Goal: Task Accomplishment & Management: Complete application form

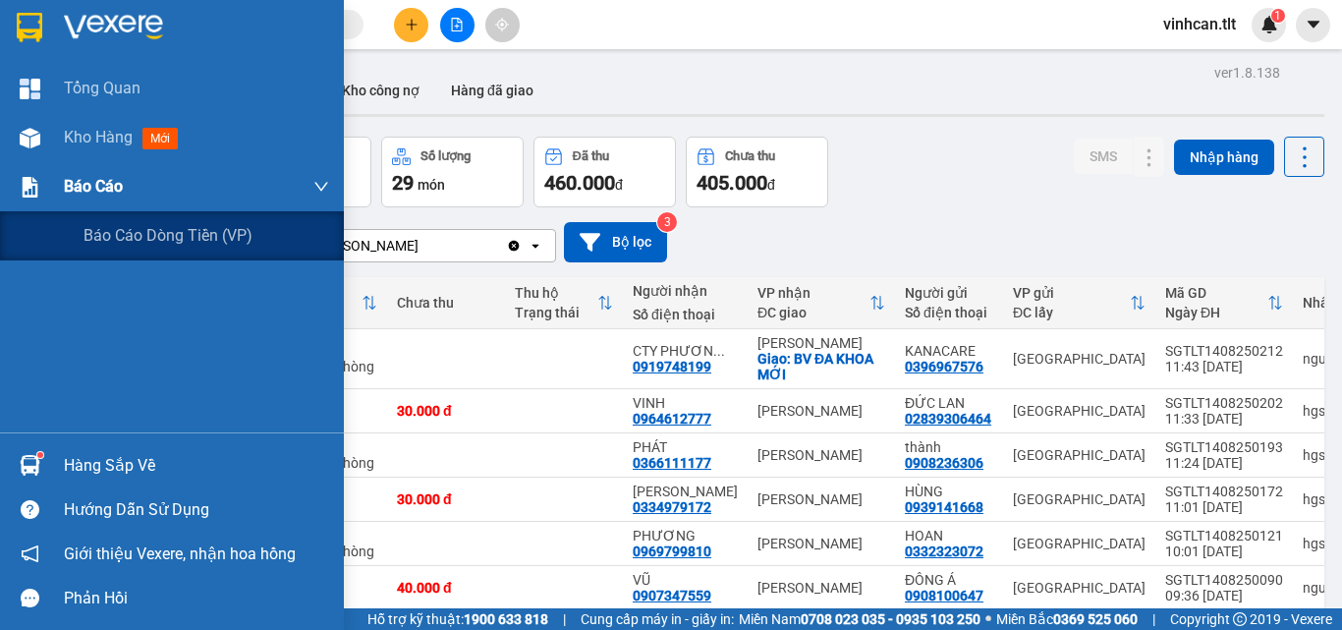
drag, startPoint x: 83, startPoint y: 175, endPoint x: 89, endPoint y: 195, distance: 21.5
click at [83, 177] on span "Báo cáo" at bounding box center [93, 186] width 59 height 25
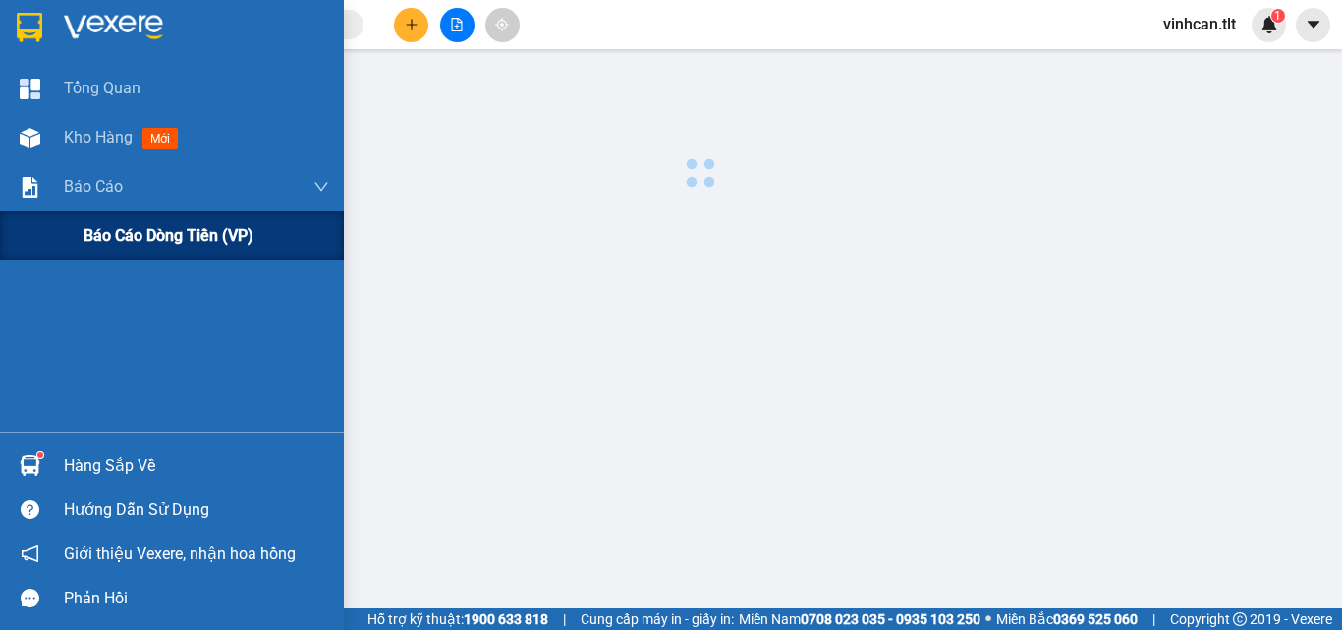
click at [144, 250] on div "Báo cáo dòng tiền (VP)" at bounding box center [206, 235] width 246 height 49
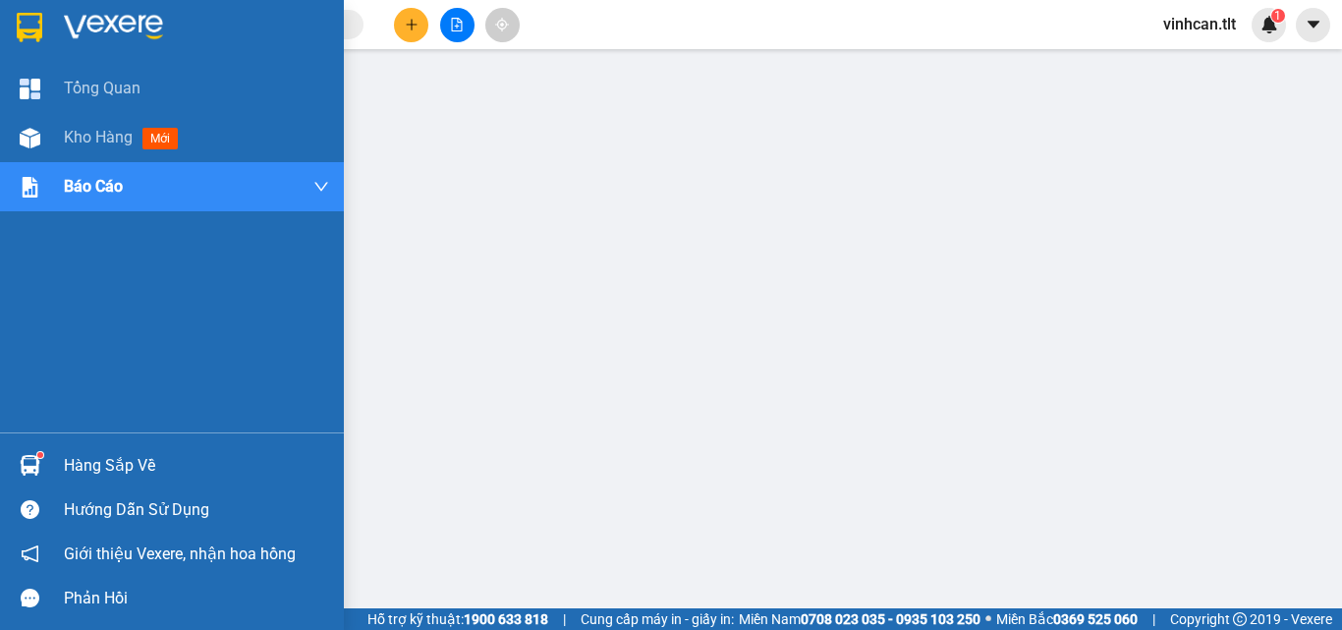
click at [117, 472] on div "Hàng sắp về" at bounding box center [196, 465] width 265 height 29
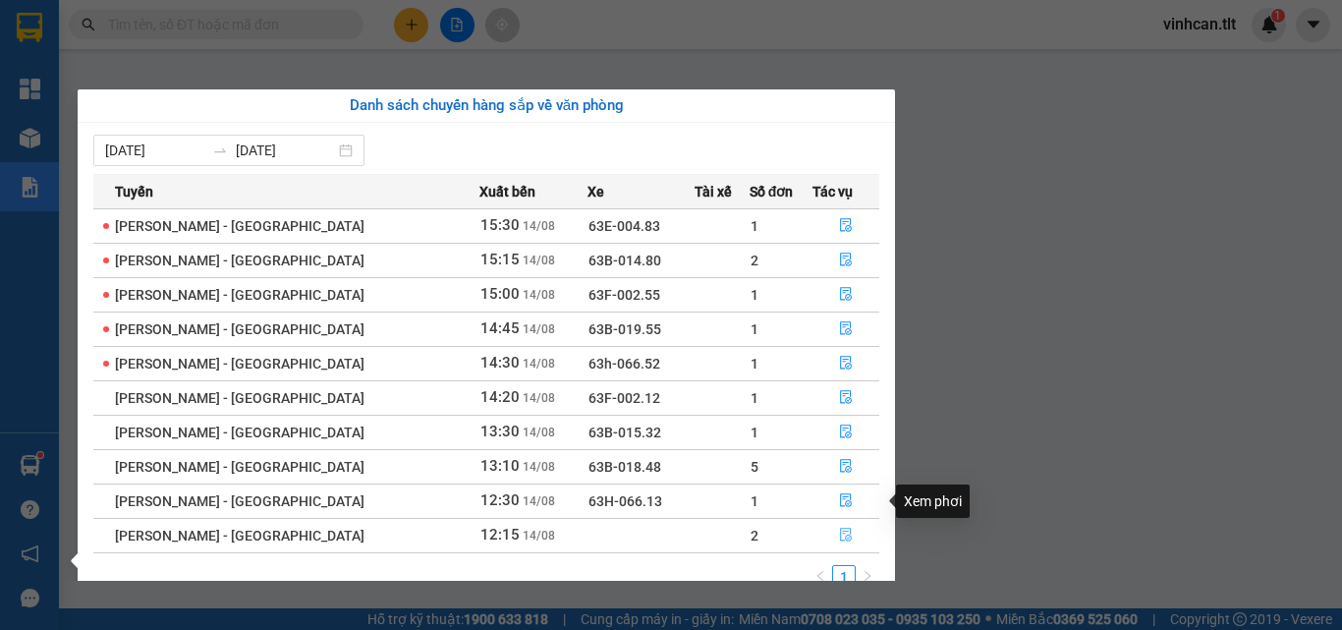
click at [840, 531] on icon "file-done" at bounding box center [846, 535] width 12 height 14
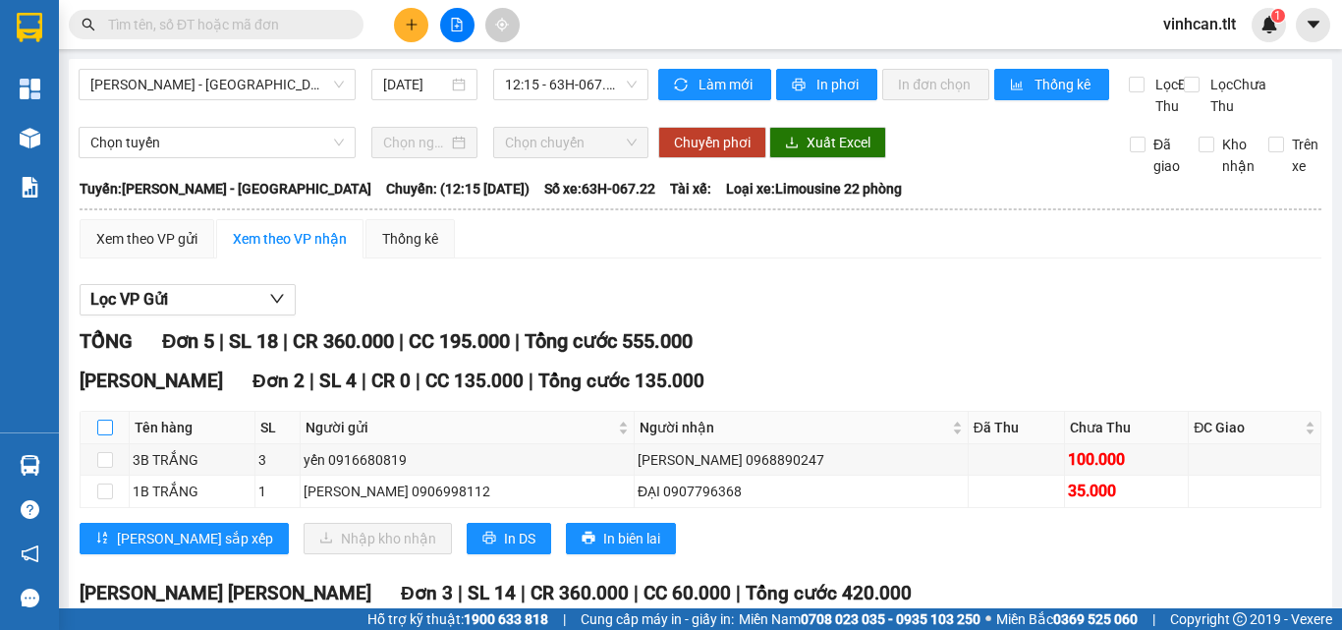
drag, startPoint x: 106, startPoint y: 452, endPoint x: 186, endPoint y: 485, distance: 86.3
click at [107, 435] on input "checkbox" at bounding box center [105, 427] width 16 height 16
checkbox input "true"
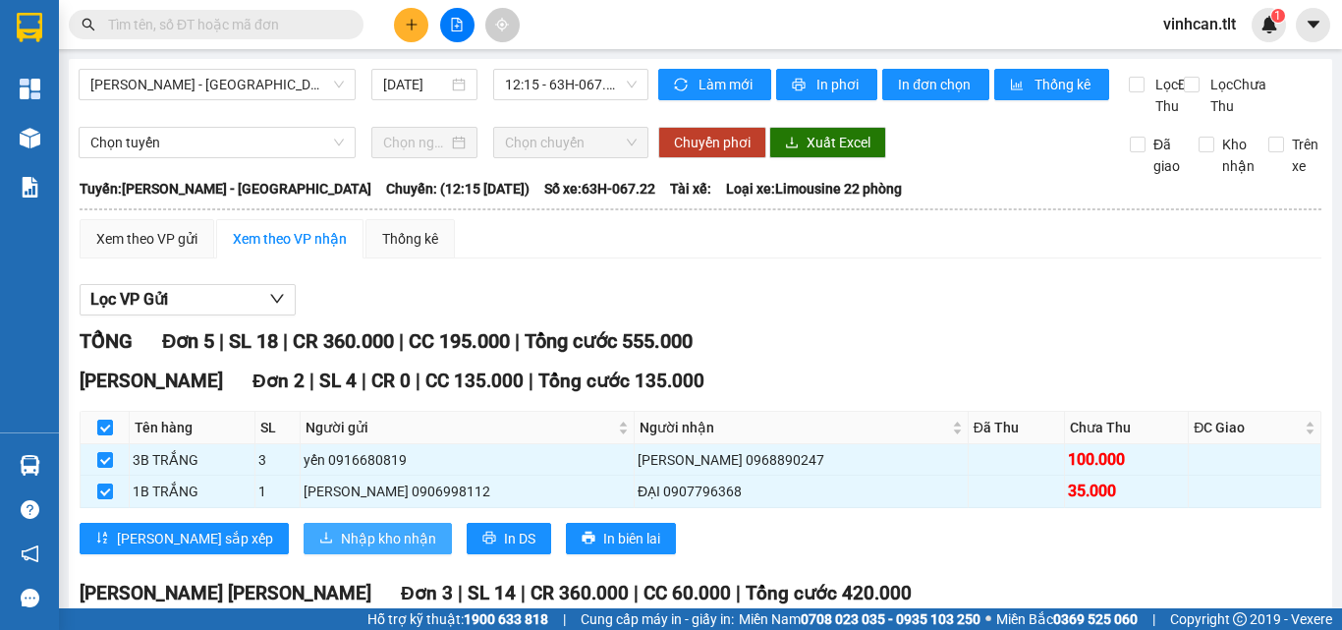
click at [341, 549] on span "Nhập kho nhận" at bounding box center [388, 538] width 95 height 22
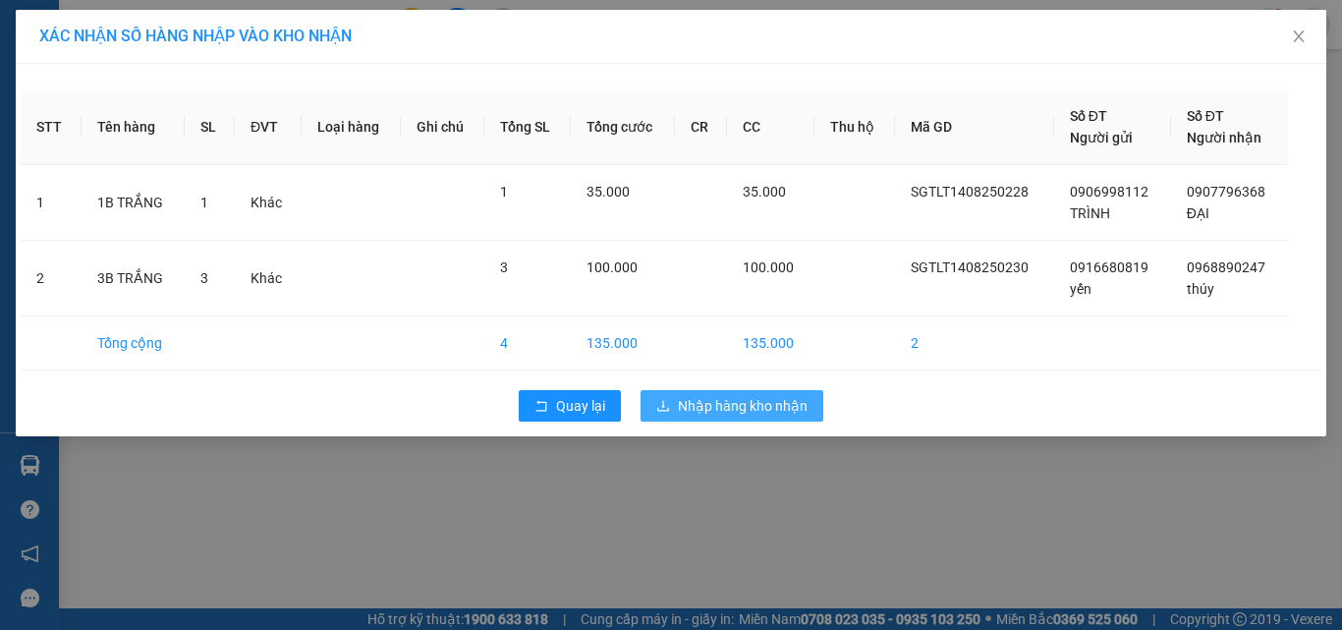
click at [693, 408] on span "Nhập hàng kho nhận" at bounding box center [743, 406] width 130 height 22
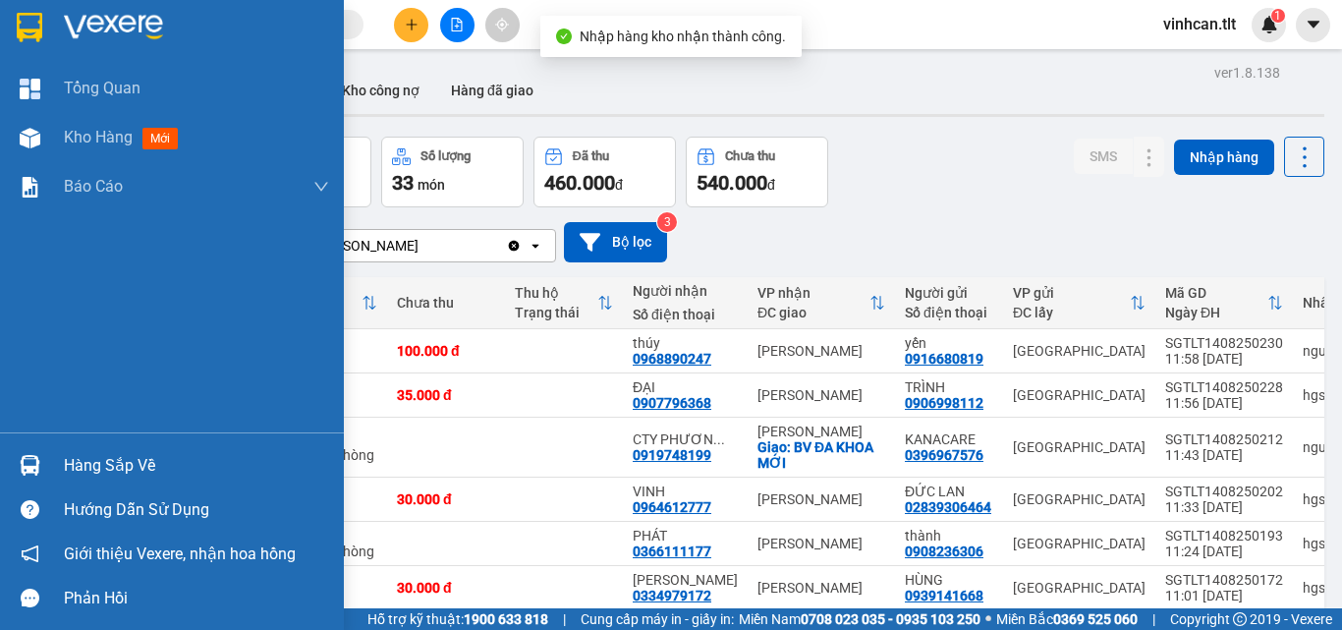
click at [106, 457] on div "Hàng sắp về" at bounding box center [196, 465] width 265 height 29
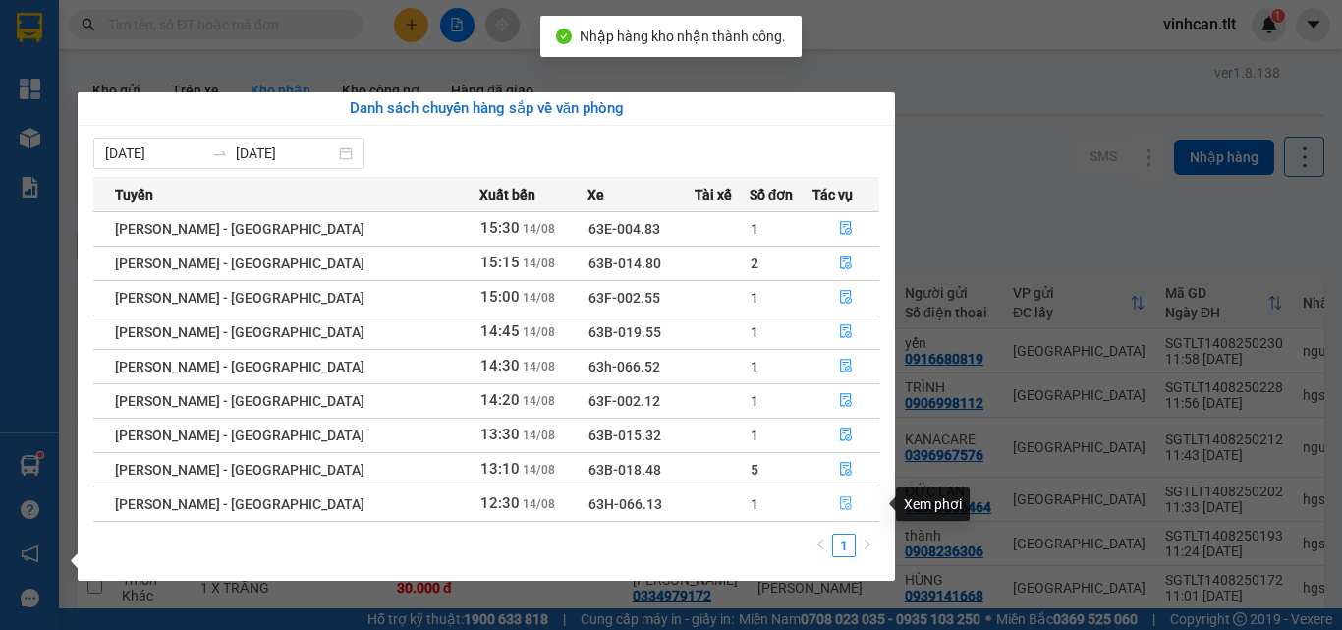
click at [840, 497] on icon "file-done" at bounding box center [846, 504] width 12 height 14
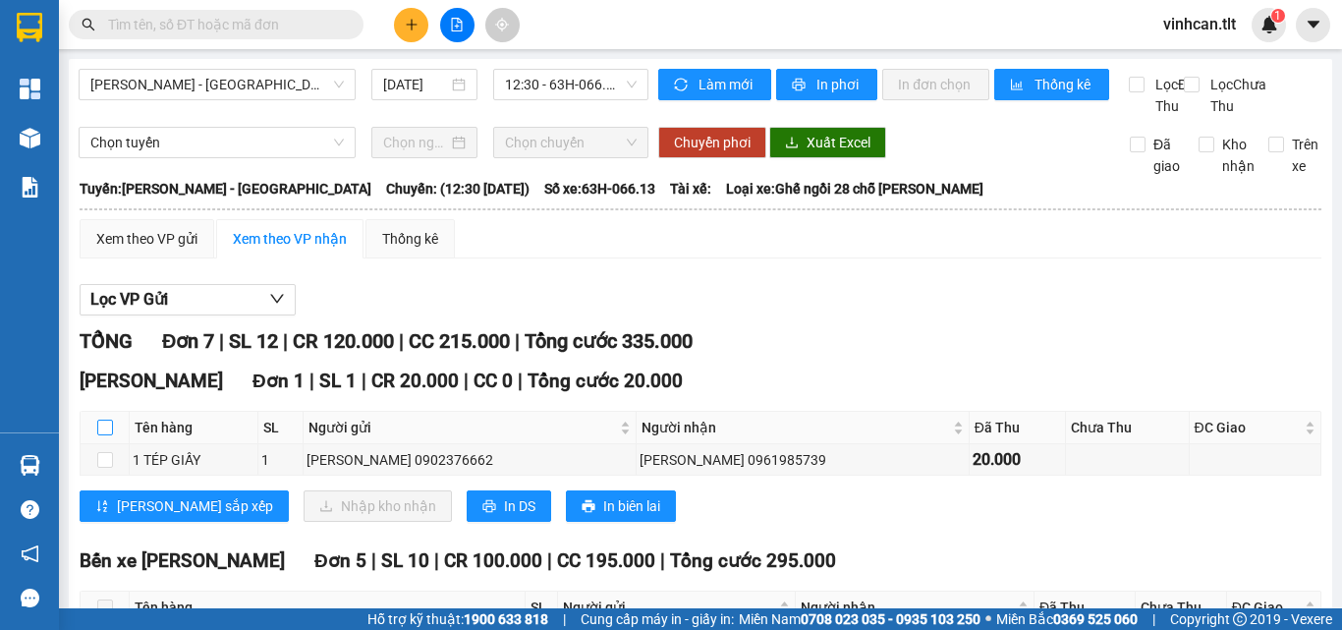
click at [109, 435] on input "checkbox" at bounding box center [105, 427] width 16 height 16
checkbox input "true"
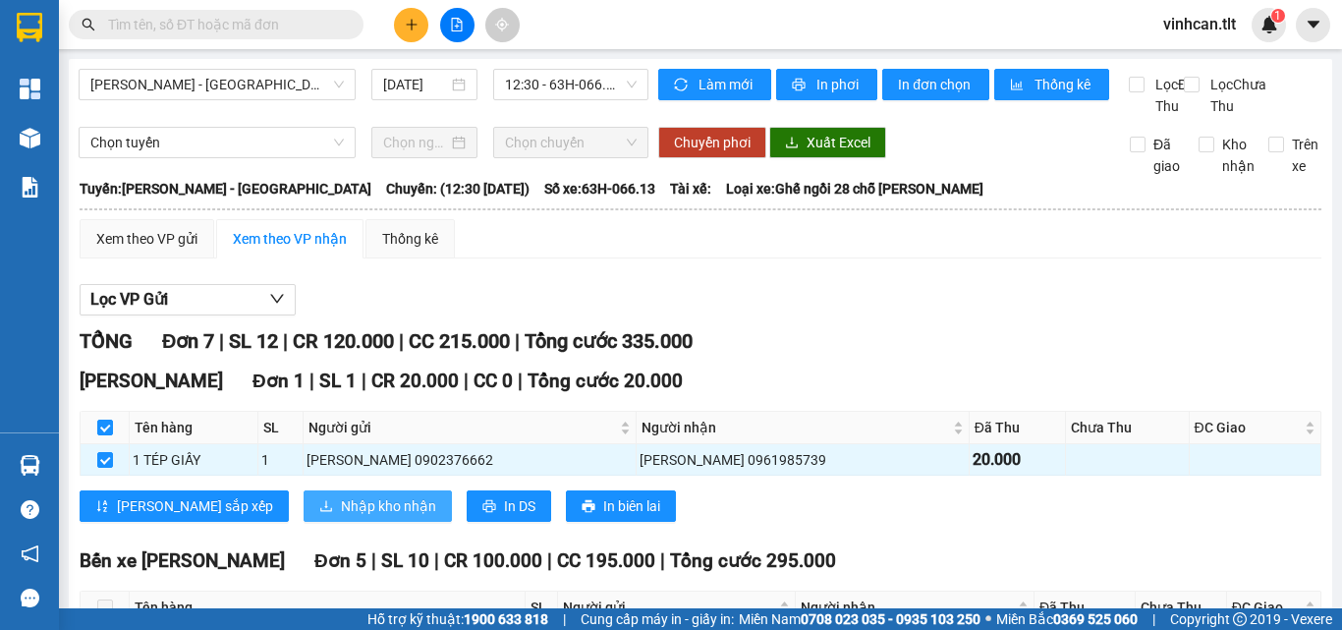
click at [336, 515] on button "Nhập kho nhận" at bounding box center [378, 505] width 148 height 31
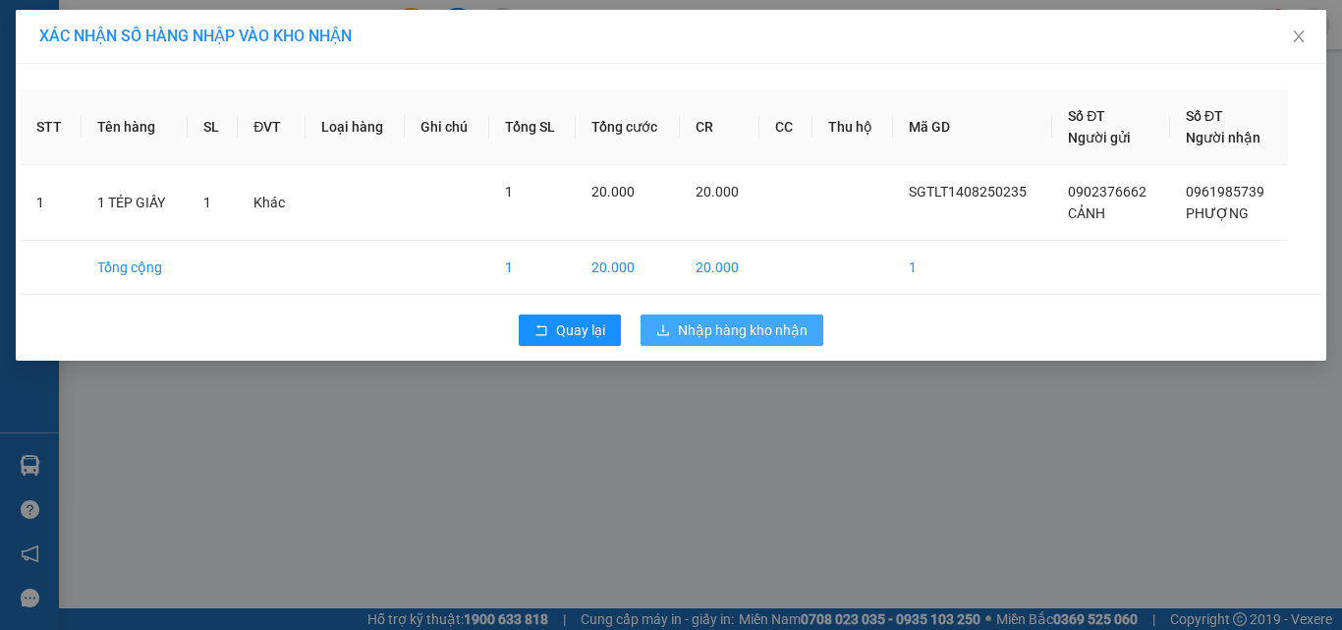
drag, startPoint x: 762, startPoint y: 320, endPoint x: 732, endPoint y: 343, distance: 37.9
click at [762, 321] on span "Nhập hàng kho nhận" at bounding box center [743, 330] width 130 height 22
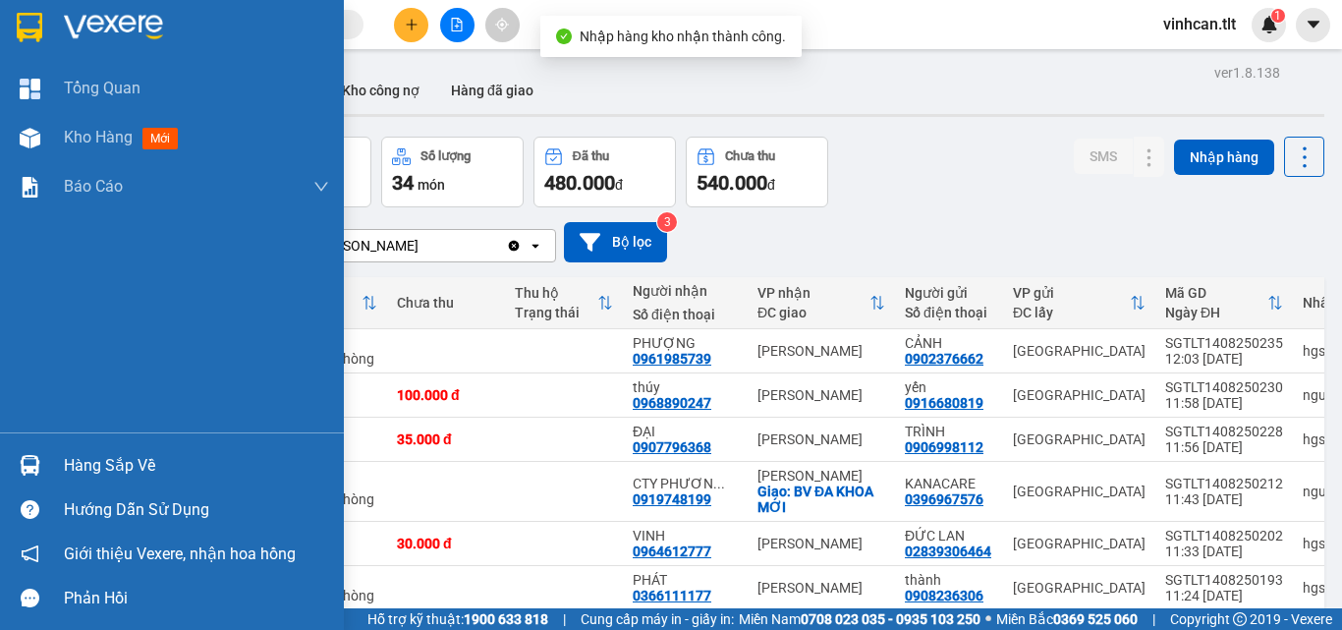
click at [96, 471] on div "Hàng sắp về" at bounding box center [196, 465] width 265 height 29
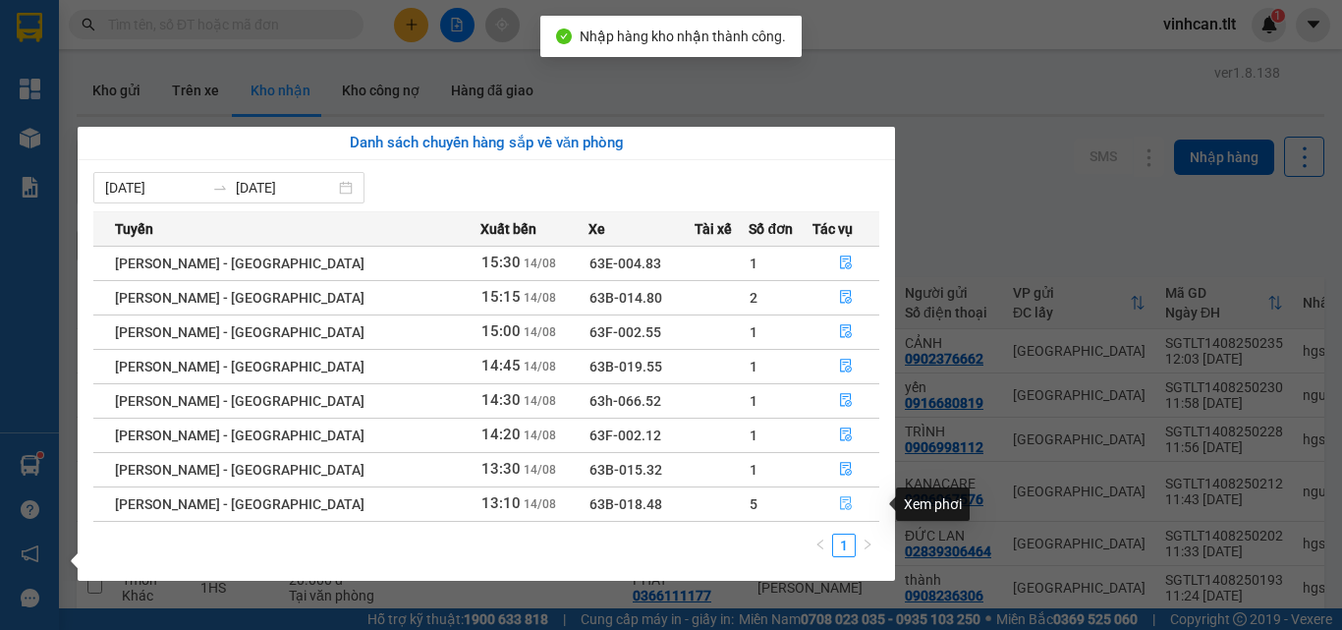
click at [840, 504] on icon "file-done" at bounding box center [846, 504] width 12 height 14
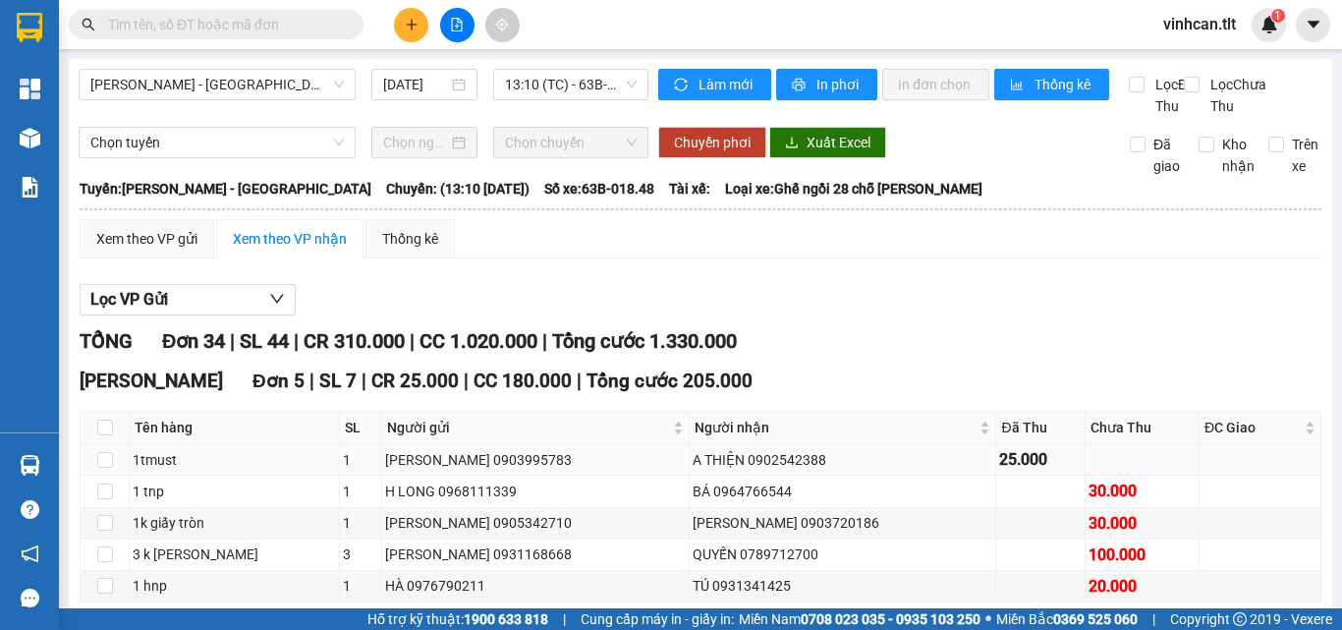
scroll to position [98, 0]
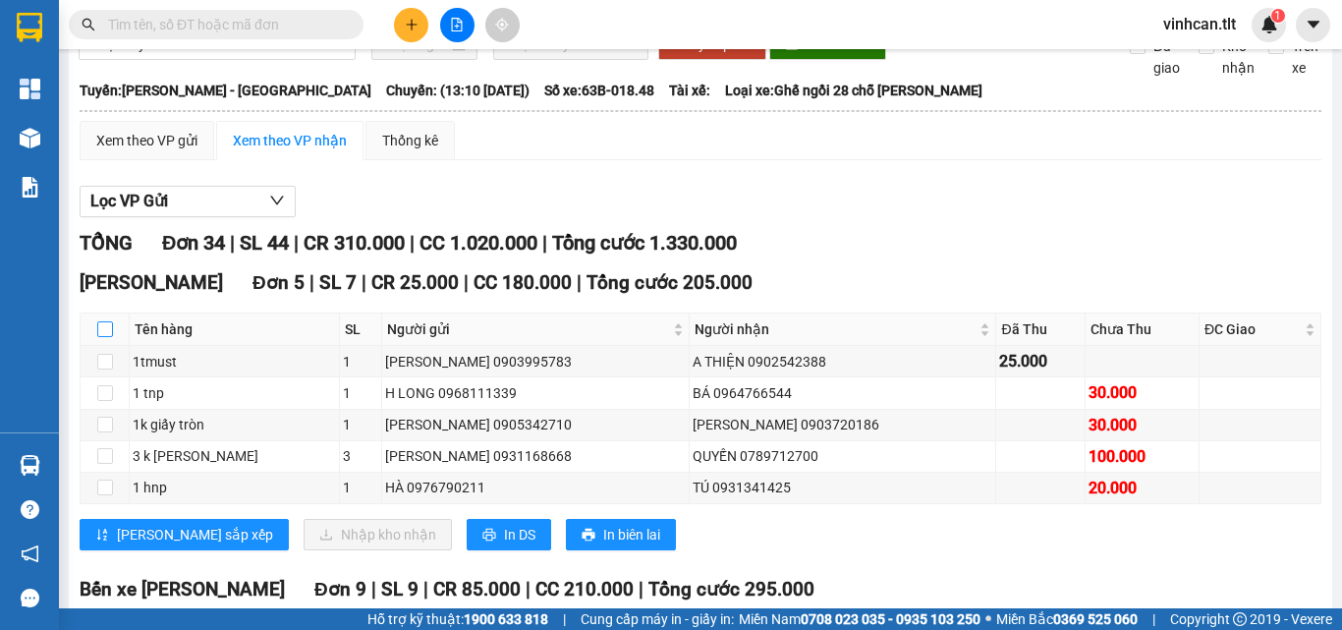
click at [111, 337] on input "checkbox" at bounding box center [105, 329] width 16 height 16
checkbox input "true"
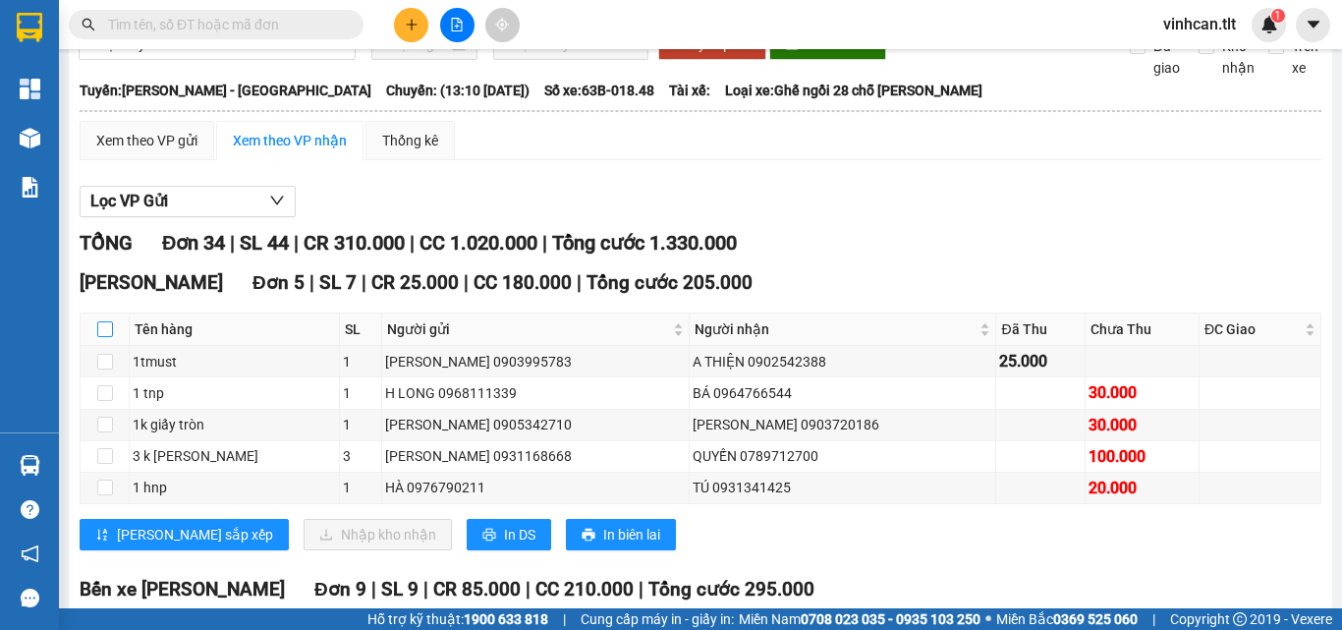
checkbox input "true"
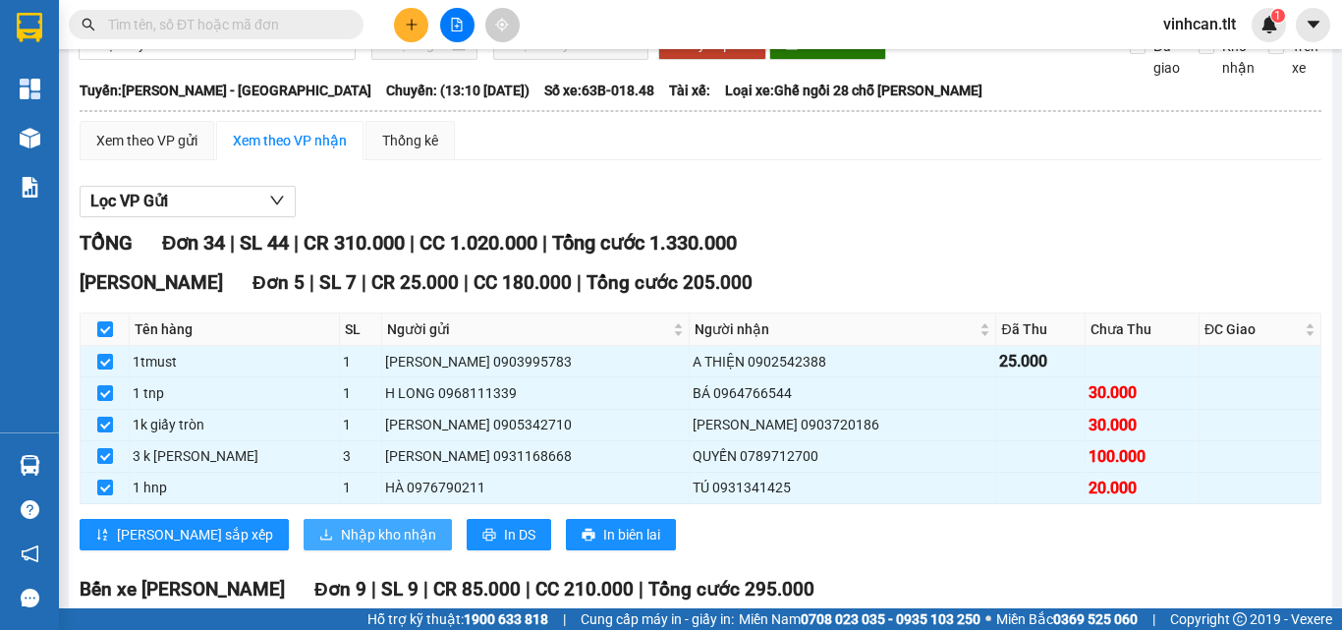
click at [341, 545] on span "Nhập kho nhận" at bounding box center [388, 535] width 95 height 22
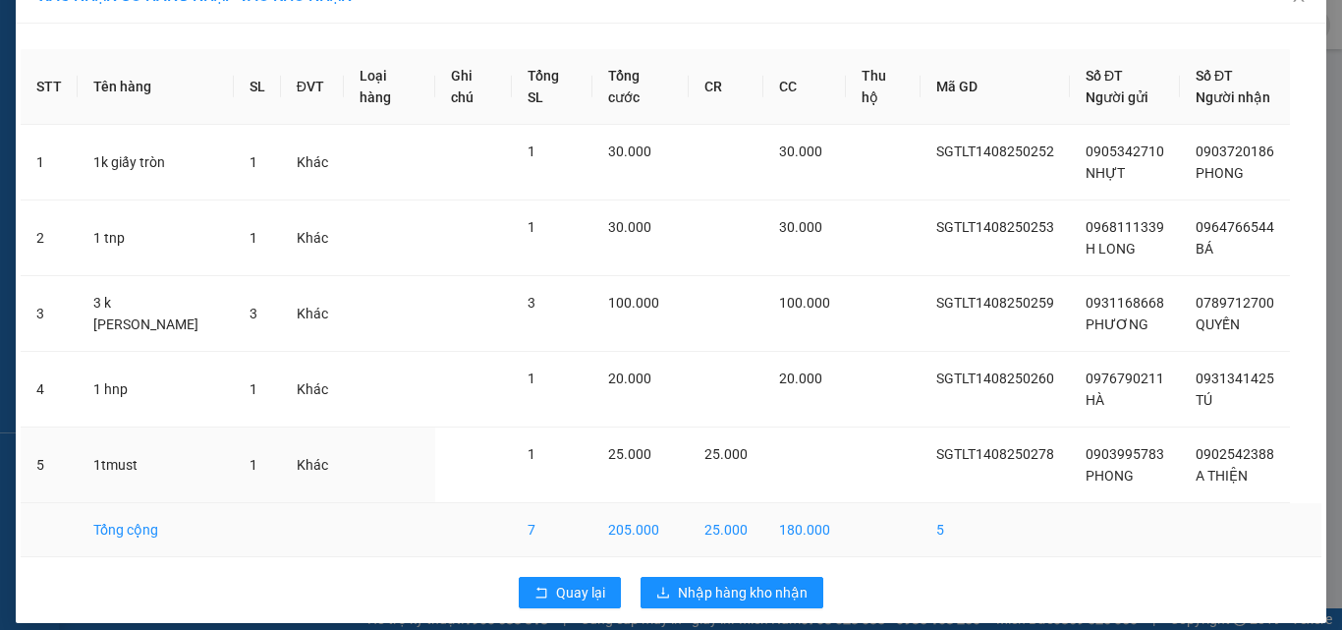
scroll to position [57, 0]
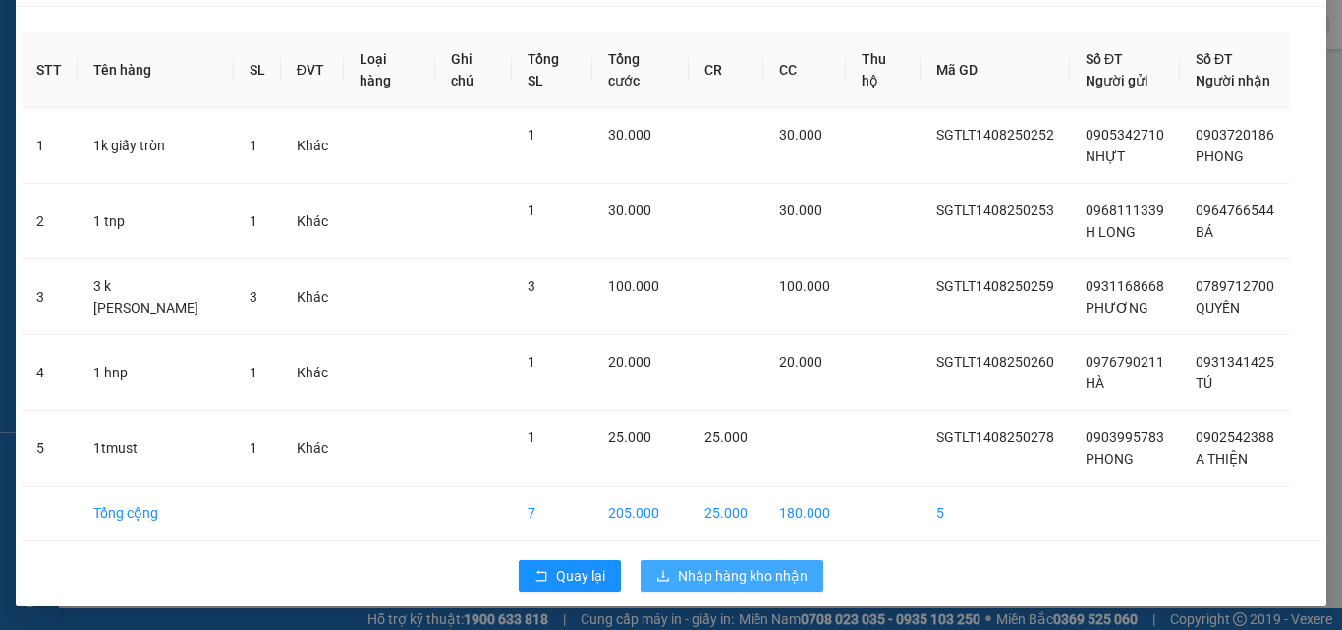
click at [729, 568] on span "Nhập hàng kho nhận" at bounding box center [743, 576] width 130 height 22
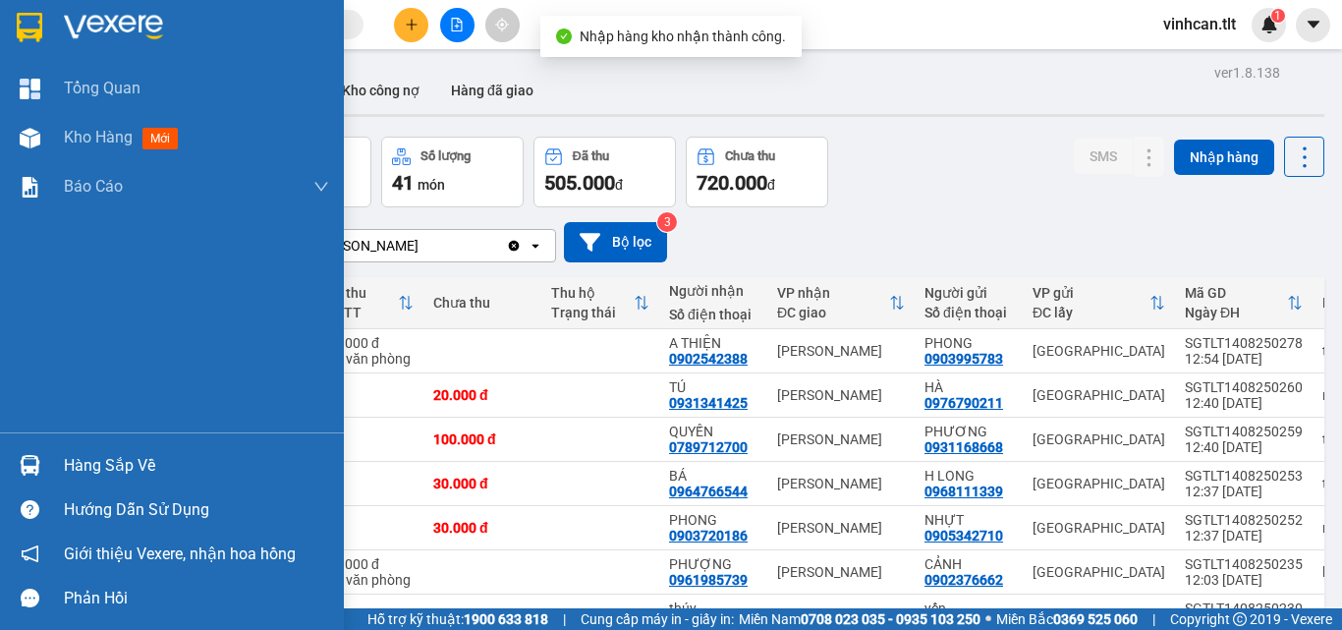
click at [95, 470] on div "Hàng sắp về" at bounding box center [196, 465] width 265 height 29
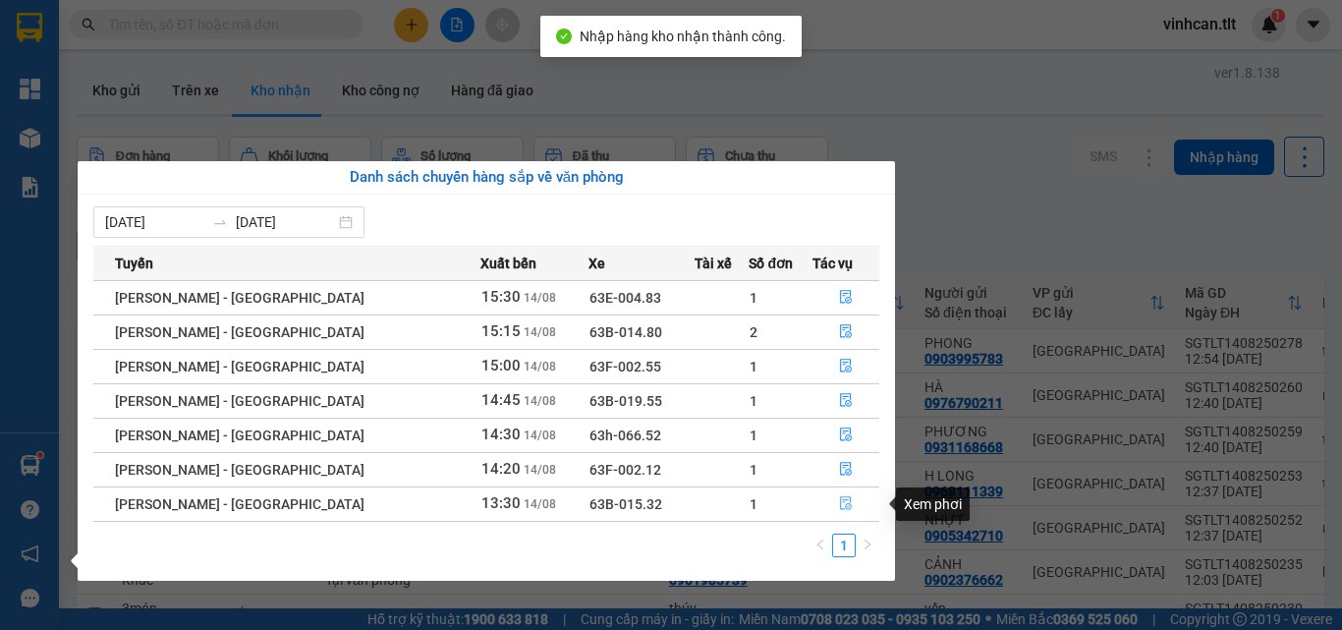
click at [839, 501] on icon "file-done" at bounding box center [846, 503] width 14 height 14
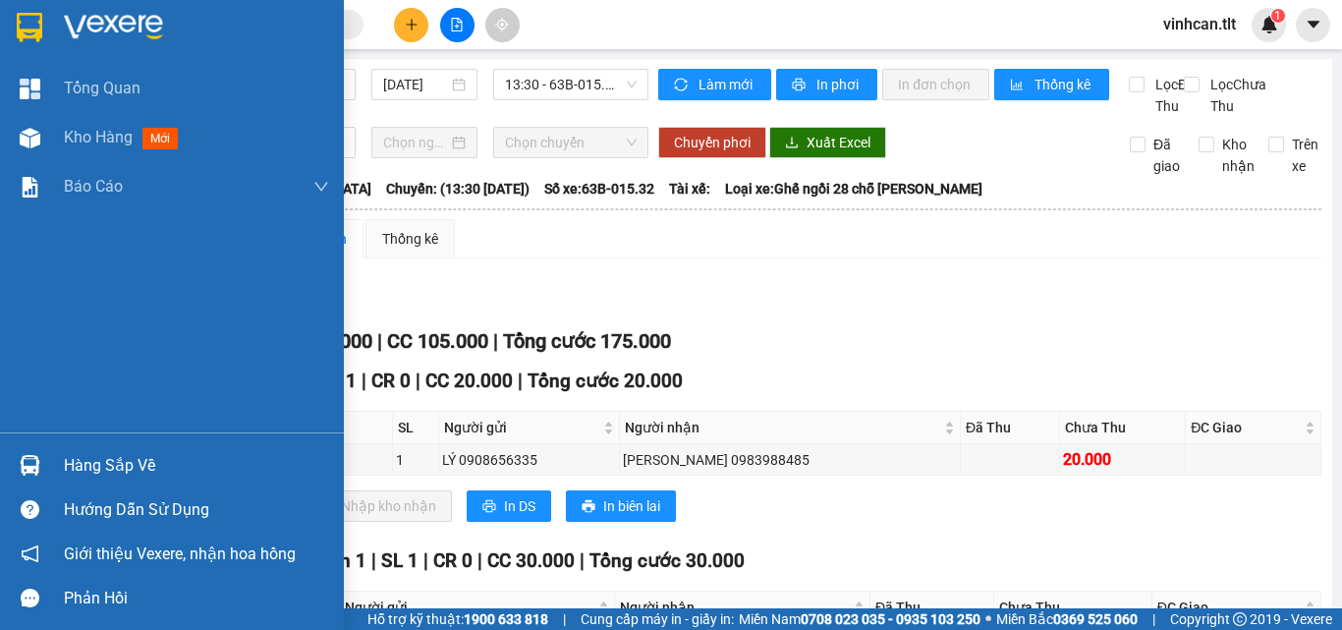
drag, startPoint x: 117, startPoint y: 460, endPoint x: 213, endPoint y: 471, distance: 97.0
click at [120, 461] on div "Hàng sắp về" at bounding box center [196, 465] width 265 height 29
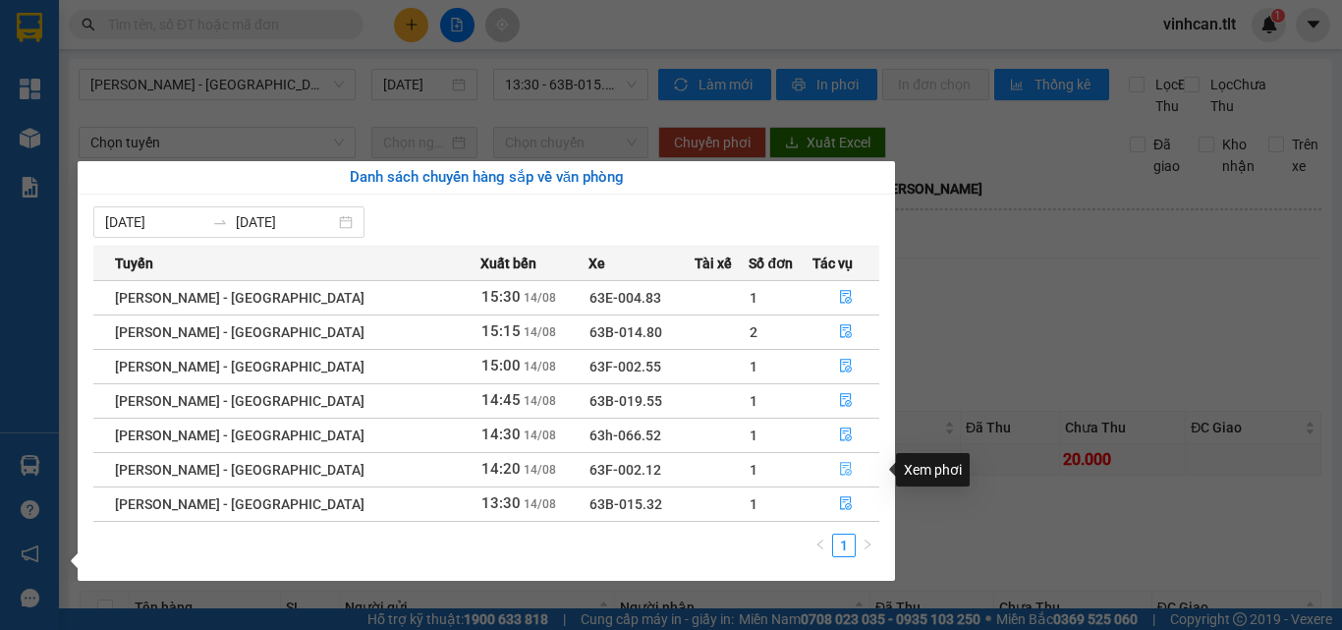
click at [840, 466] on icon "file-done" at bounding box center [846, 470] width 12 height 14
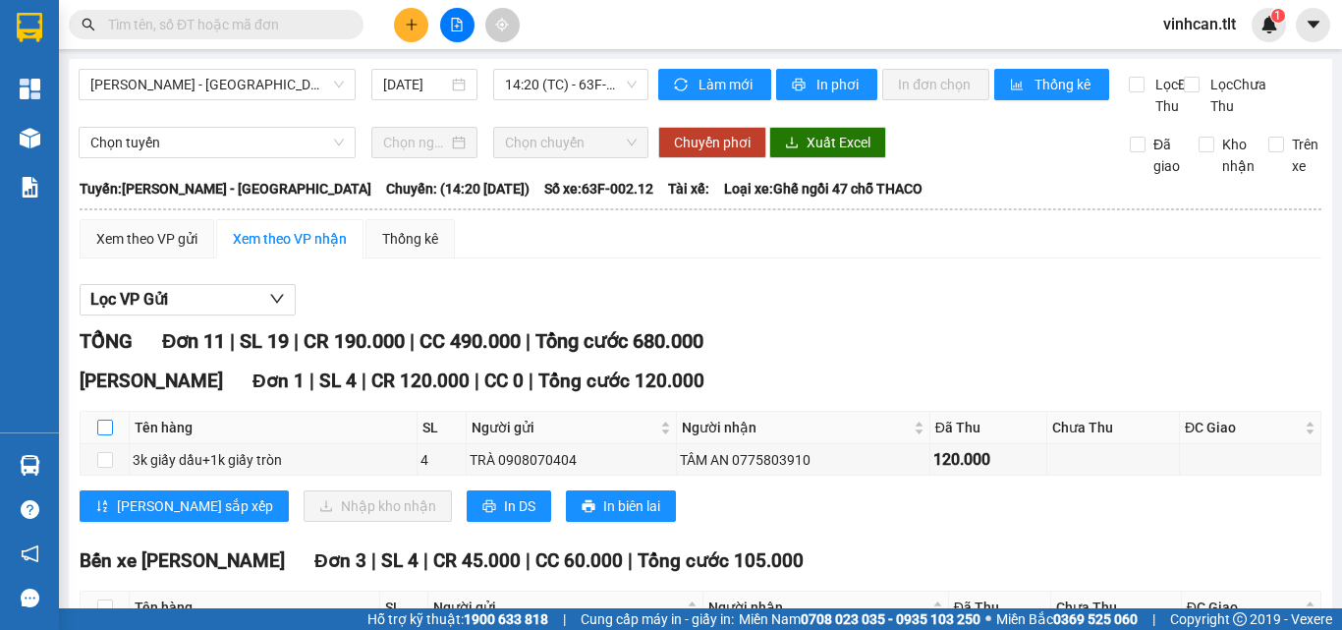
click at [97, 435] on input "checkbox" at bounding box center [105, 427] width 16 height 16
checkbox input "true"
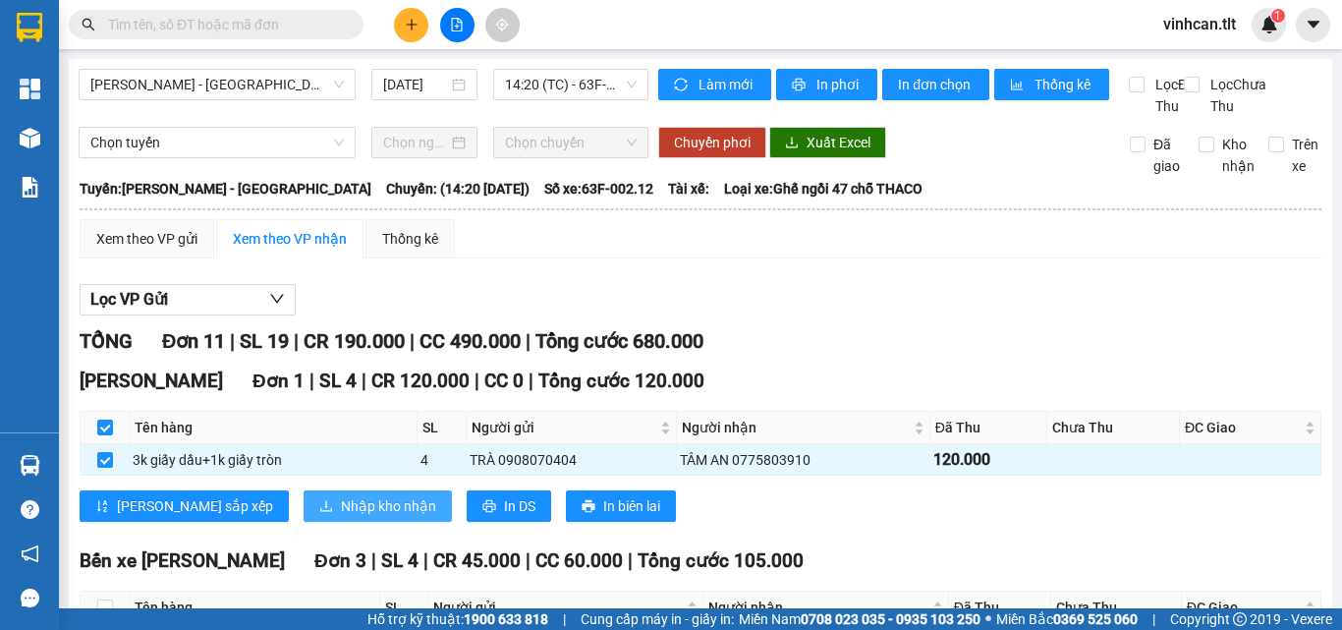
click at [341, 517] on span "Nhập kho nhận" at bounding box center [388, 506] width 95 height 22
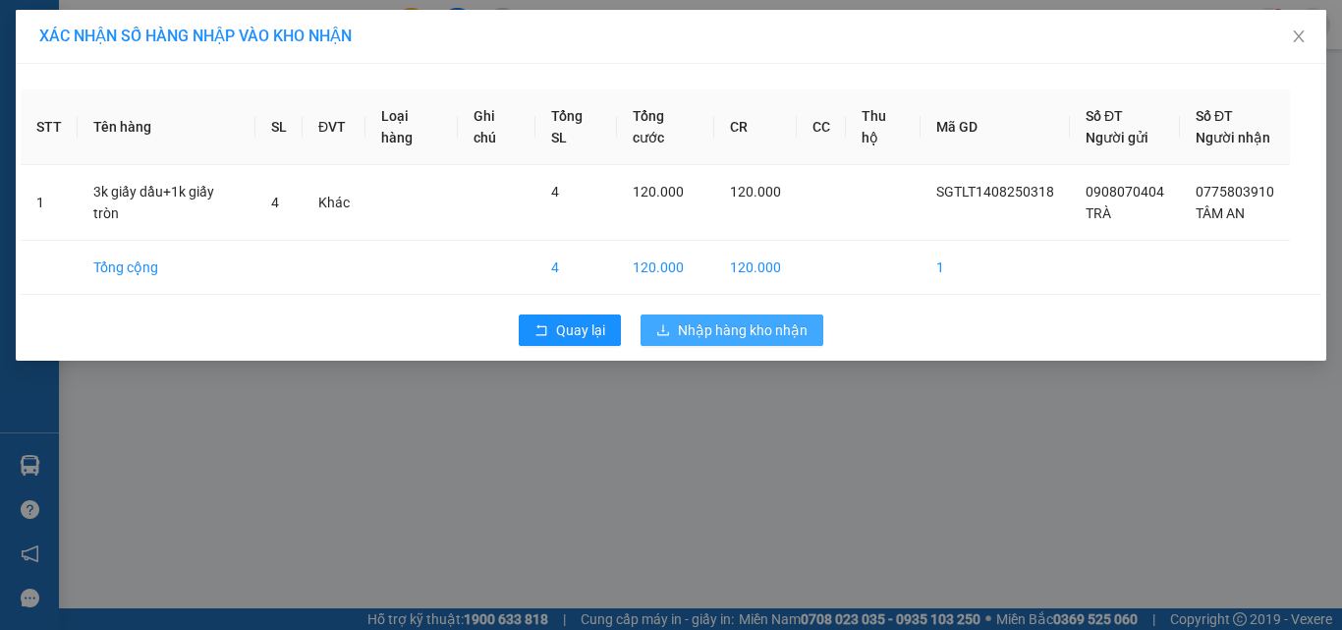
click at [763, 322] on span "Nhập hàng kho nhận" at bounding box center [743, 330] width 130 height 22
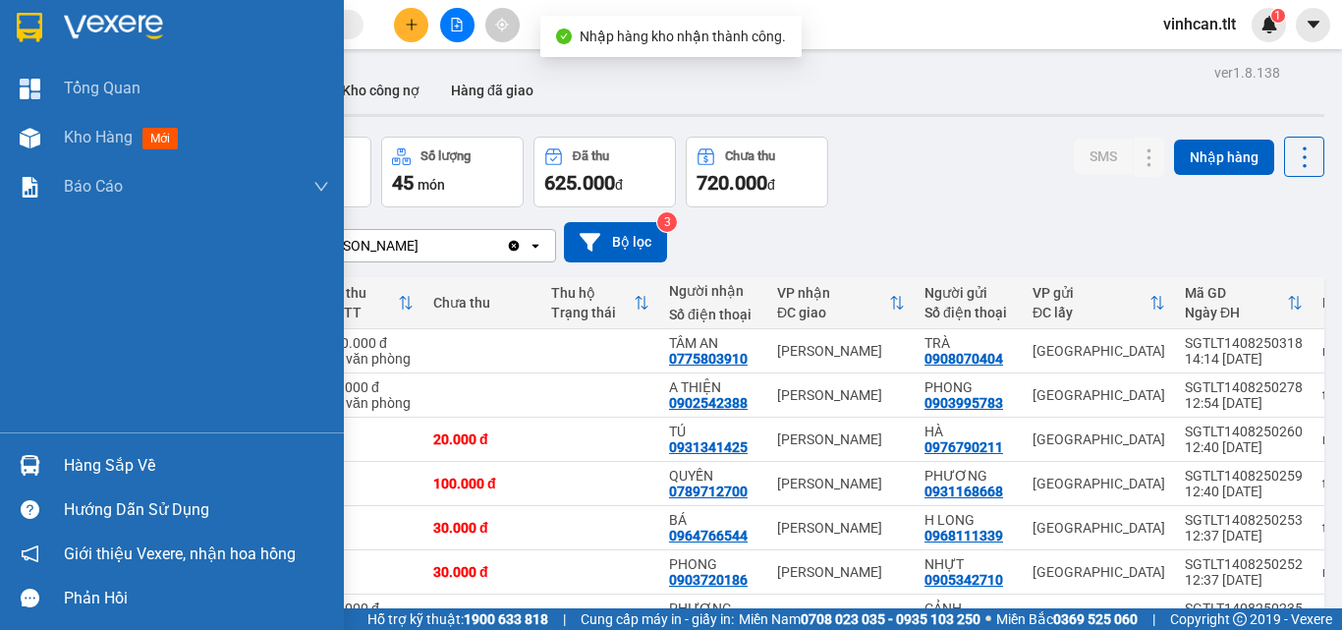
drag, startPoint x: 92, startPoint y: 455, endPoint x: 139, endPoint y: 457, distance: 46.2
drag, startPoint x: 93, startPoint y: 463, endPoint x: 119, endPoint y: 463, distance: 25.5
click at [102, 463] on div "Hàng sắp về" at bounding box center [196, 465] width 265 height 29
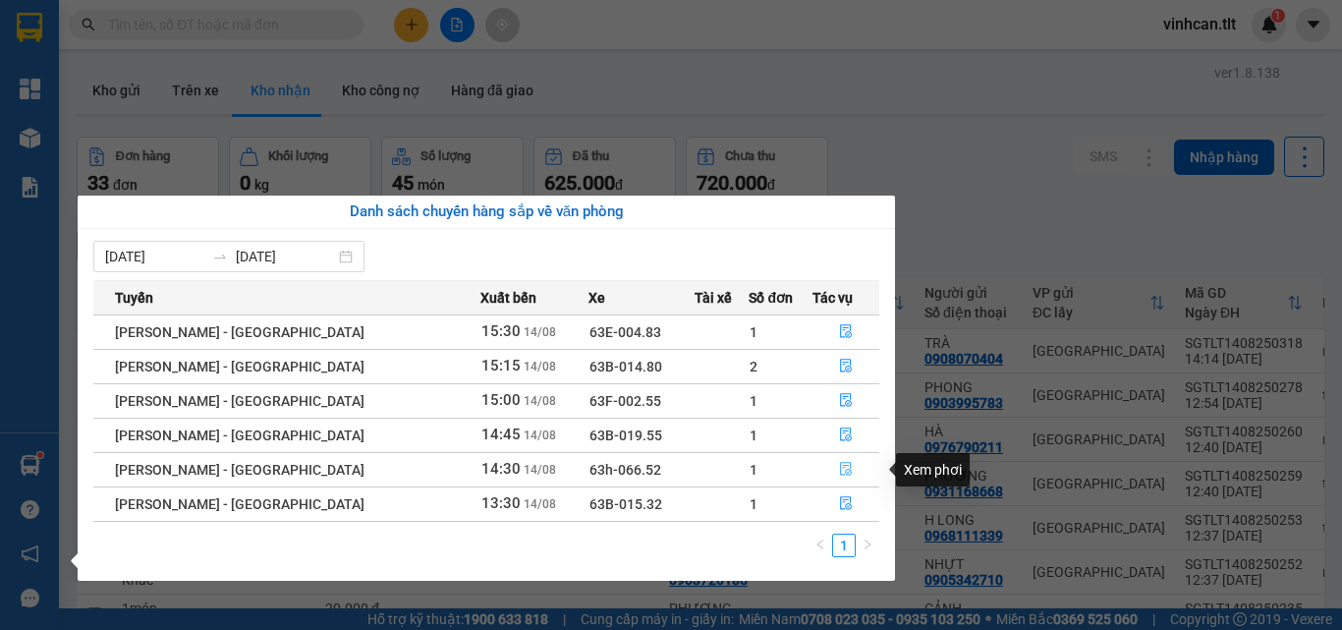
click at [839, 467] on icon "file-done" at bounding box center [846, 469] width 14 height 14
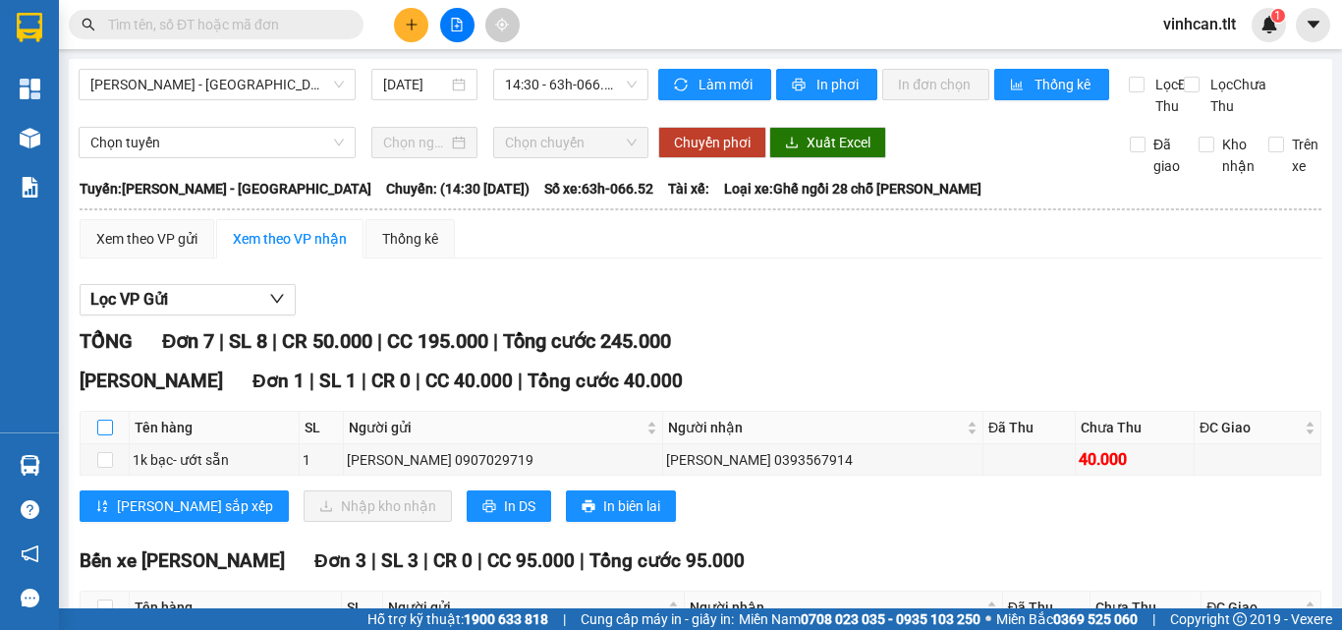
click at [107, 435] on input "checkbox" at bounding box center [105, 427] width 16 height 16
checkbox input "true"
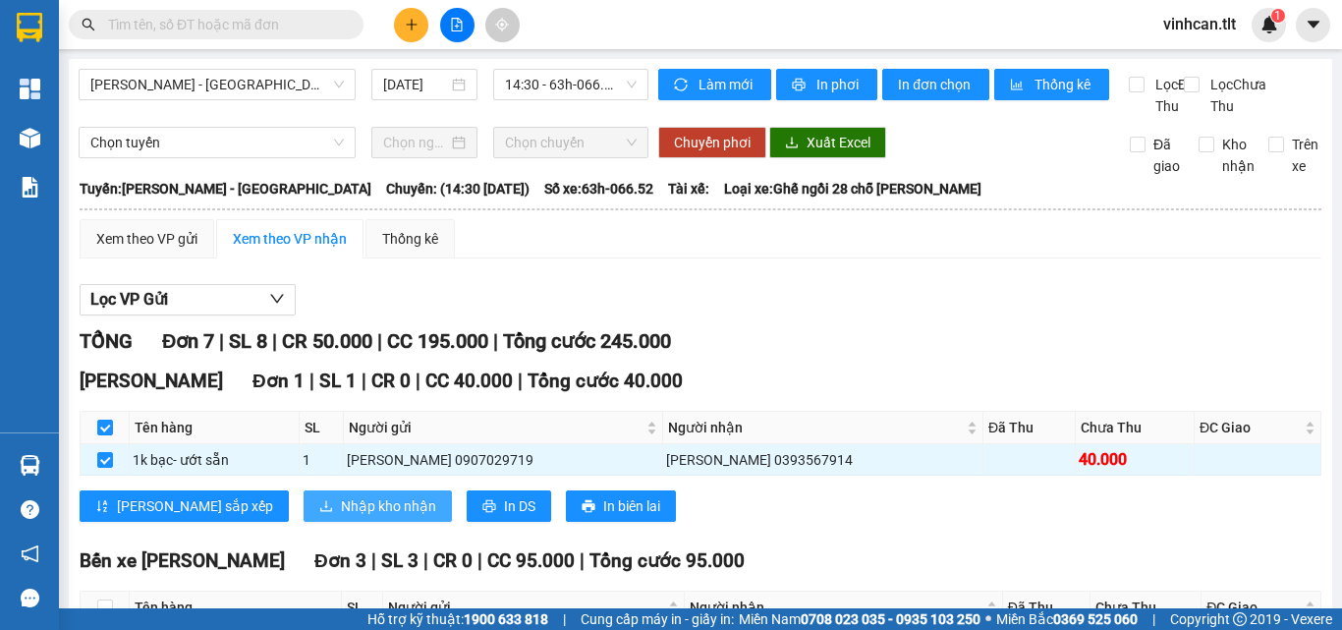
click at [304, 516] on button "Nhập kho nhận" at bounding box center [378, 505] width 148 height 31
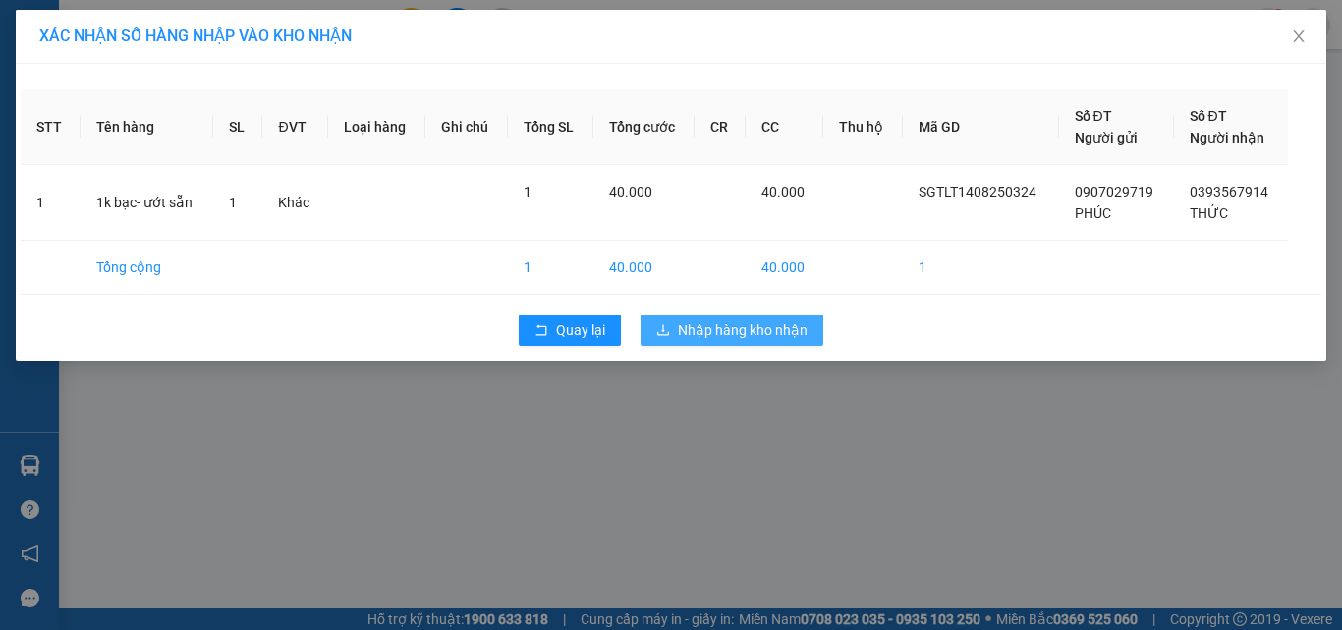
click at [748, 322] on span "Nhập hàng kho nhận" at bounding box center [743, 330] width 130 height 22
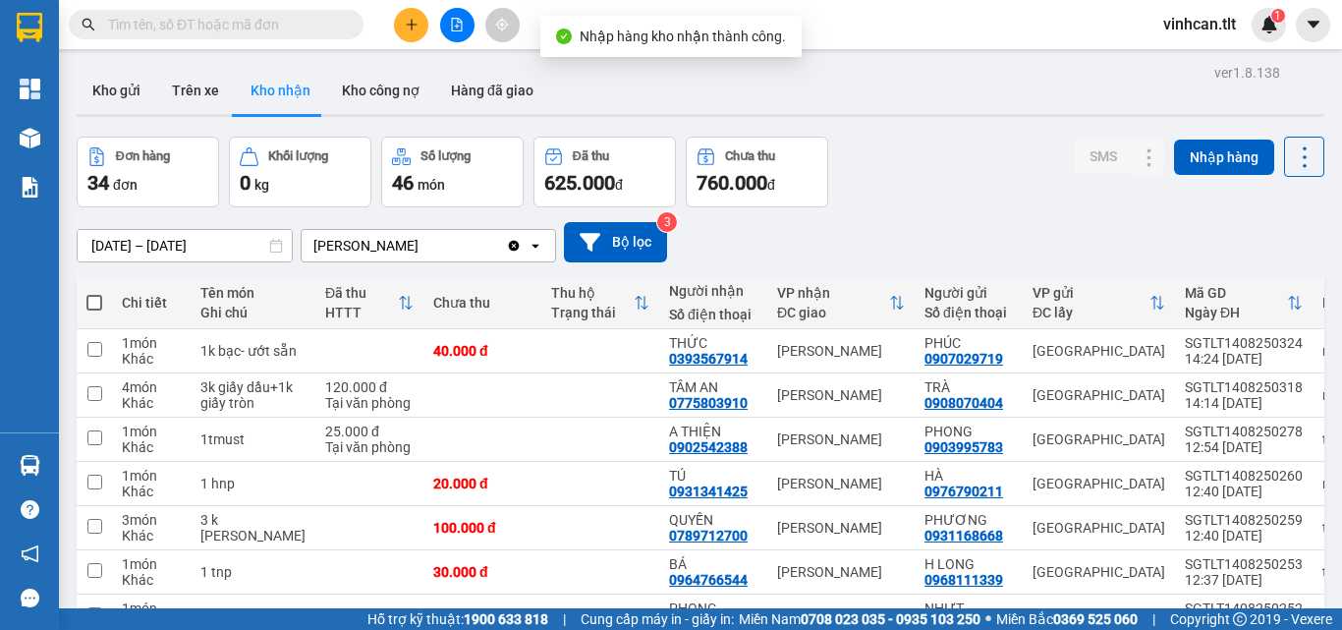
click at [282, 32] on span at bounding box center [216, 24] width 295 height 29
click at [265, 17] on input "text" at bounding box center [224, 25] width 232 height 22
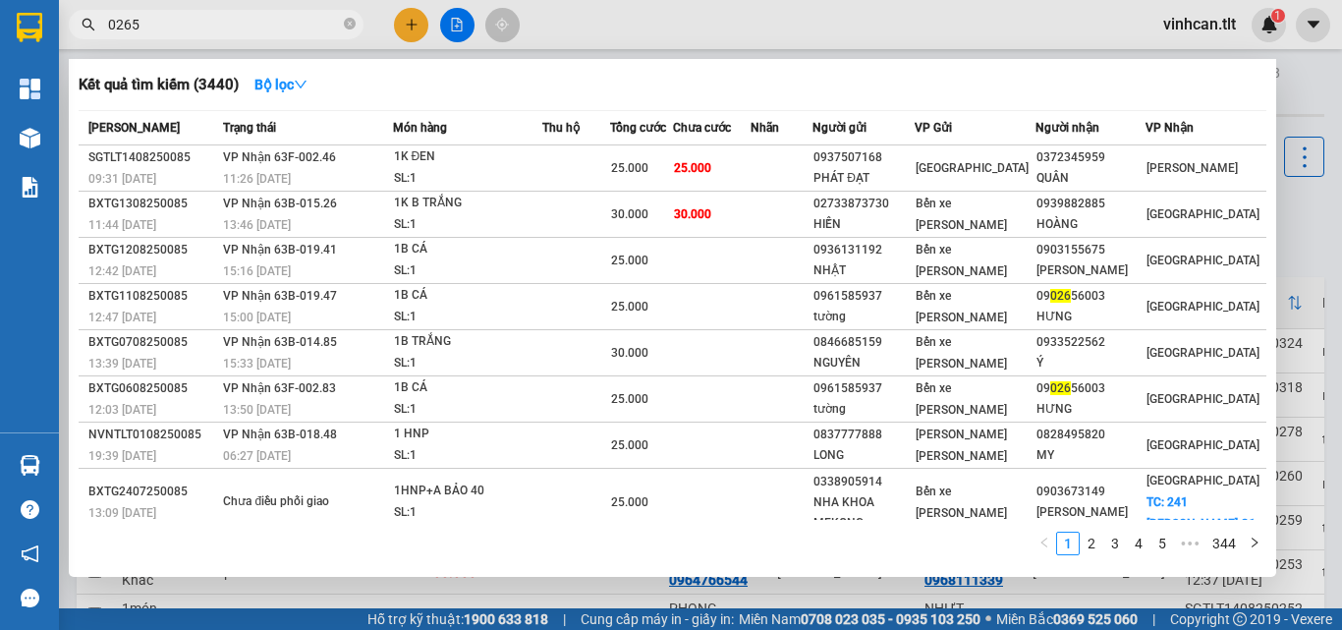
type input "02656"
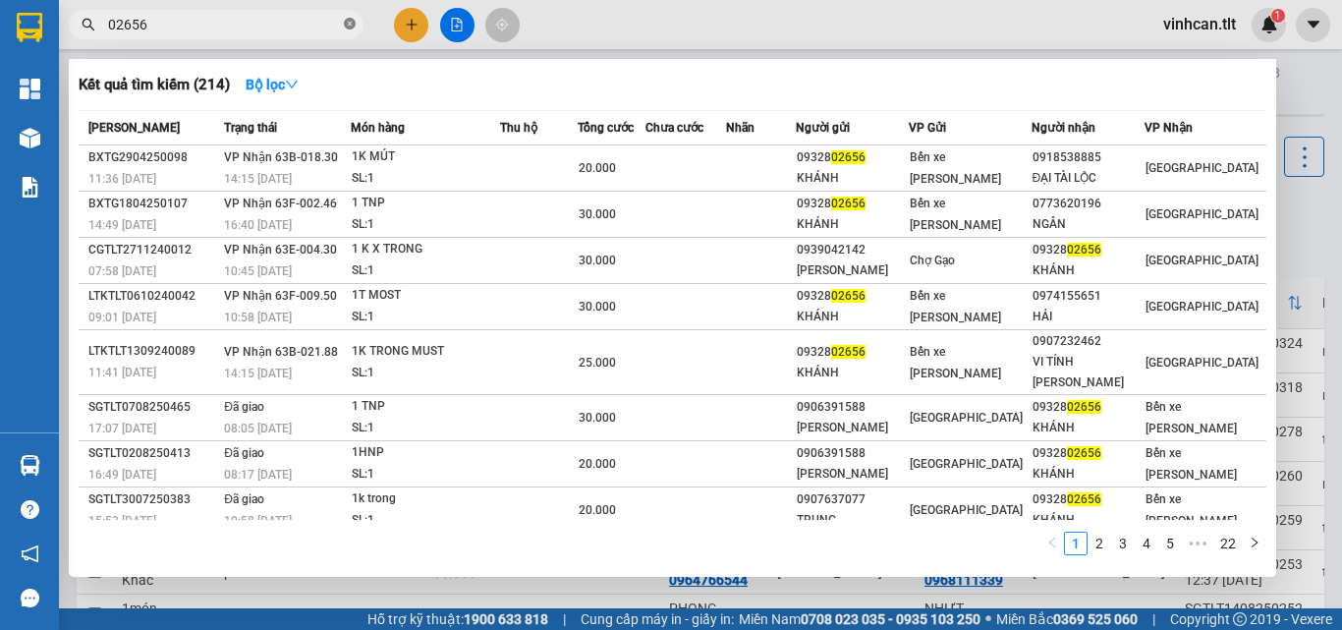
click at [350, 21] on icon "close-circle" at bounding box center [350, 24] width 12 height 12
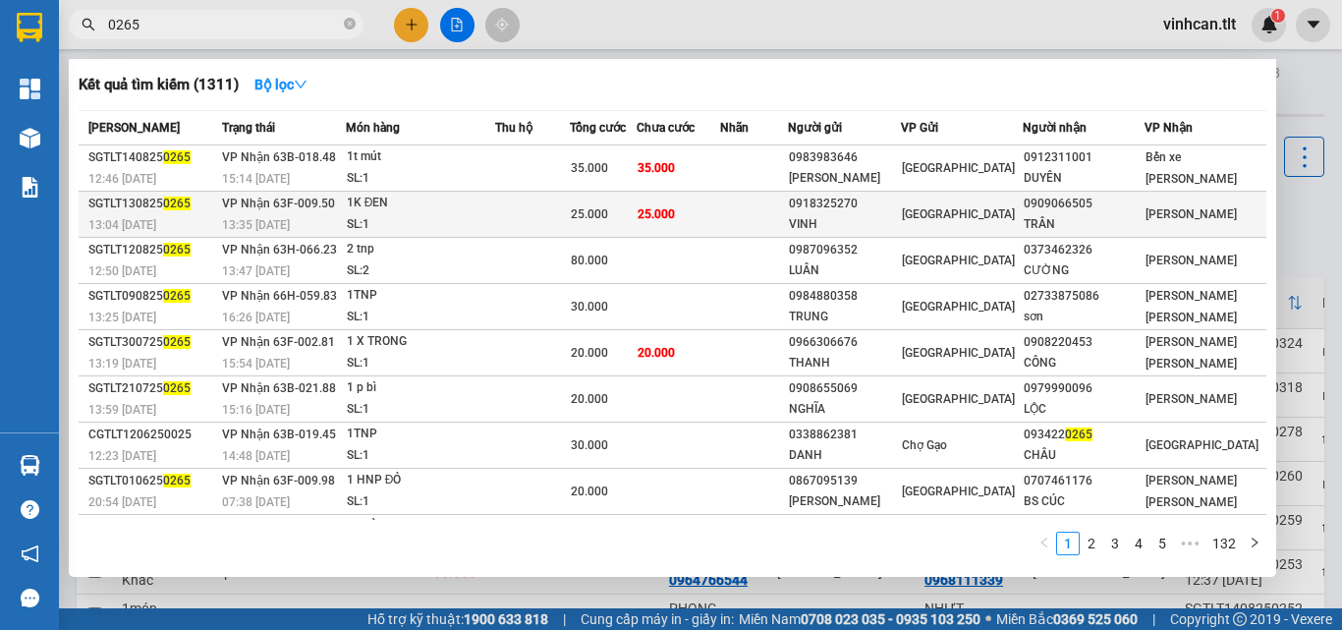
type input "0265"
click at [872, 210] on div "0918325270" at bounding box center [844, 204] width 111 height 21
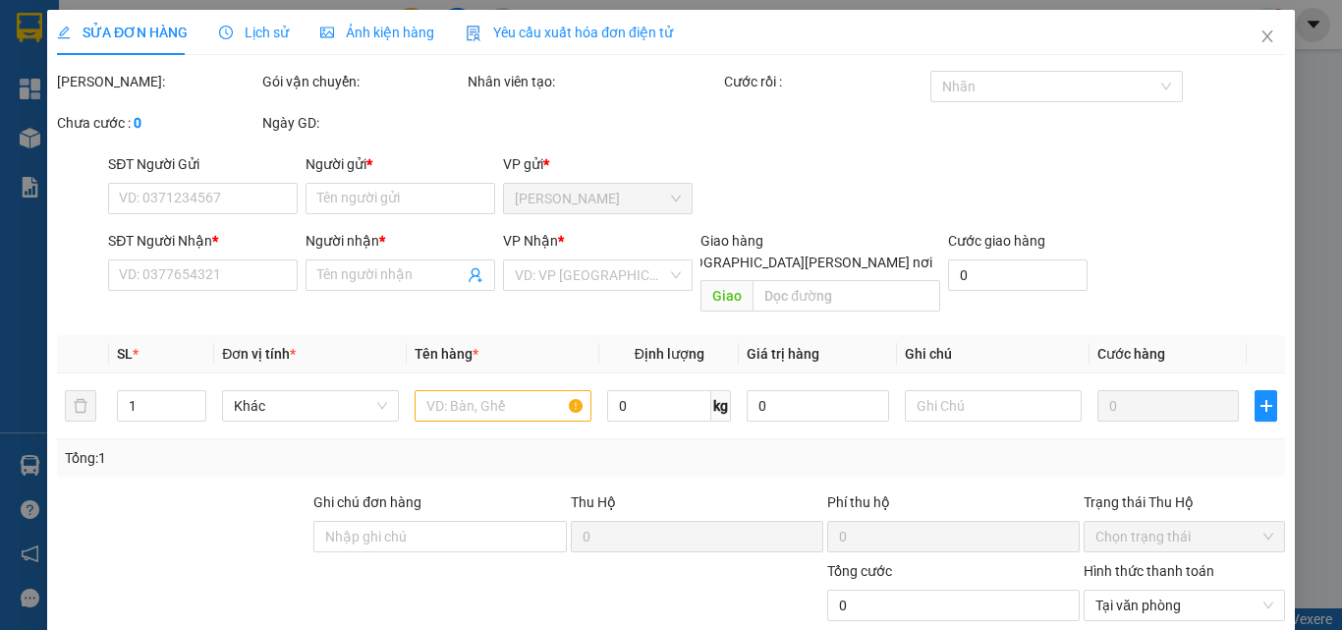
type input "0918325270"
type input "VINH"
type input "0909066505"
type input "TRÂN"
type input "25.000"
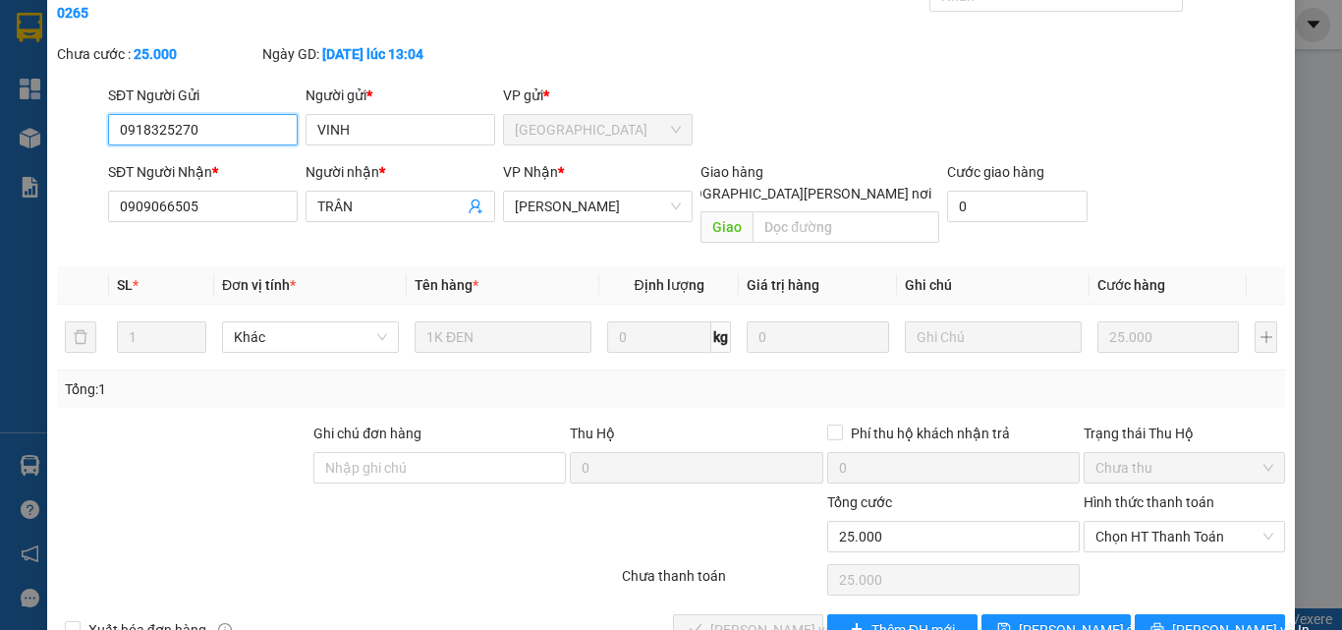
scroll to position [101, 0]
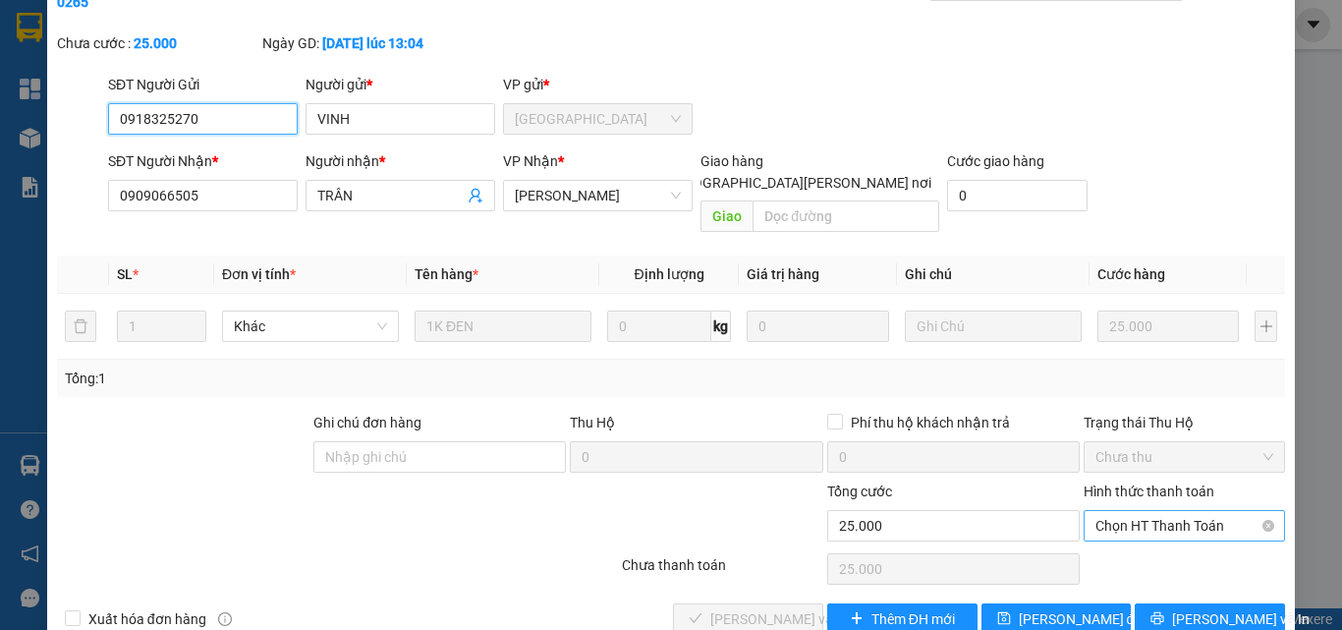
click at [1119, 511] on span "Chọn HT Thanh Toán" at bounding box center [1184, 525] width 178 height 29
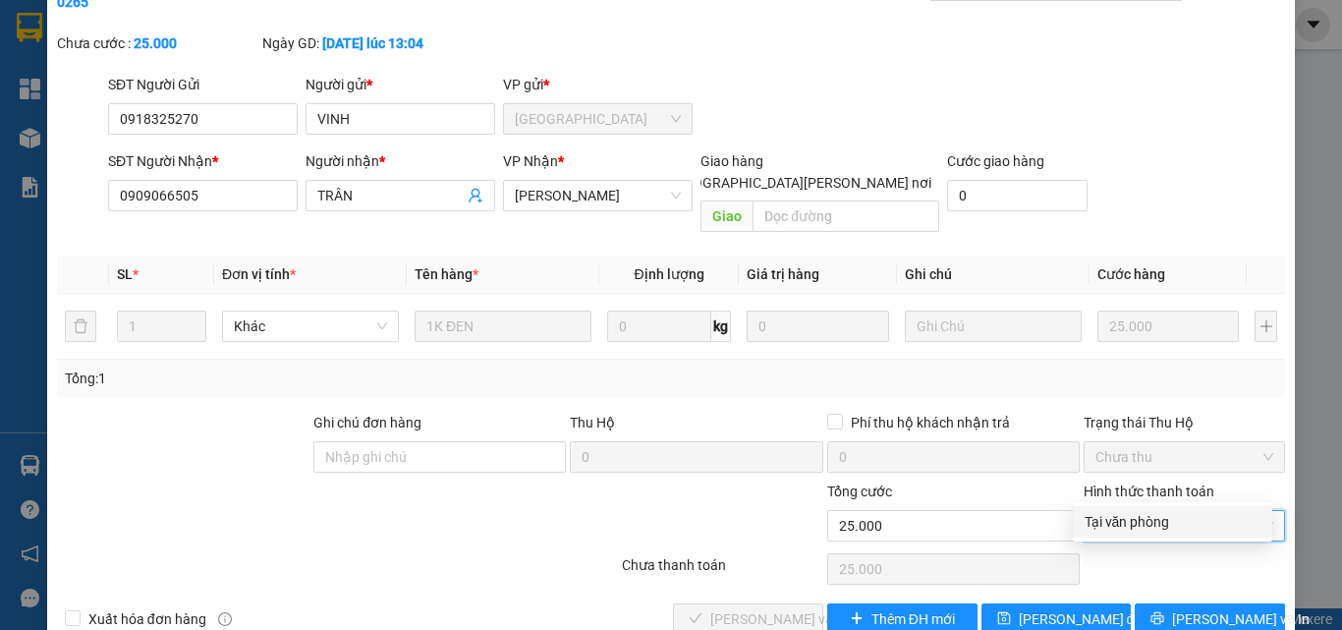
click at [1129, 515] on div "Tại văn phòng" at bounding box center [1172, 522] width 176 height 22
type input "0"
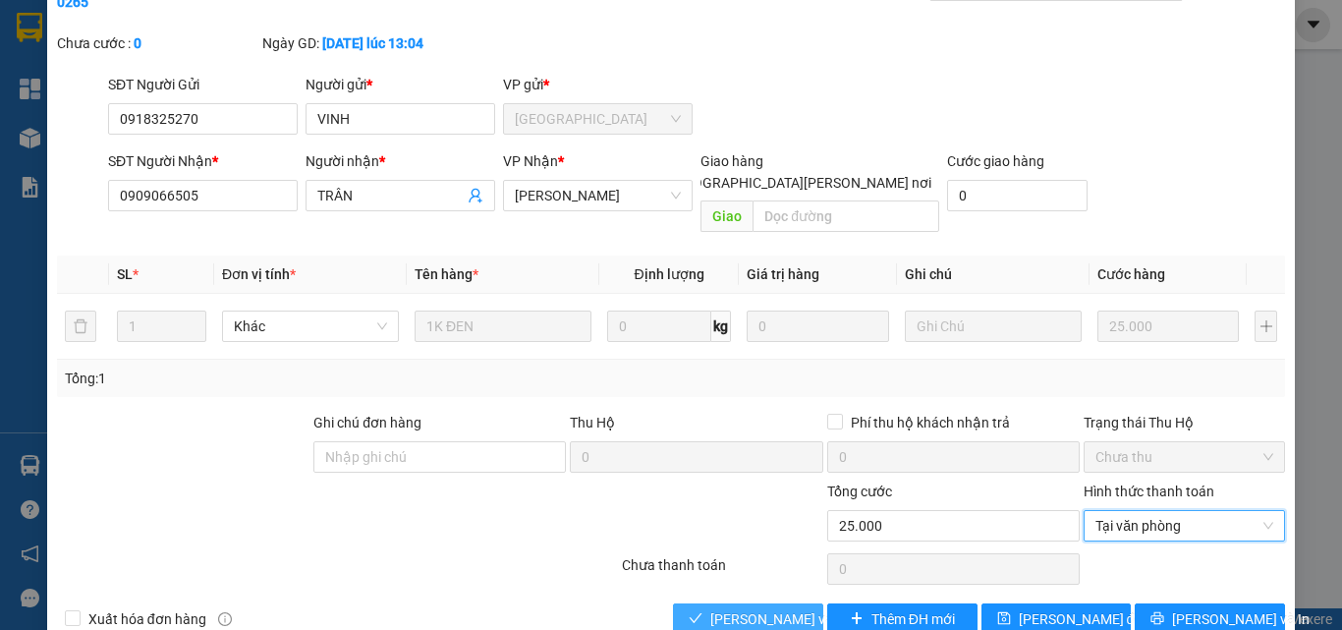
click at [769, 608] on span "[PERSON_NAME] và [PERSON_NAME] hàng" at bounding box center [842, 619] width 265 height 22
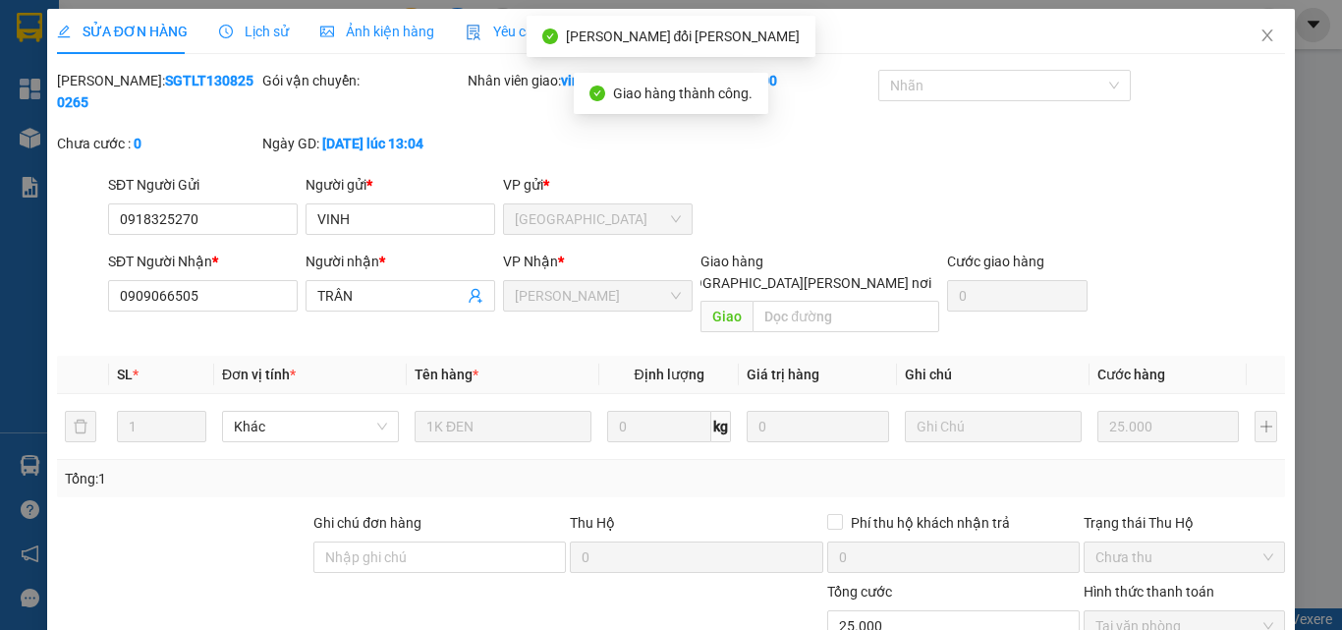
scroll to position [0, 0]
click at [1262, 38] on icon "close" at bounding box center [1267, 36] width 11 height 12
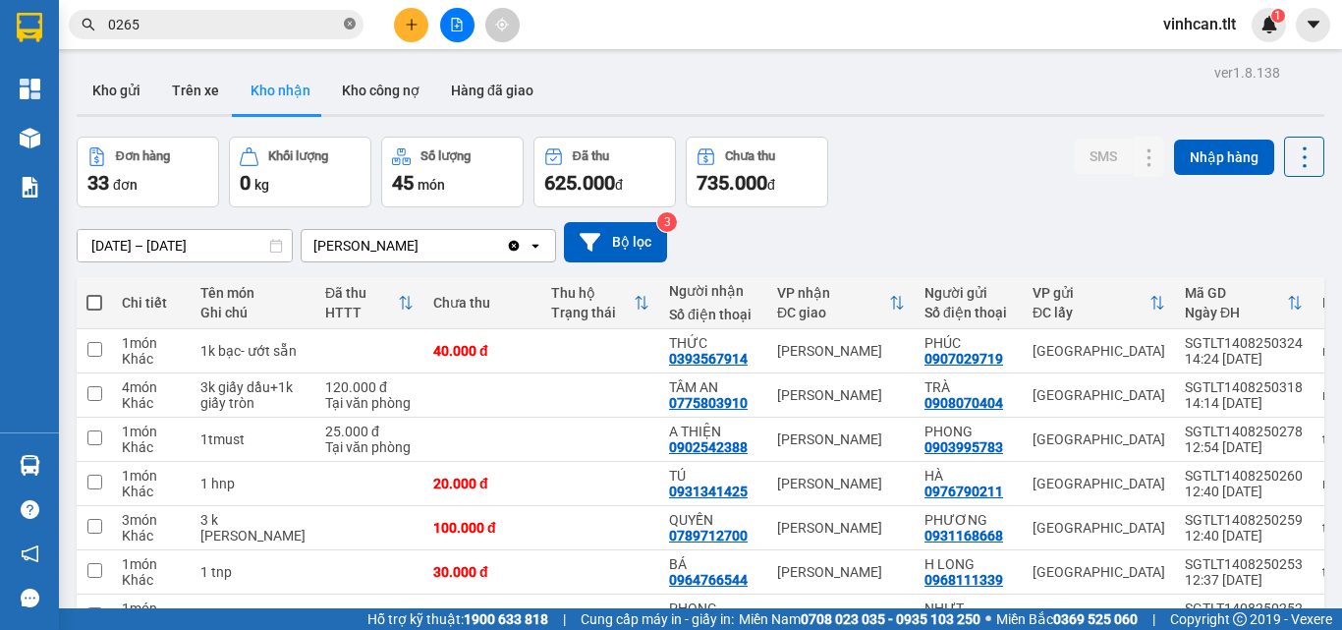
click at [352, 27] on icon "close-circle" at bounding box center [350, 24] width 12 height 12
click at [313, 24] on input "text" at bounding box center [224, 25] width 232 height 22
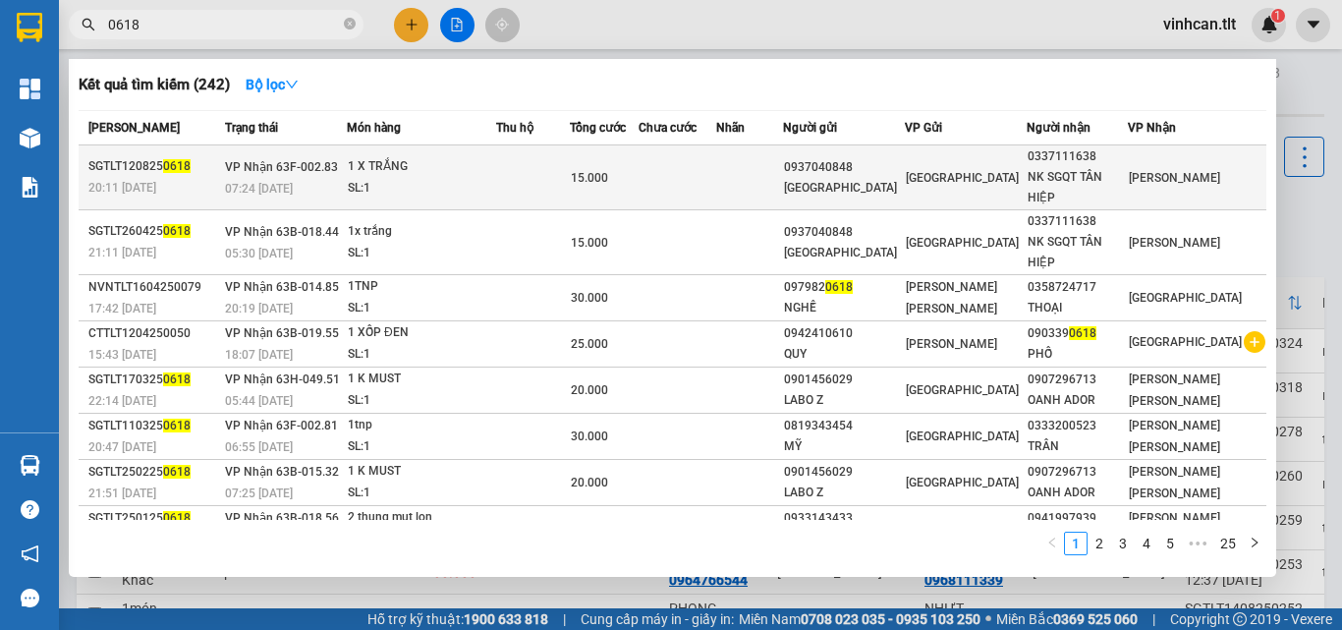
type input "0618"
click at [864, 157] on div "0937040848" at bounding box center [844, 167] width 120 height 21
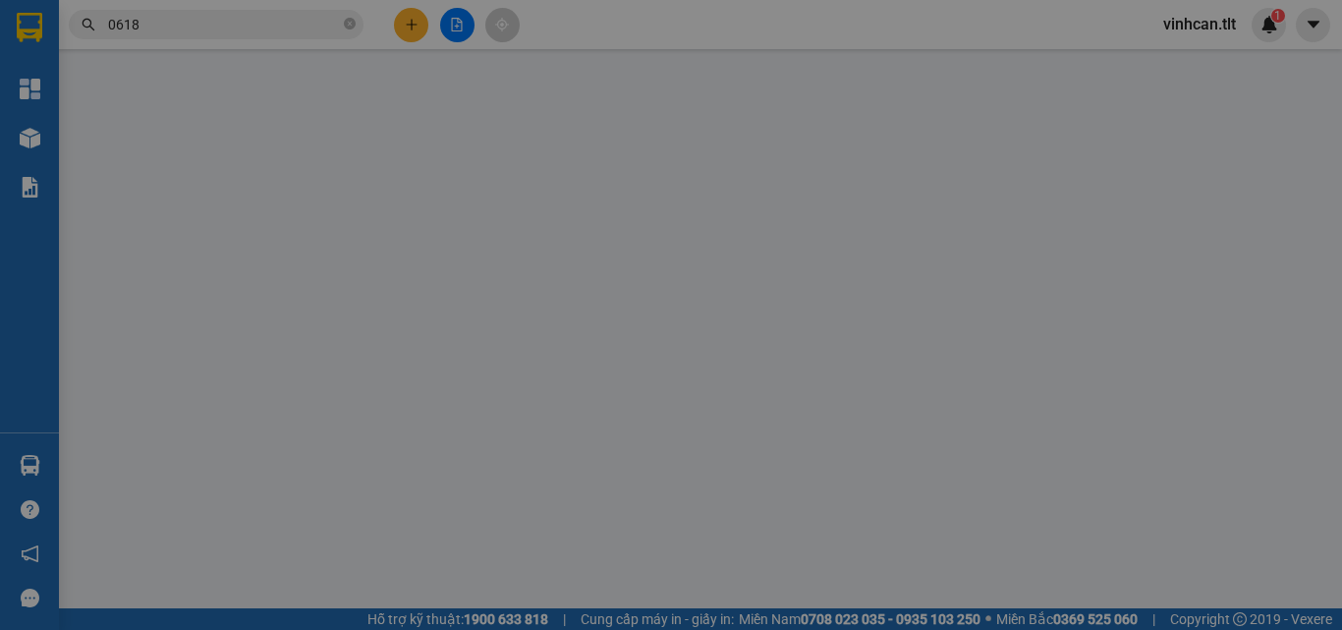
type input "0937040848"
type input "[GEOGRAPHIC_DATA]"
type input "0337111638"
type input "NK SGQT TÂN HIỆP"
type input "15.000"
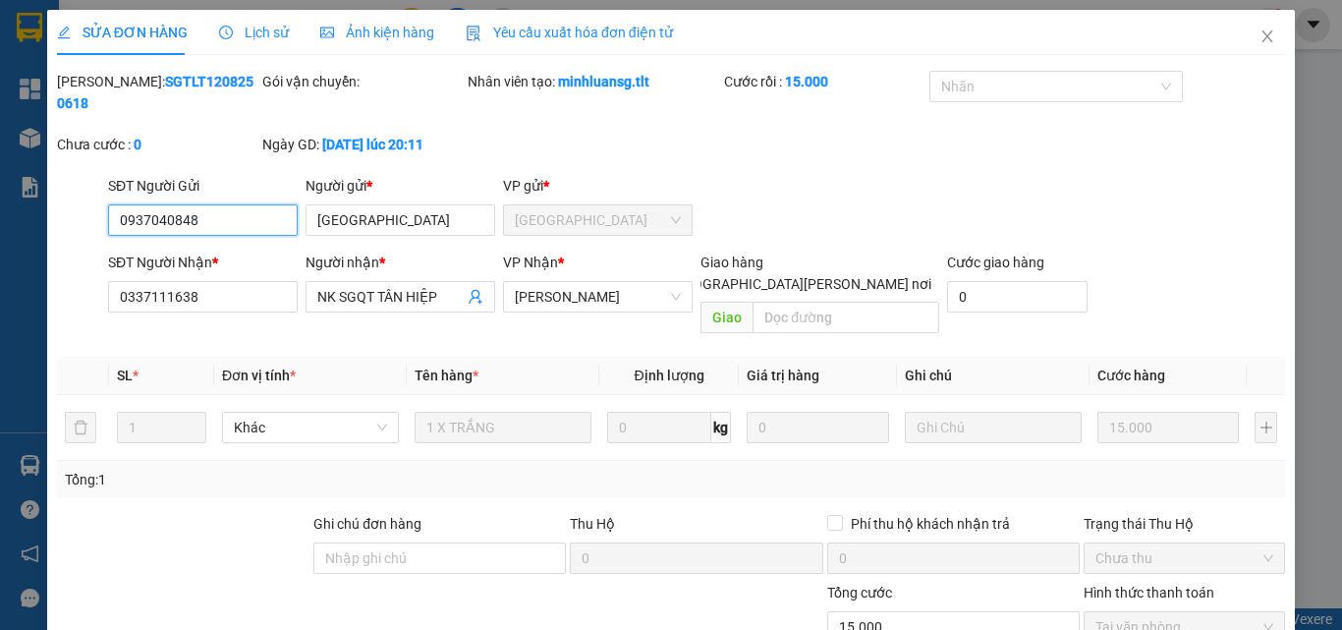
scroll to position [101, 0]
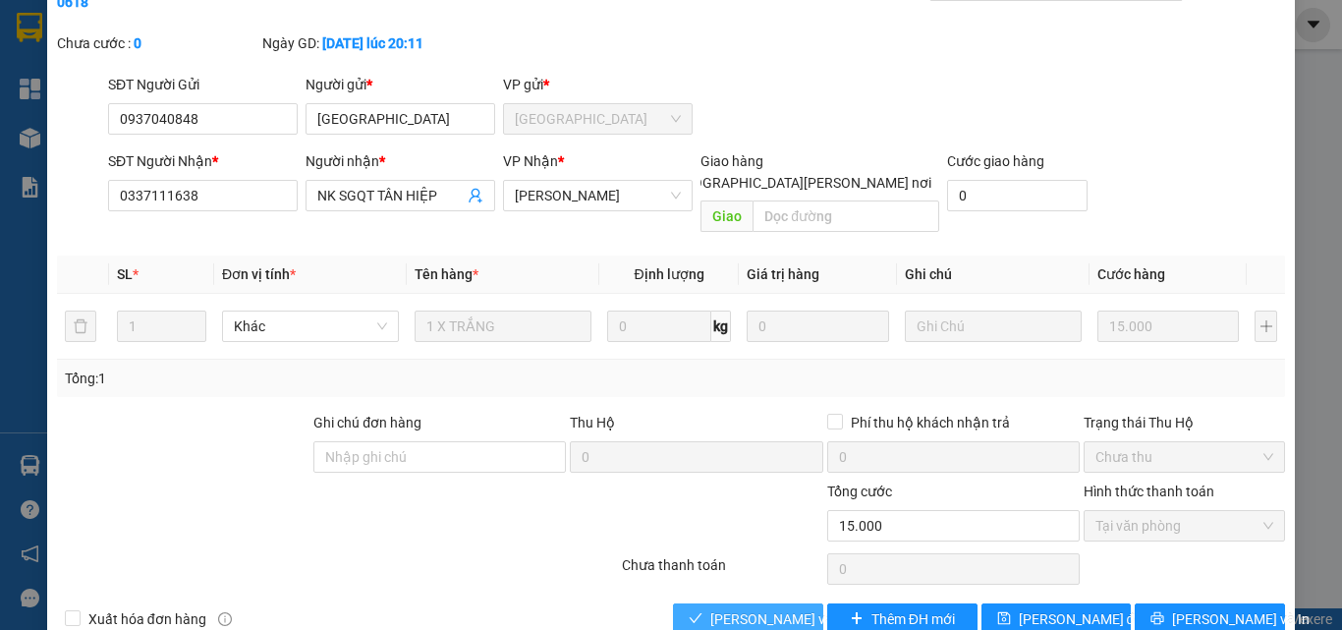
click at [753, 608] on span "[PERSON_NAME] và [PERSON_NAME] hàng" at bounding box center [842, 619] width 265 height 22
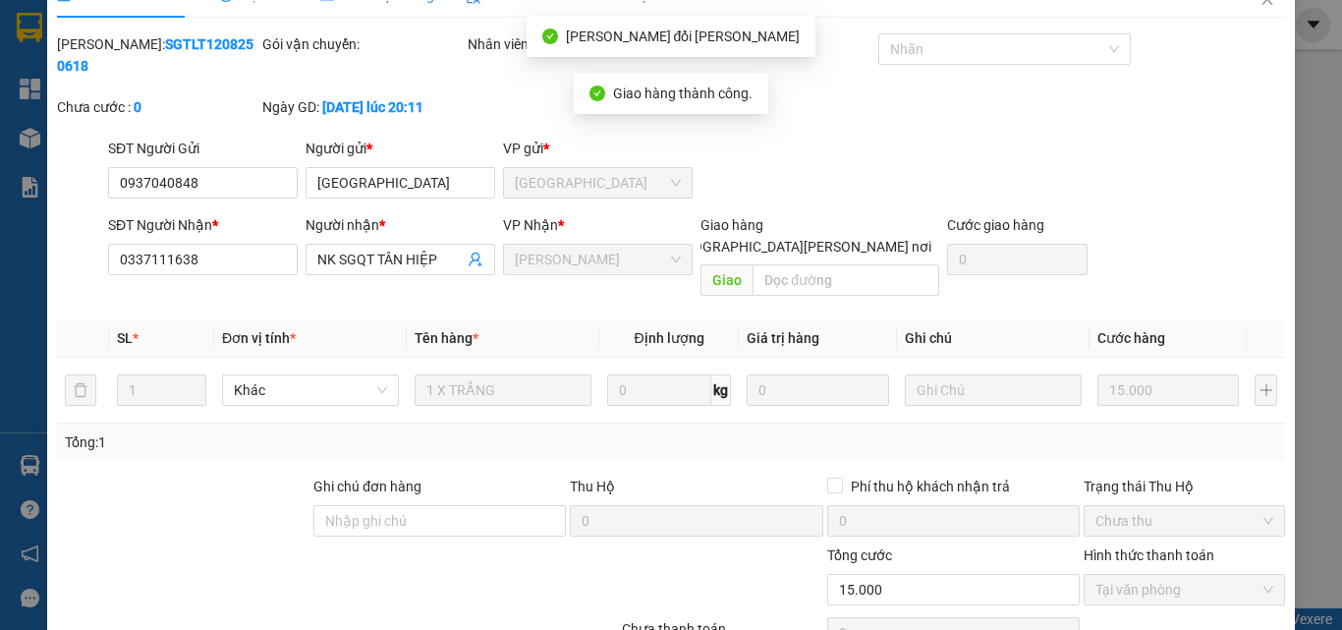
scroll to position [3, 0]
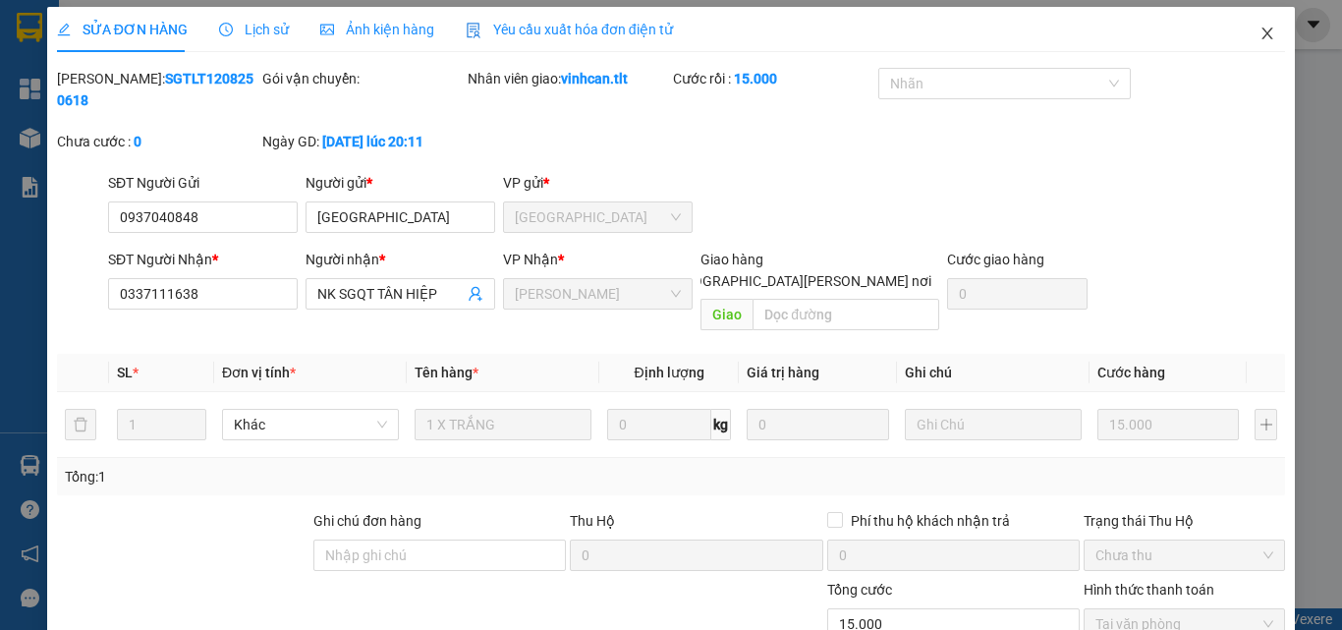
click at [1259, 30] on icon "close" at bounding box center [1267, 34] width 16 height 16
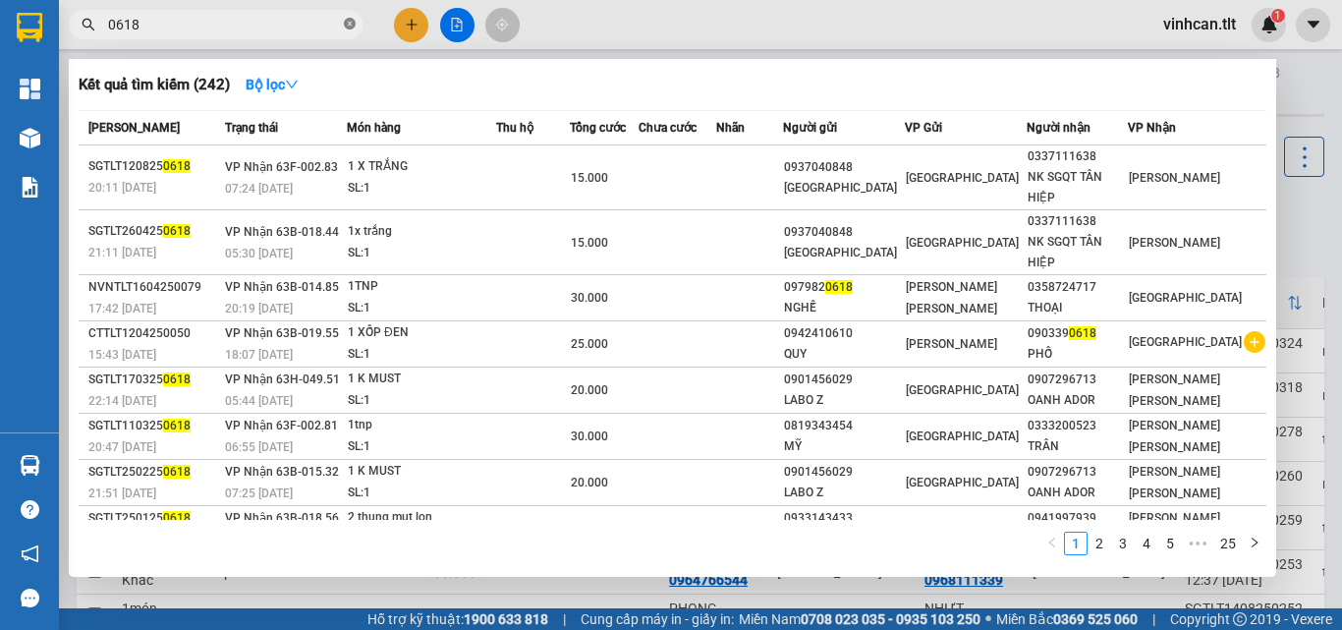
click at [347, 24] on icon "close-circle" at bounding box center [350, 24] width 12 height 12
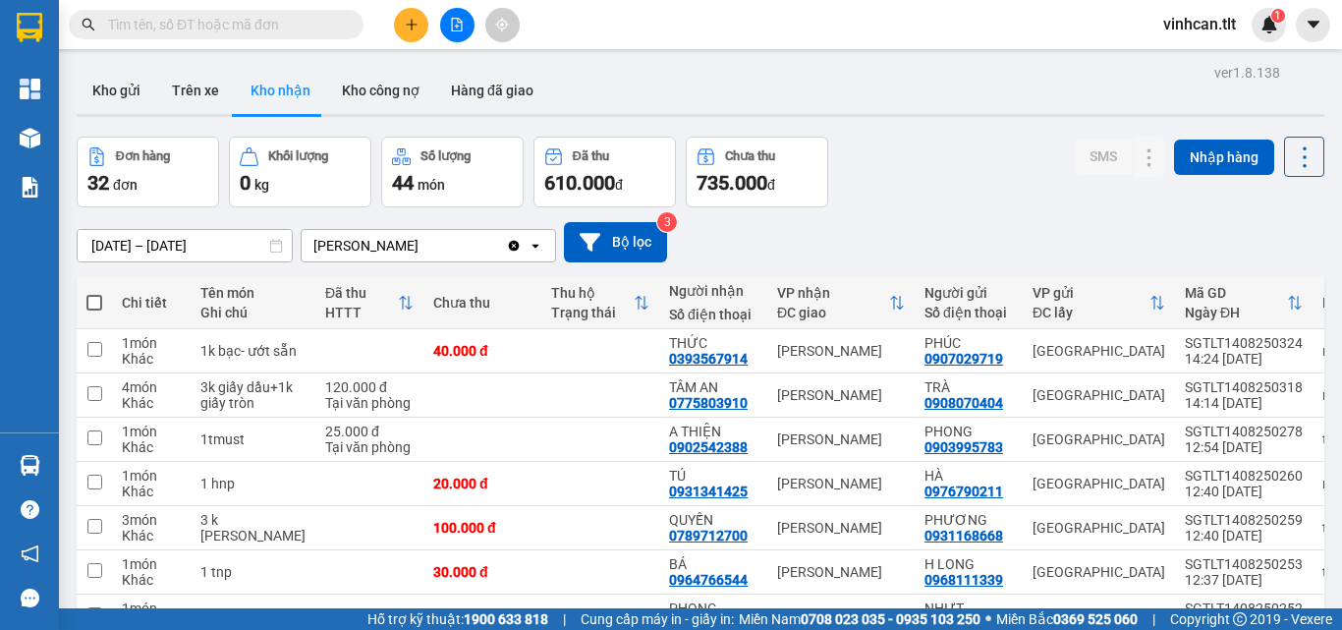
click at [309, 20] on input "text" at bounding box center [224, 25] width 232 height 22
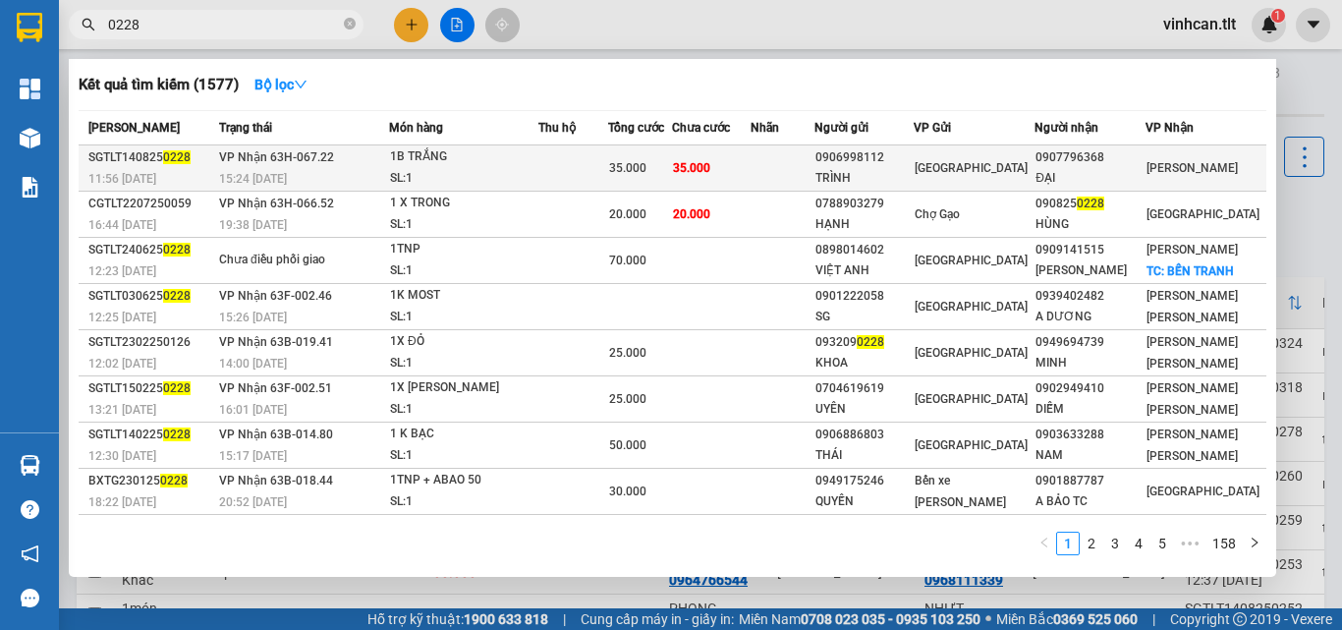
type input "0228"
click at [880, 158] on div "0906998112" at bounding box center [863, 157] width 97 height 21
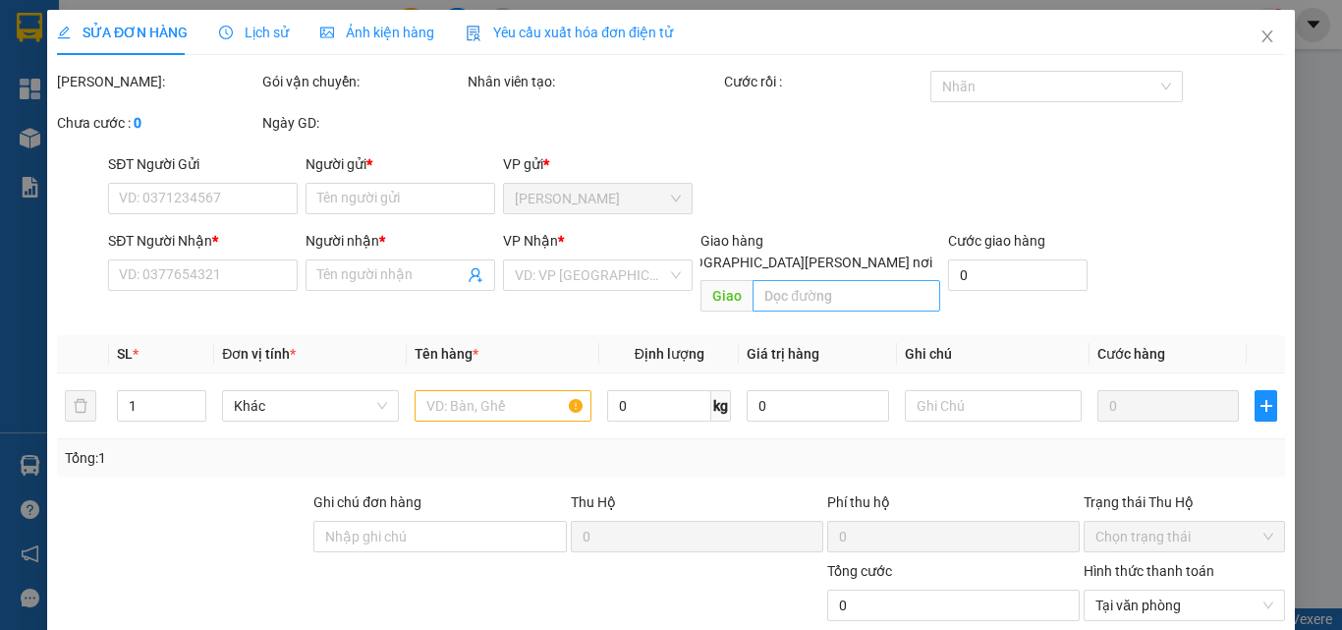
type input "0906998112"
type input "TRÌNH"
type input "0907796368"
type input "ĐẠI"
type input "35.000"
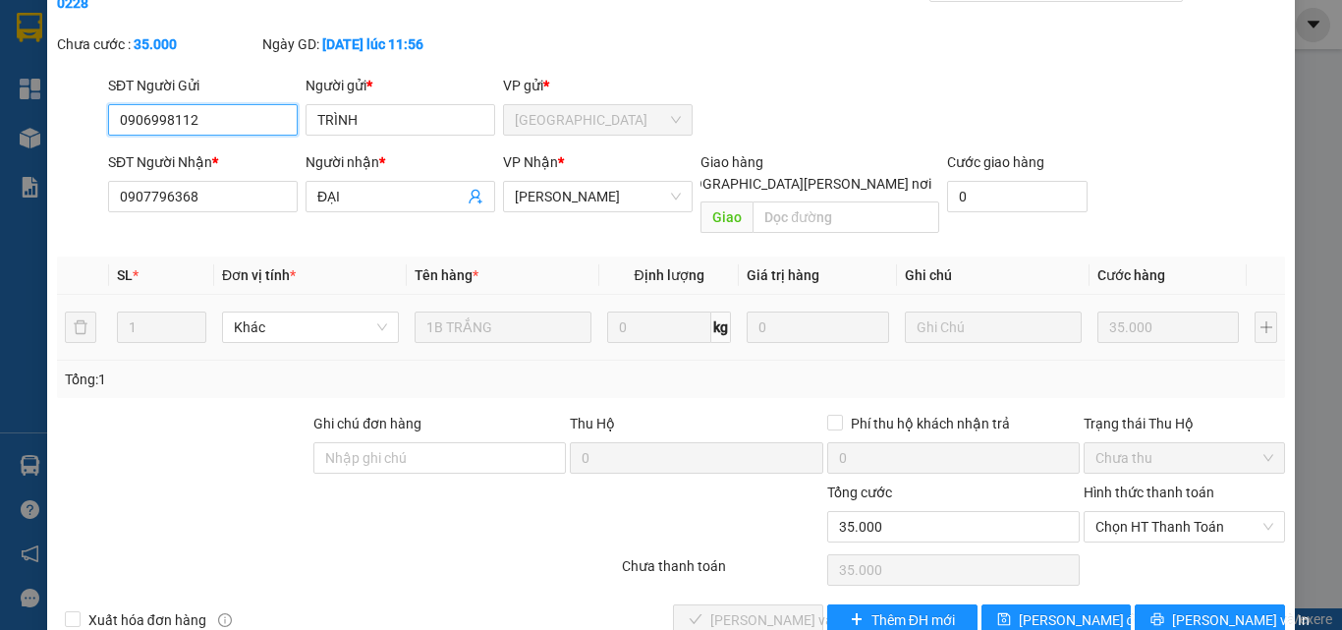
scroll to position [101, 0]
click at [1120, 511] on span "Chọn HT Thanh Toán" at bounding box center [1184, 525] width 178 height 29
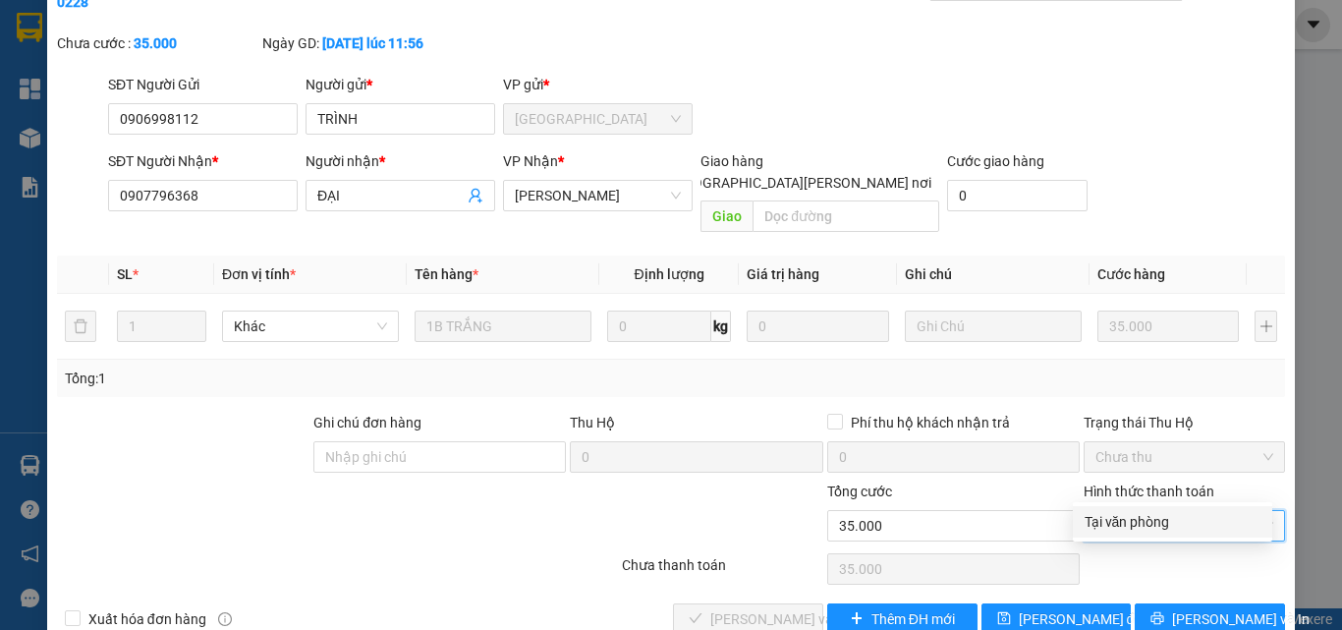
drag, startPoint x: 1130, startPoint y: 519, endPoint x: 1109, endPoint y: 522, distance: 20.8
click at [1123, 520] on div "Tại văn phòng" at bounding box center [1172, 522] width 176 height 22
type input "0"
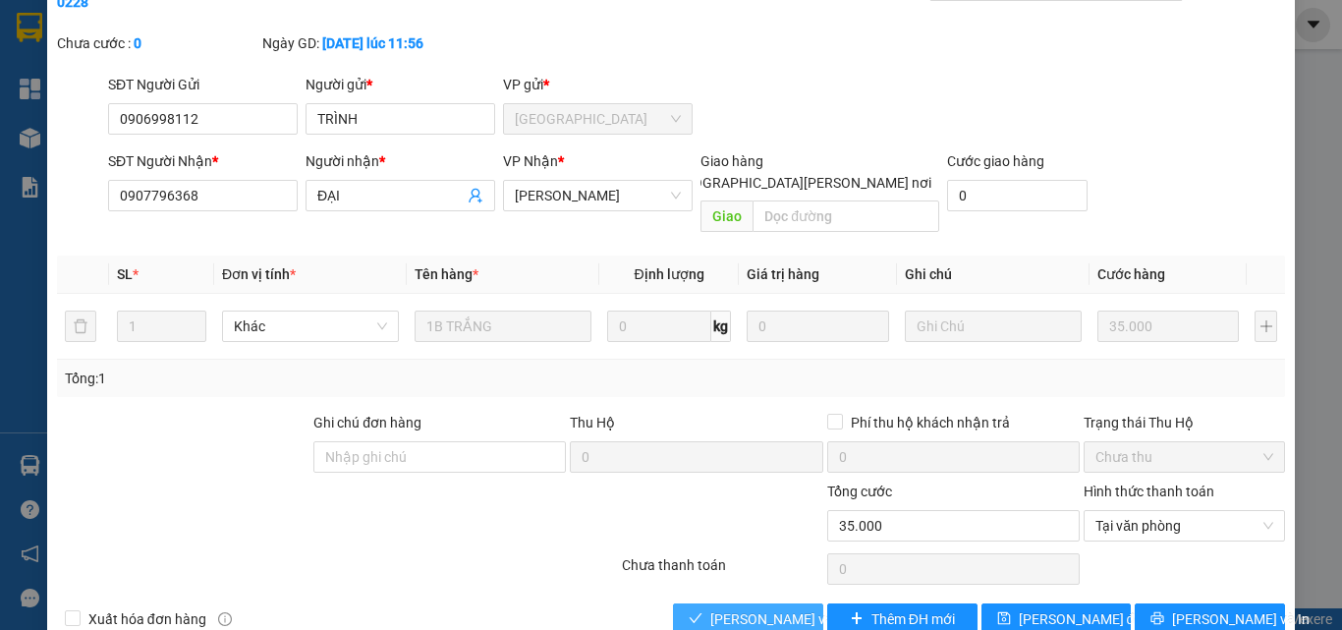
click at [765, 608] on span "[PERSON_NAME] và [PERSON_NAME] hàng" at bounding box center [842, 619] width 265 height 22
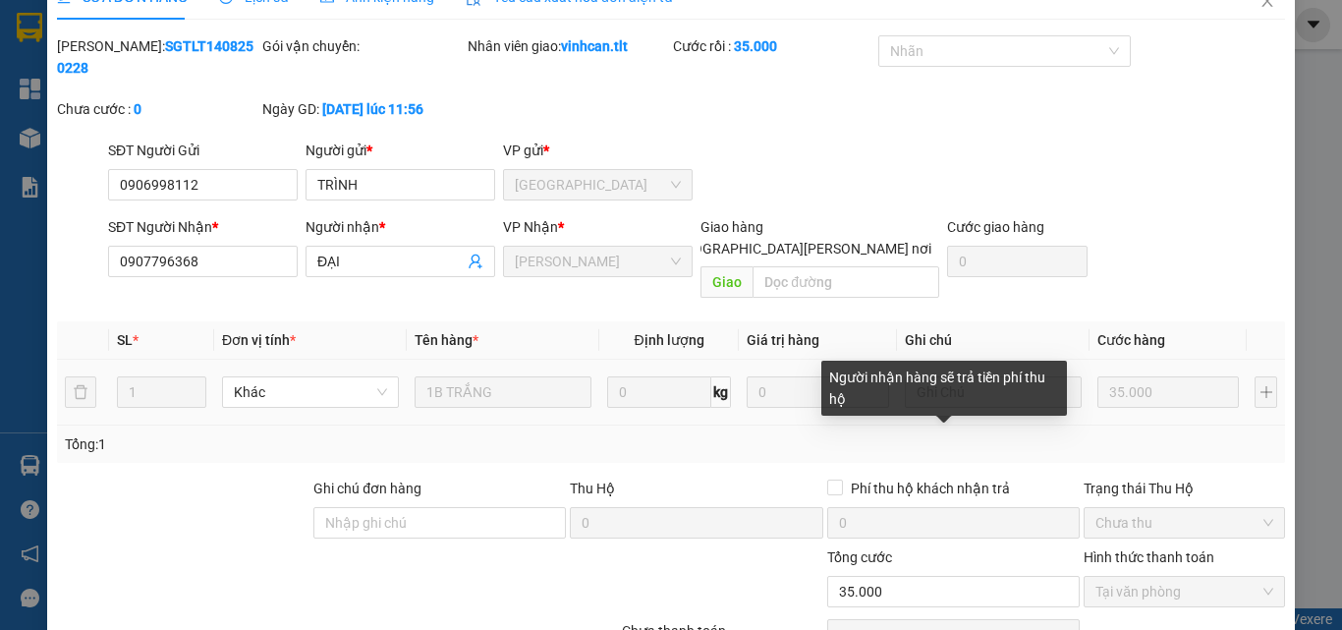
scroll to position [0, 0]
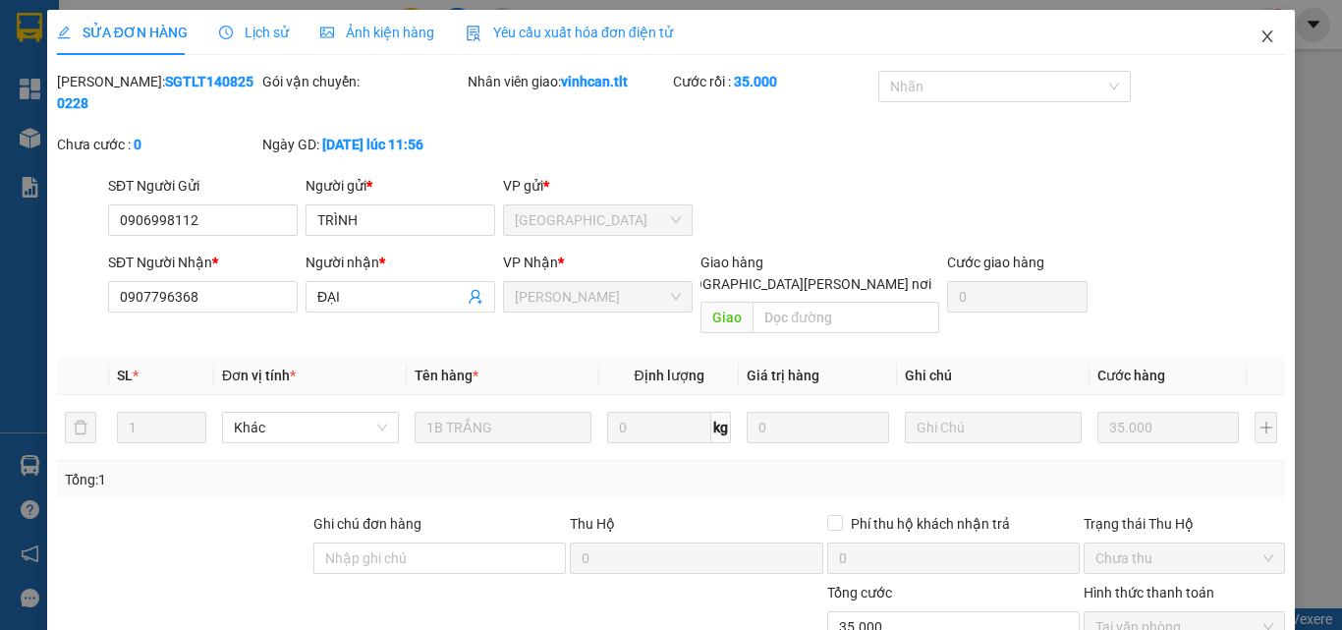
click at [1259, 33] on icon "close" at bounding box center [1267, 36] width 16 height 16
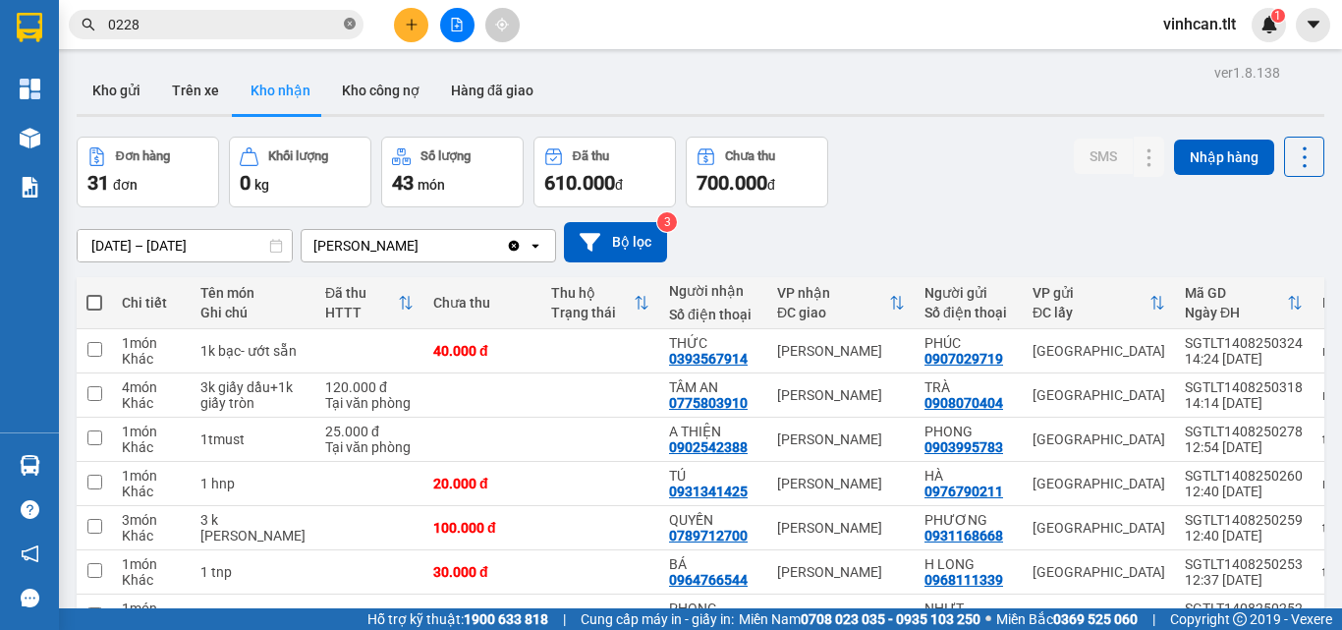
click at [349, 24] on icon "close-circle" at bounding box center [350, 24] width 12 height 12
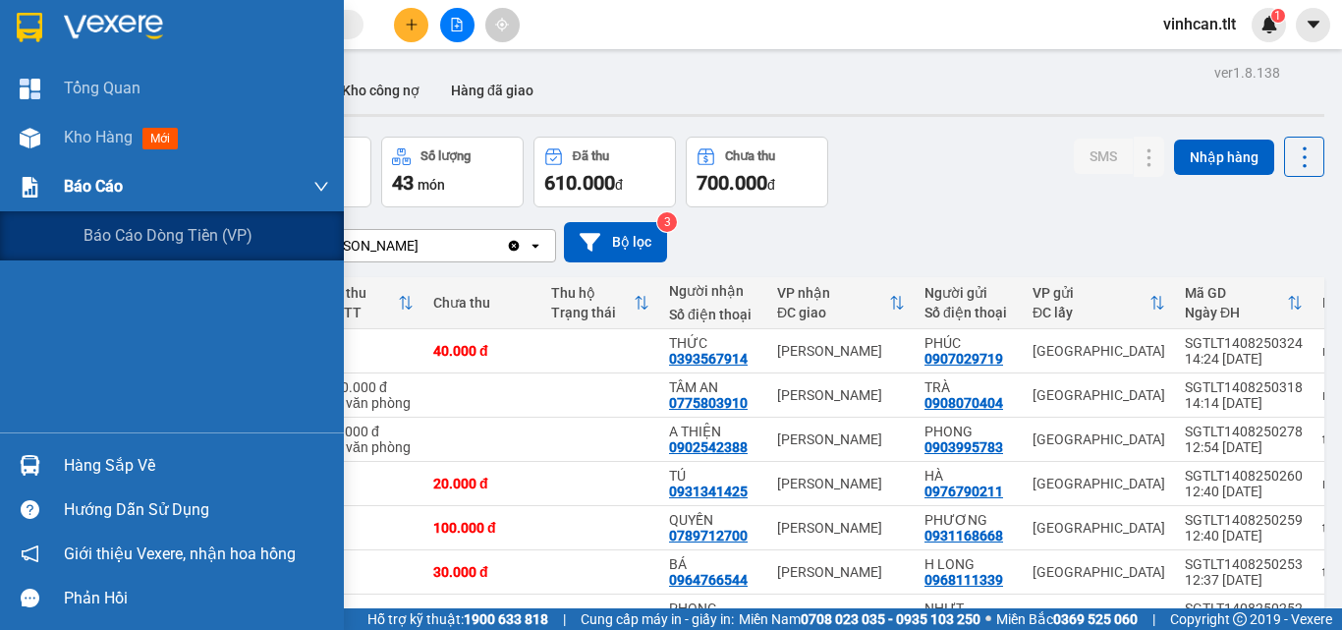
click at [112, 179] on span "Báo cáo" at bounding box center [93, 186] width 59 height 25
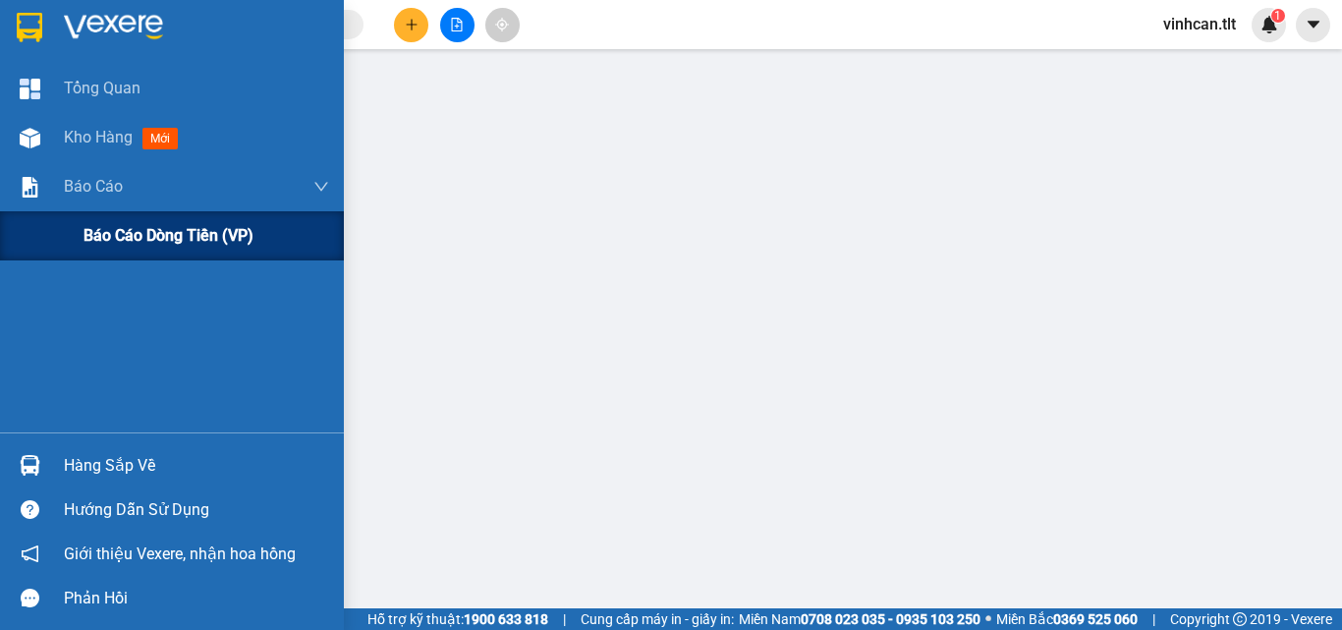
click at [182, 238] on span "Báo cáo dòng tiền (VP)" at bounding box center [168, 235] width 170 height 25
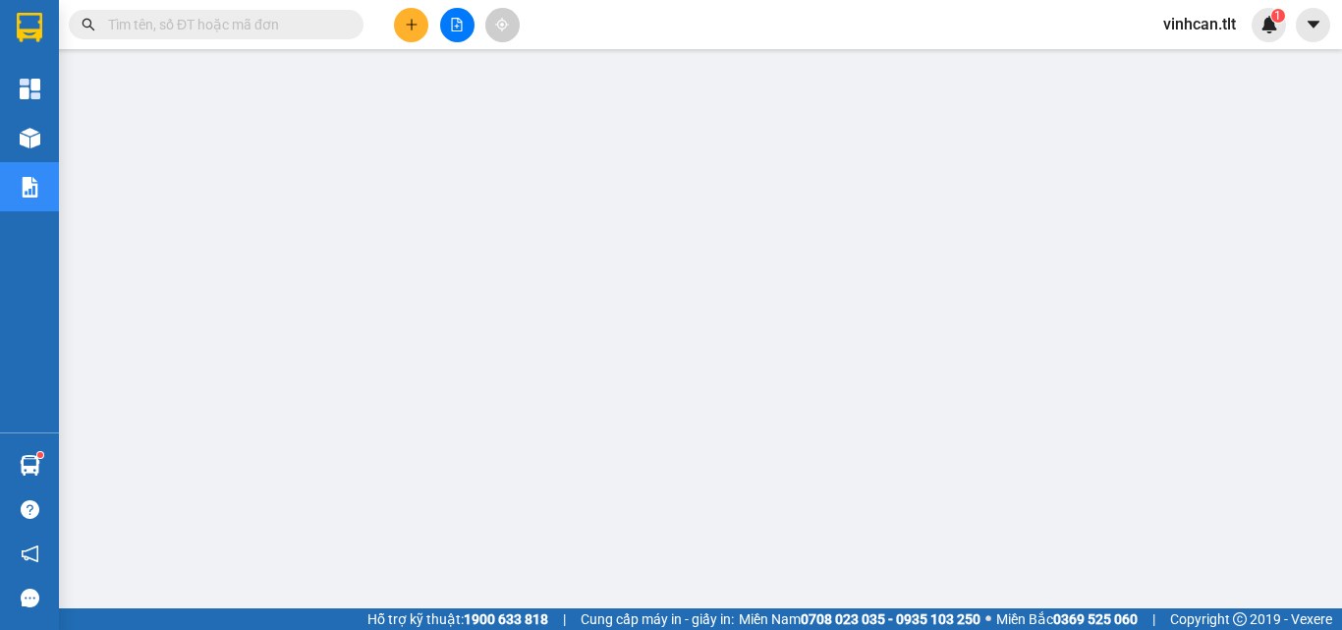
click at [259, 28] on input "text" at bounding box center [224, 25] width 232 height 22
click at [223, 27] on input "text" at bounding box center [224, 25] width 232 height 22
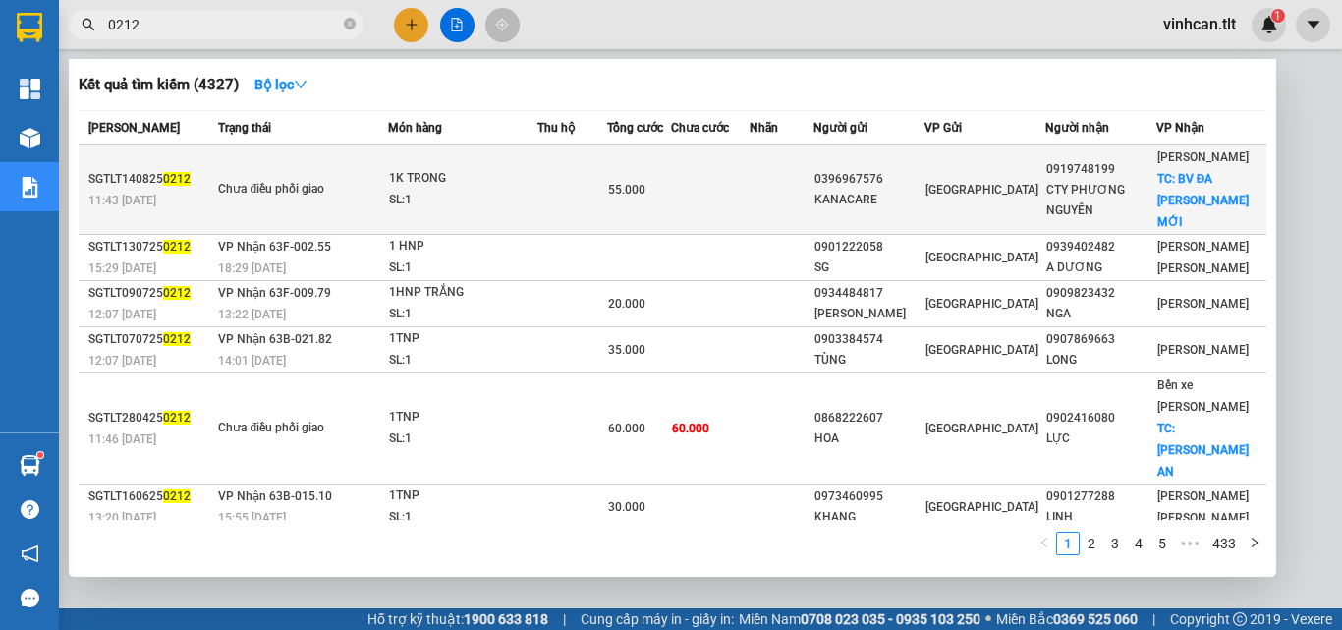
type input "0212"
click at [879, 177] on div "0396967576" at bounding box center [868, 179] width 108 height 21
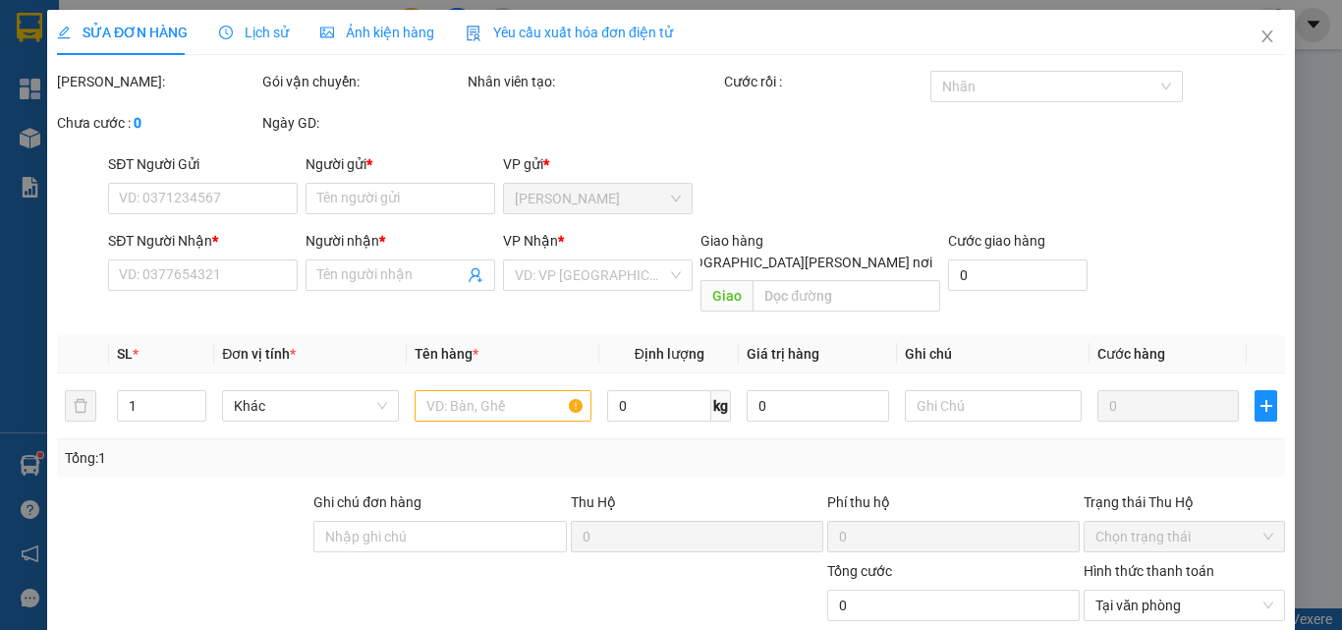
type input "0396967576"
type input "KANACARE"
type input "0919748199"
type input "CTY PHƯƠNG NGUYÊN"
checkbox input "true"
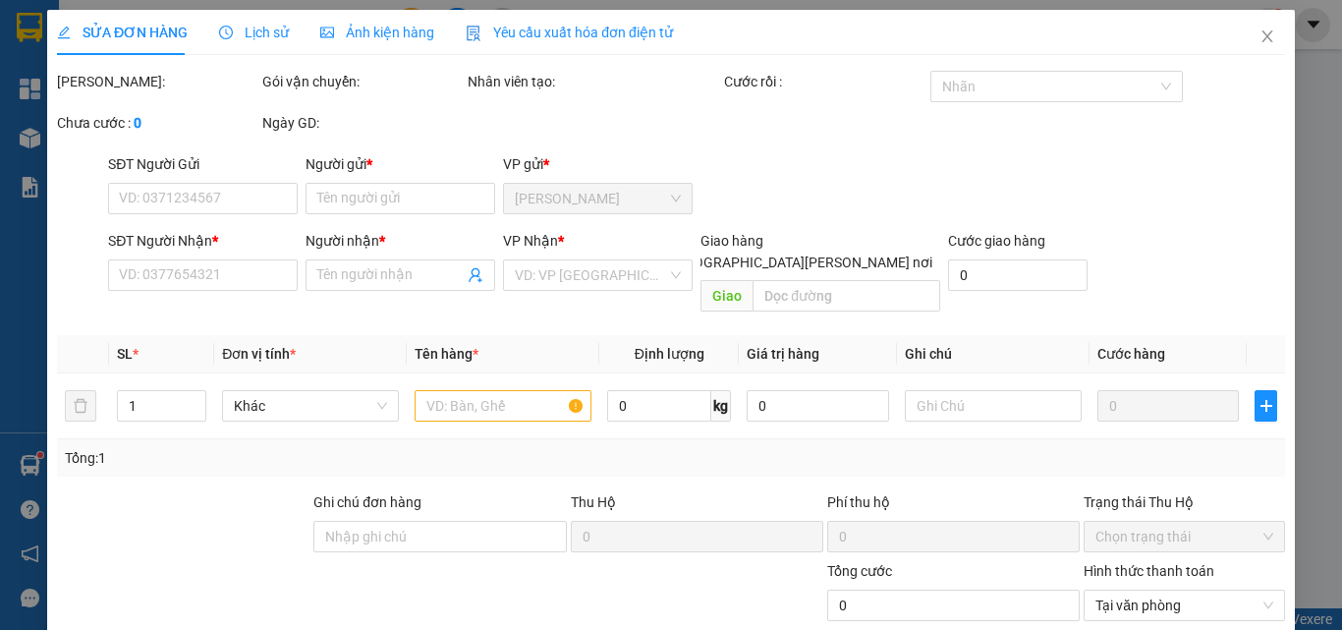
type input "BV ĐA KHOA MỚI"
type input "55.000"
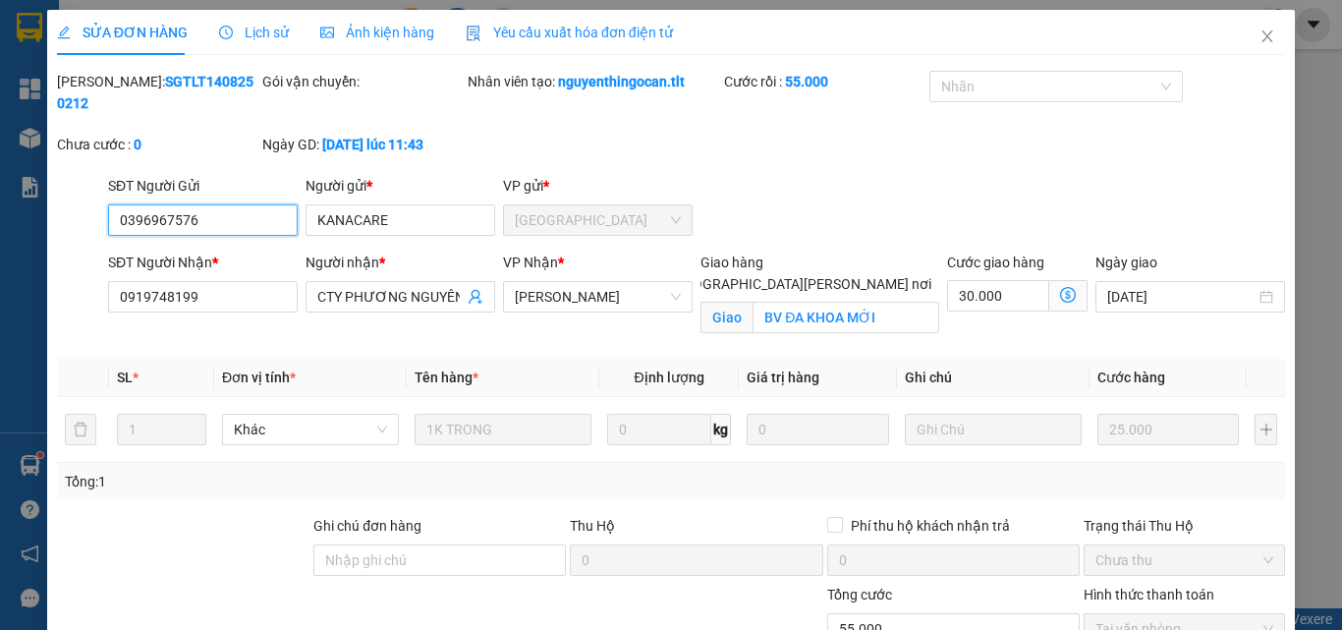
scroll to position [96, 0]
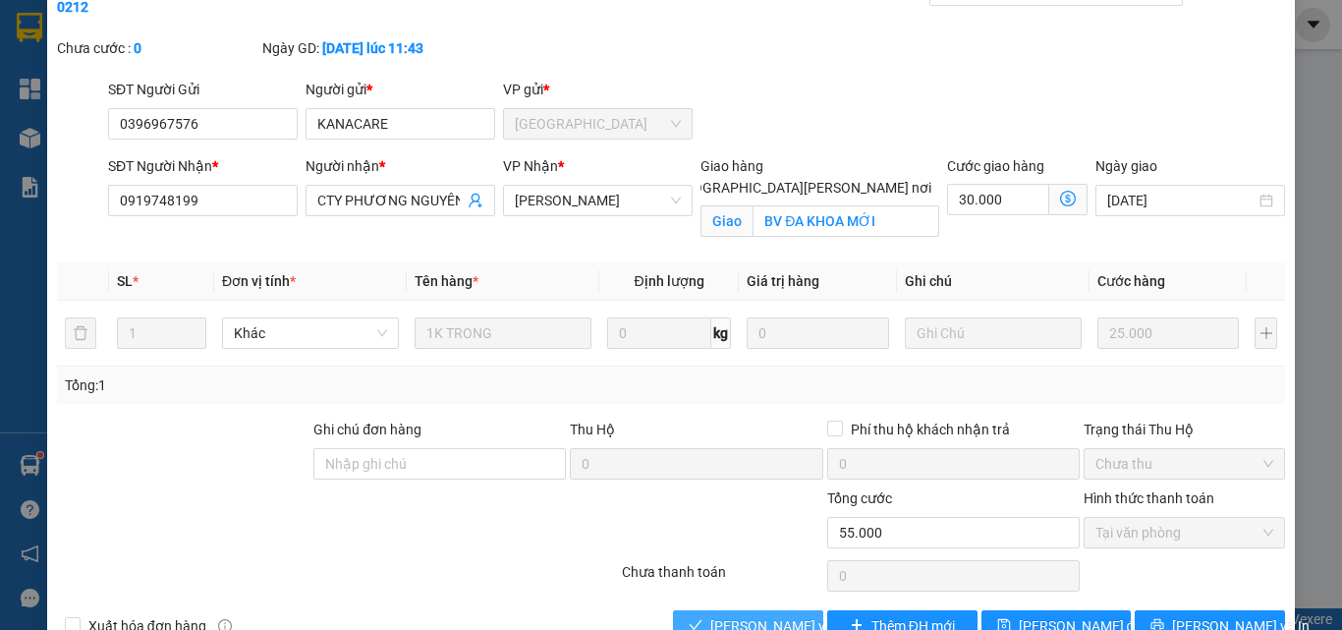
click at [752, 615] on span "[PERSON_NAME] và [PERSON_NAME] hàng" at bounding box center [842, 626] width 265 height 22
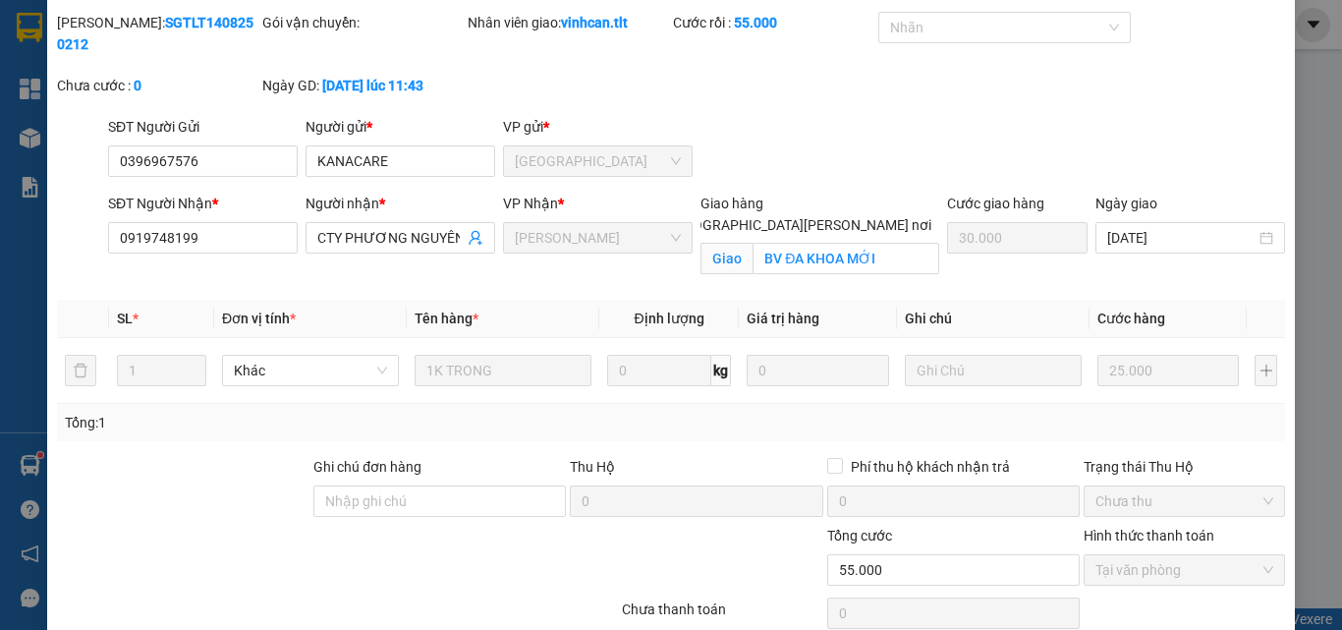
scroll to position [0, 0]
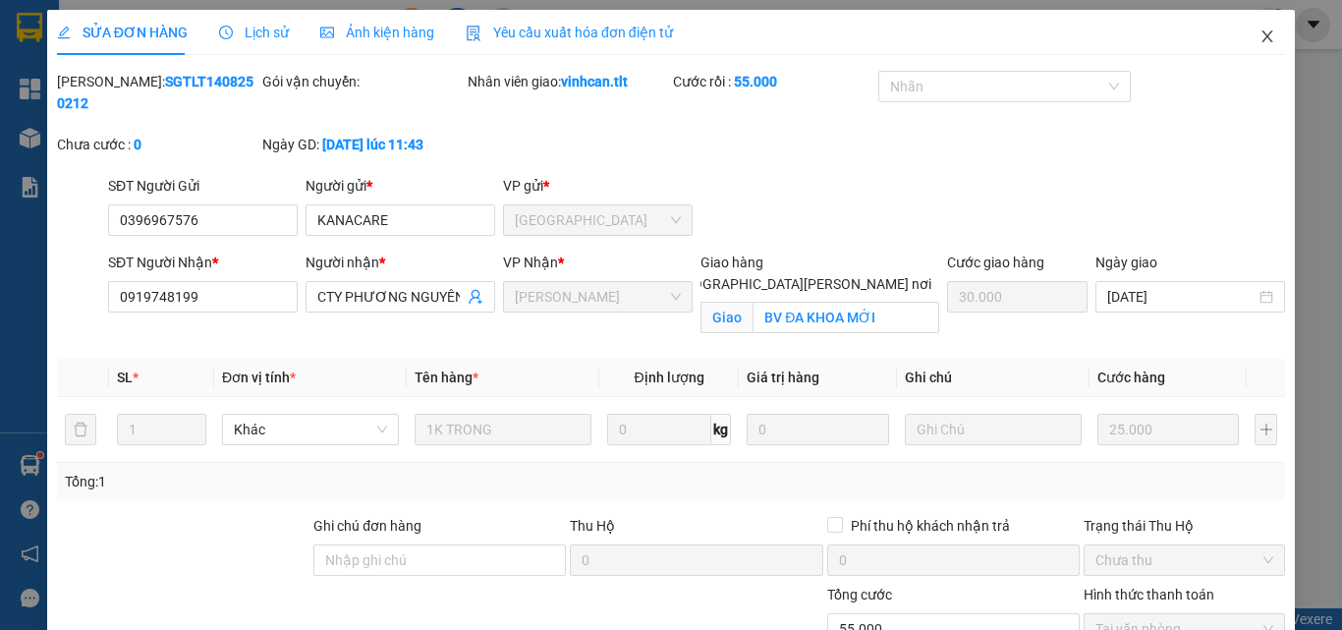
click at [1259, 29] on icon "close" at bounding box center [1267, 36] width 16 height 16
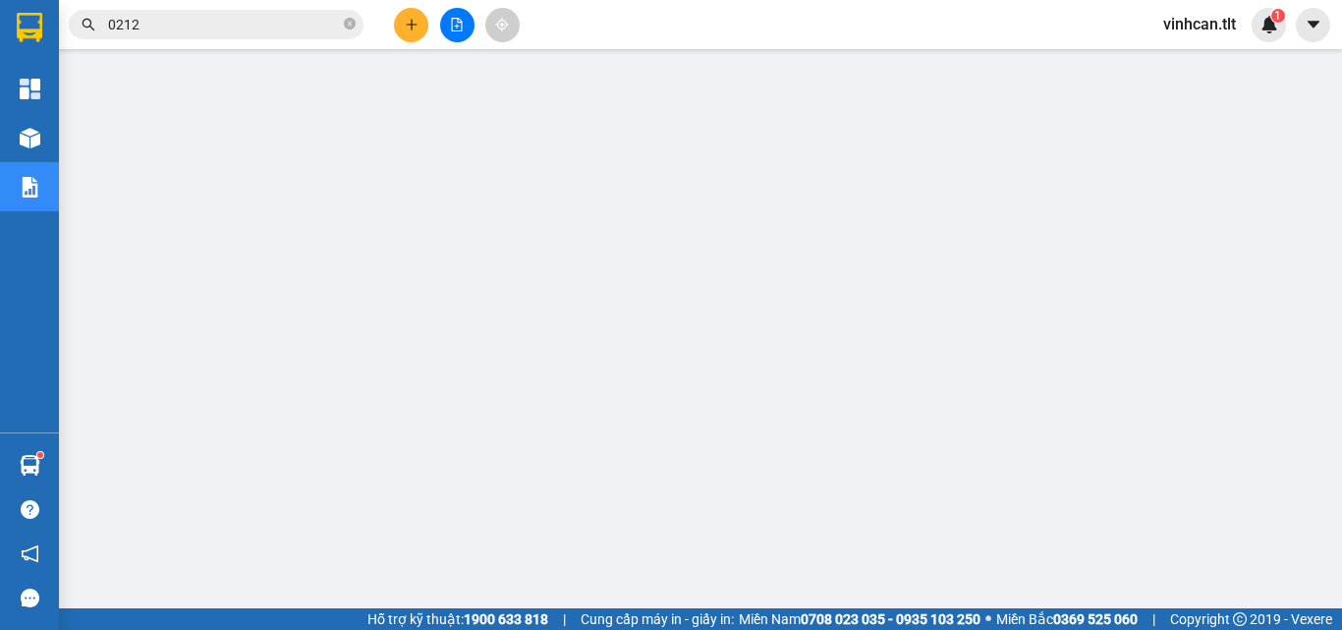
click at [351, 22] on icon "close-circle" at bounding box center [350, 24] width 12 height 12
click at [198, 25] on input "text" at bounding box center [224, 25] width 232 height 22
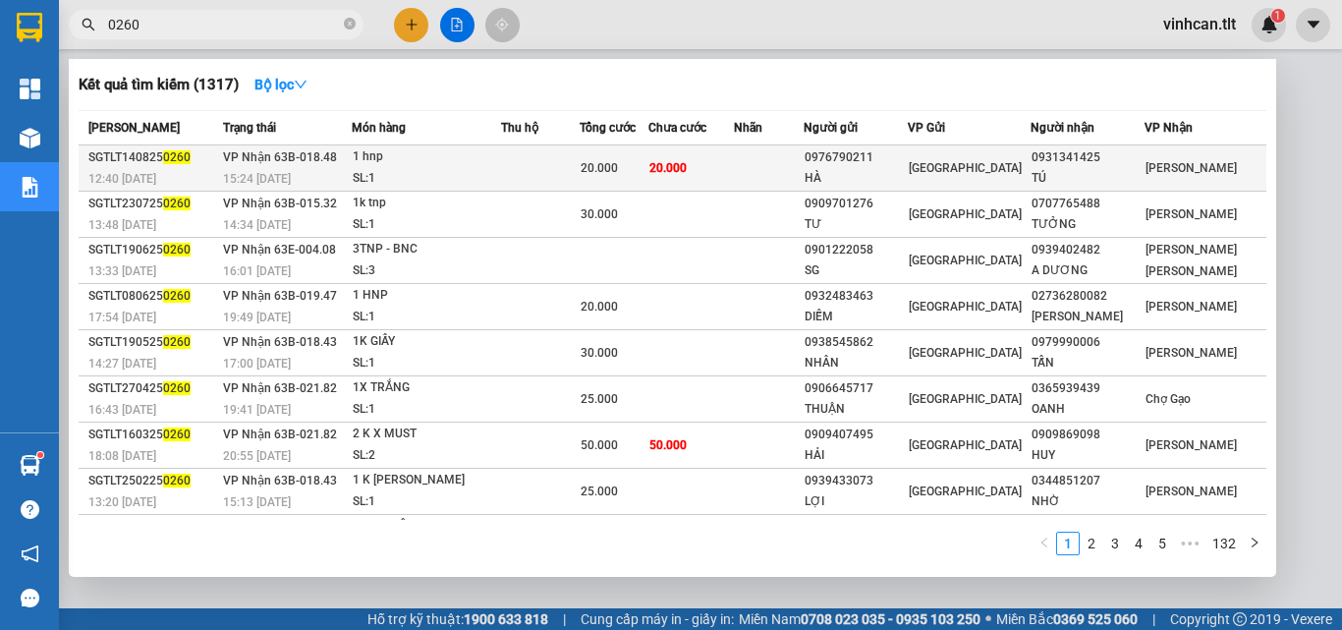
type input "0260"
click at [859, 157] on div "0976790211" at bounding box center [855, 157] width 102 height 21
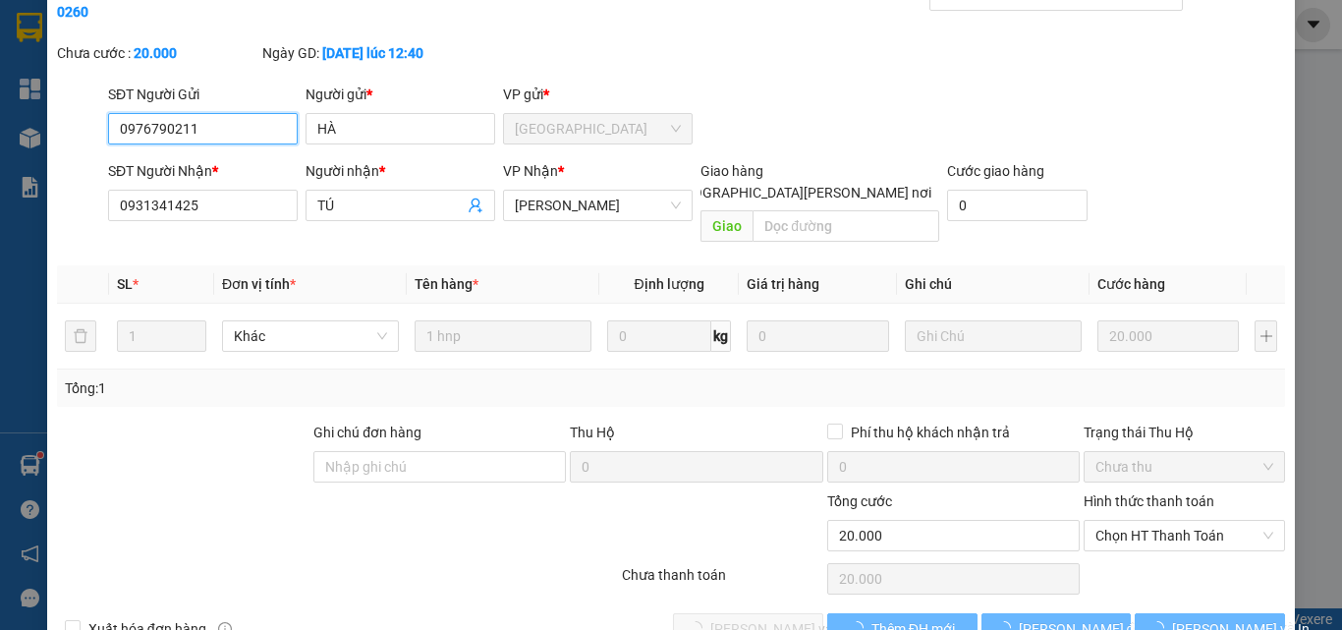
scroll to position [101, 0]
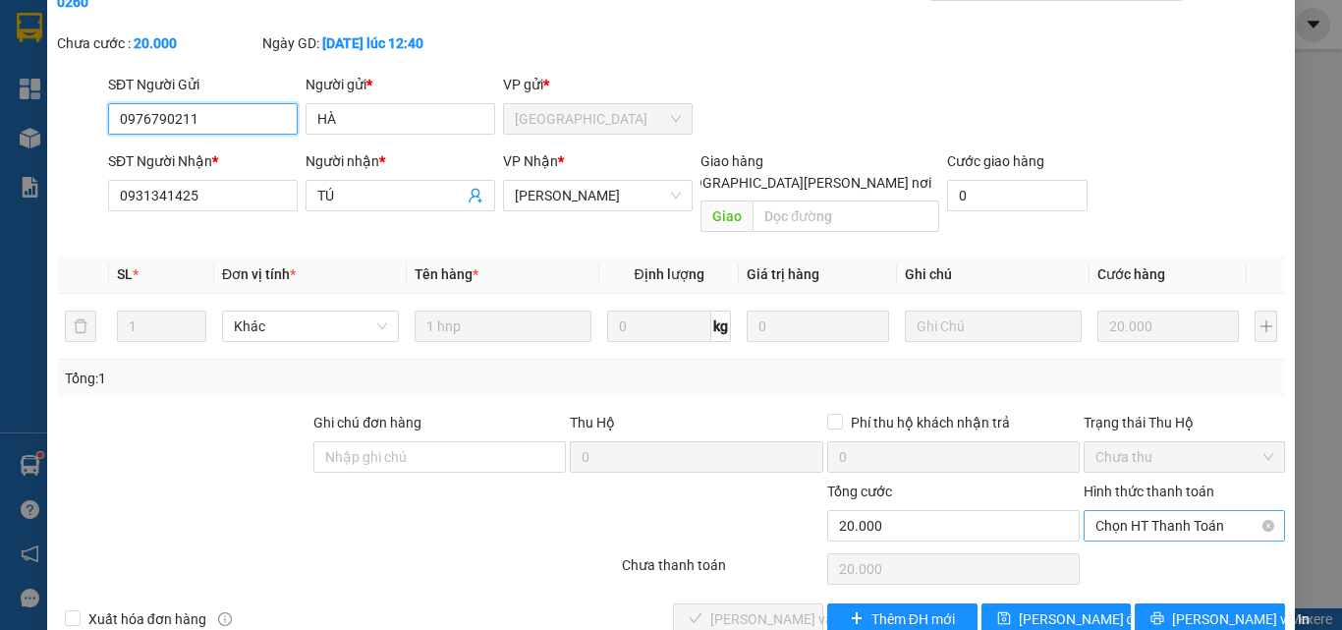
click at [1103, 511] on span "Chọn HT Thanh Toán" at bounding box center [1184, 525] width 178 height 29
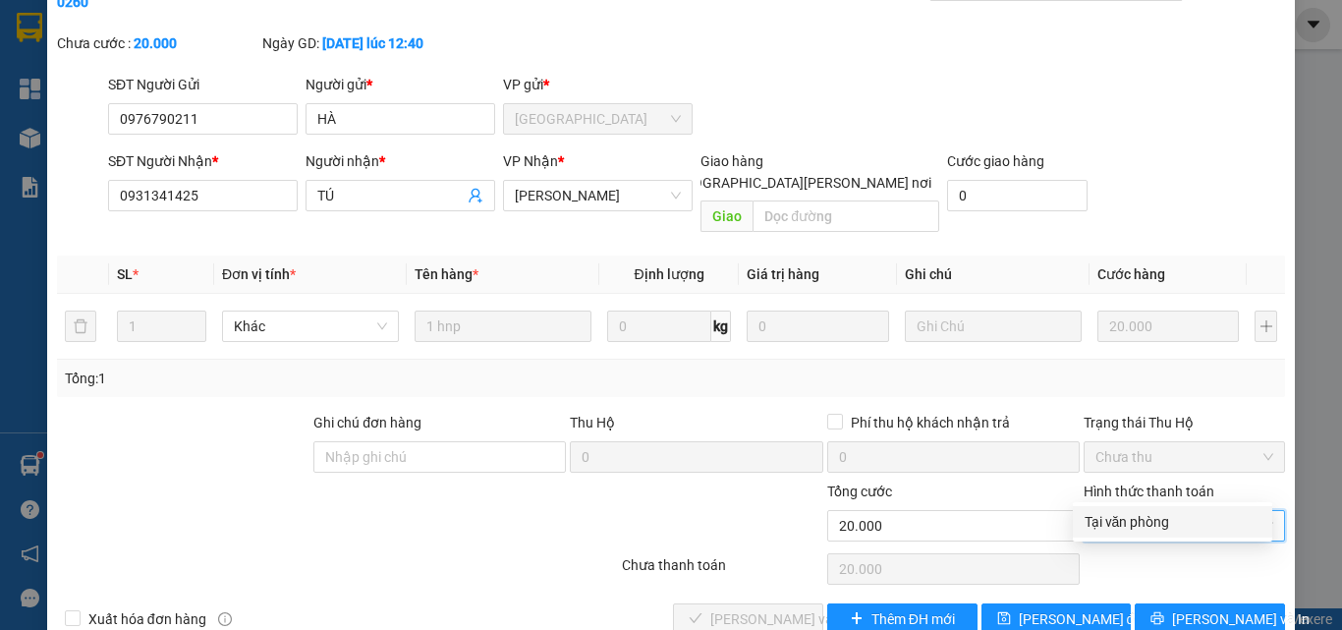
drag, startPoint x: 1121, startPoint y: 516, endPoint x: 954, endPoint y: 524, distance: 167.2
click at [1115, 519] on div "Tại văn phòng" at bounding box center [1172, 522] width 176 height 22
type input "0"
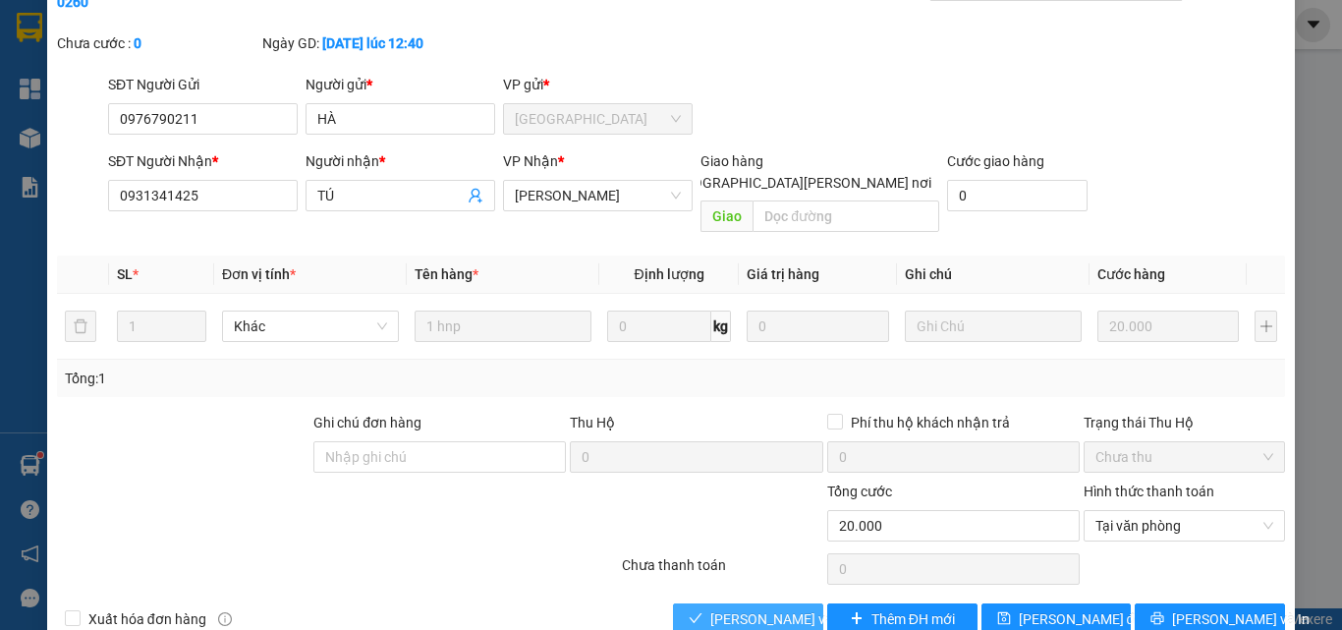
click at [764, 608] on span "[PERSON_NAME] và [PERSON_NAME] hàng" at bounding box center [842, 619] width 265 height 22
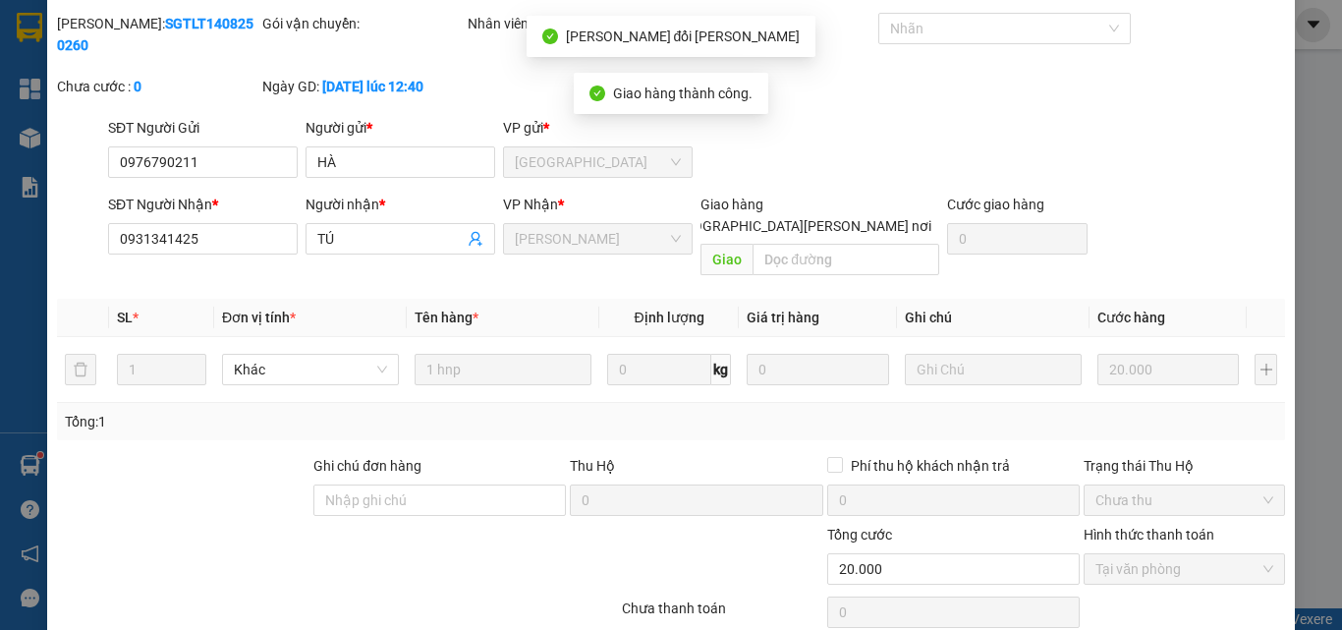
scroll to position [0, 0]
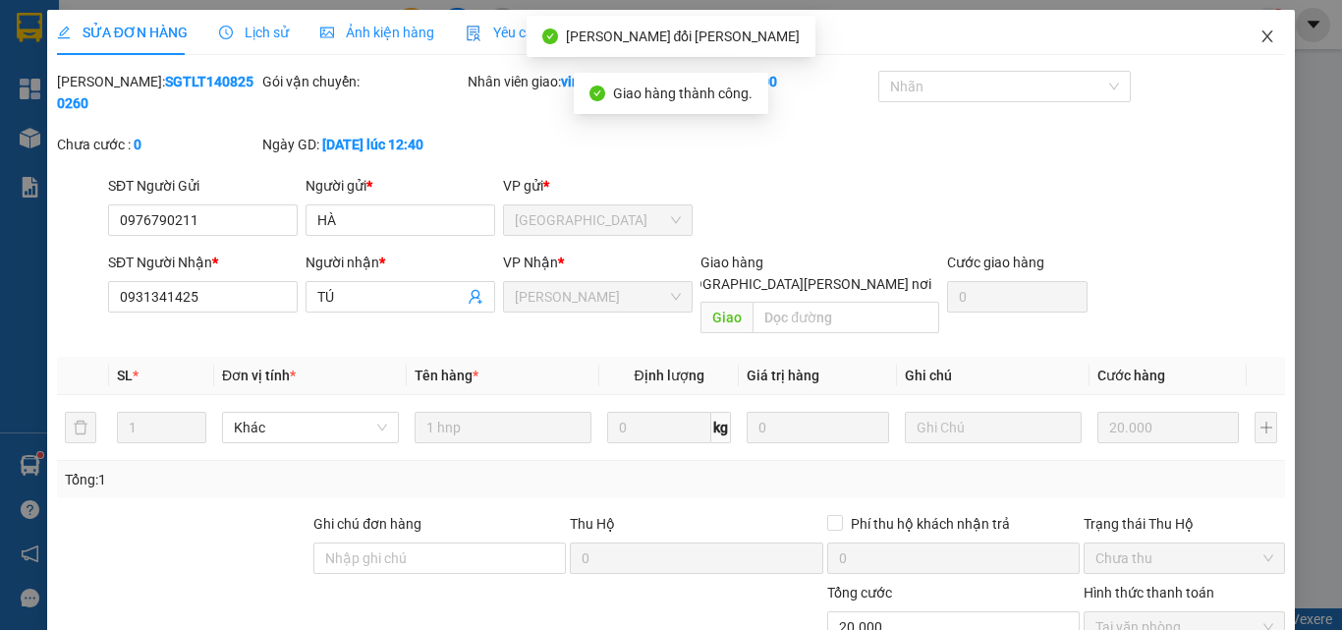
click at [1259, 40] on icon "close" at bounding box center [1267, 36] width 16 height 16
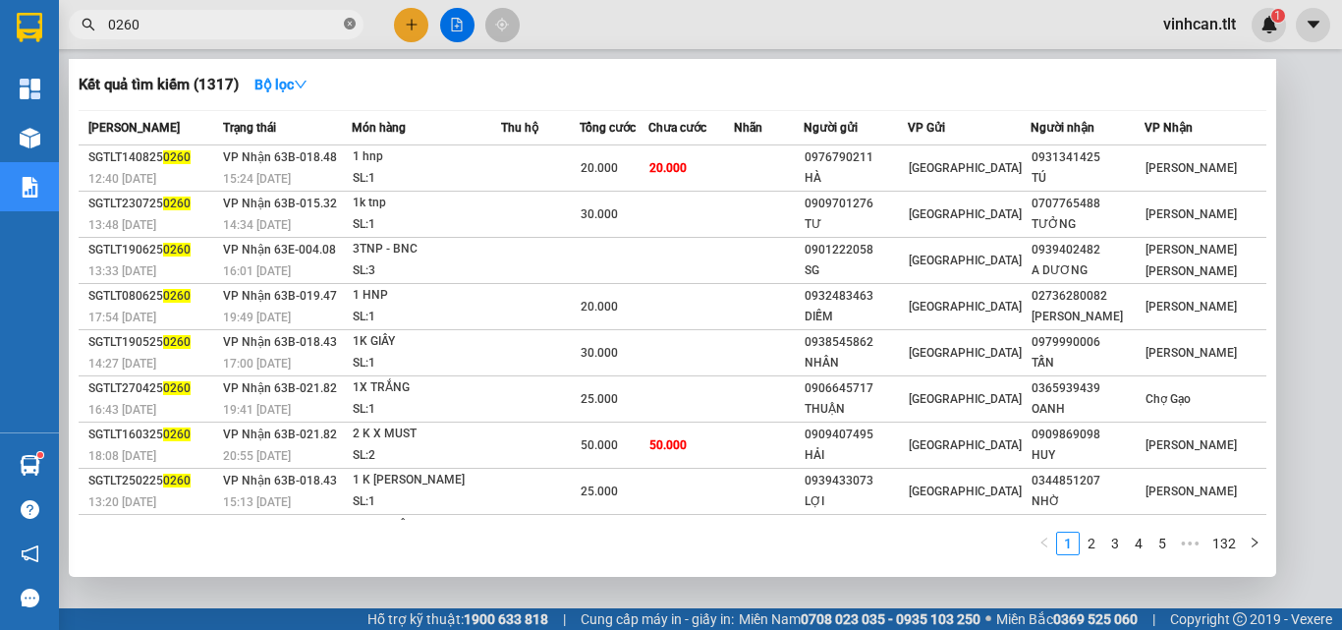
click at [352, 21] on icon "close-circle" at bounding box center [350, 24] width 12 height 12
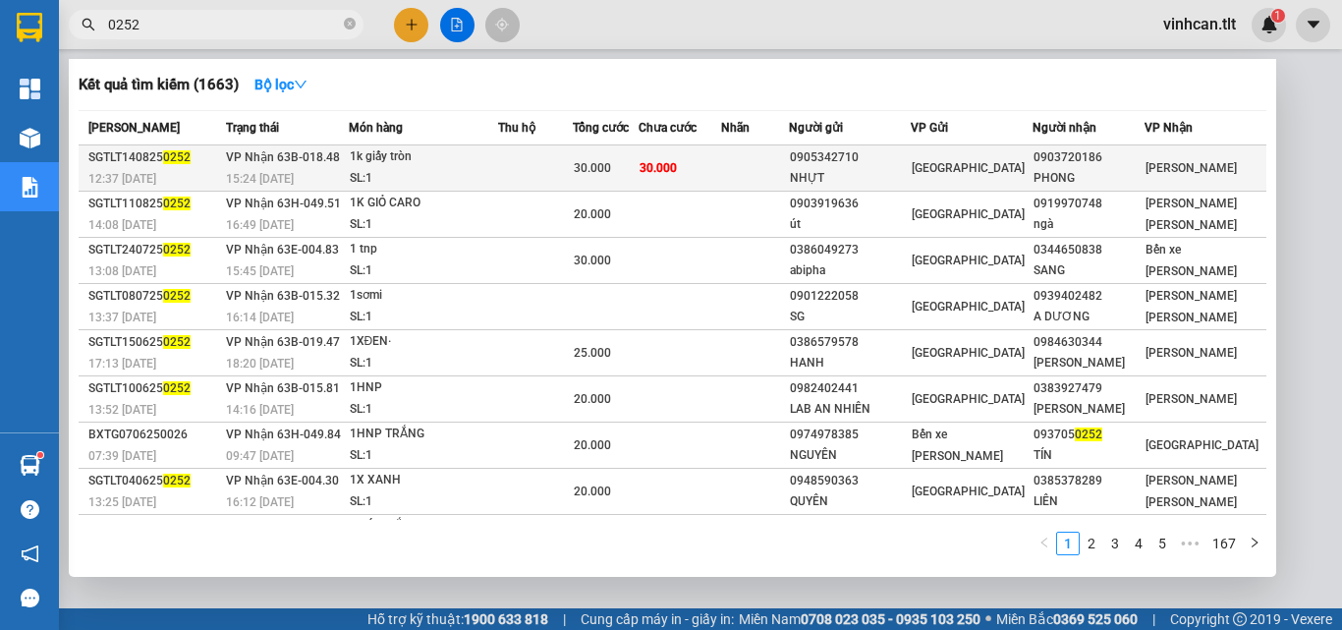
type input "0252"
click at [887, 160] on div "0905342710" at bounding box center [850, 157] width 120 height 21
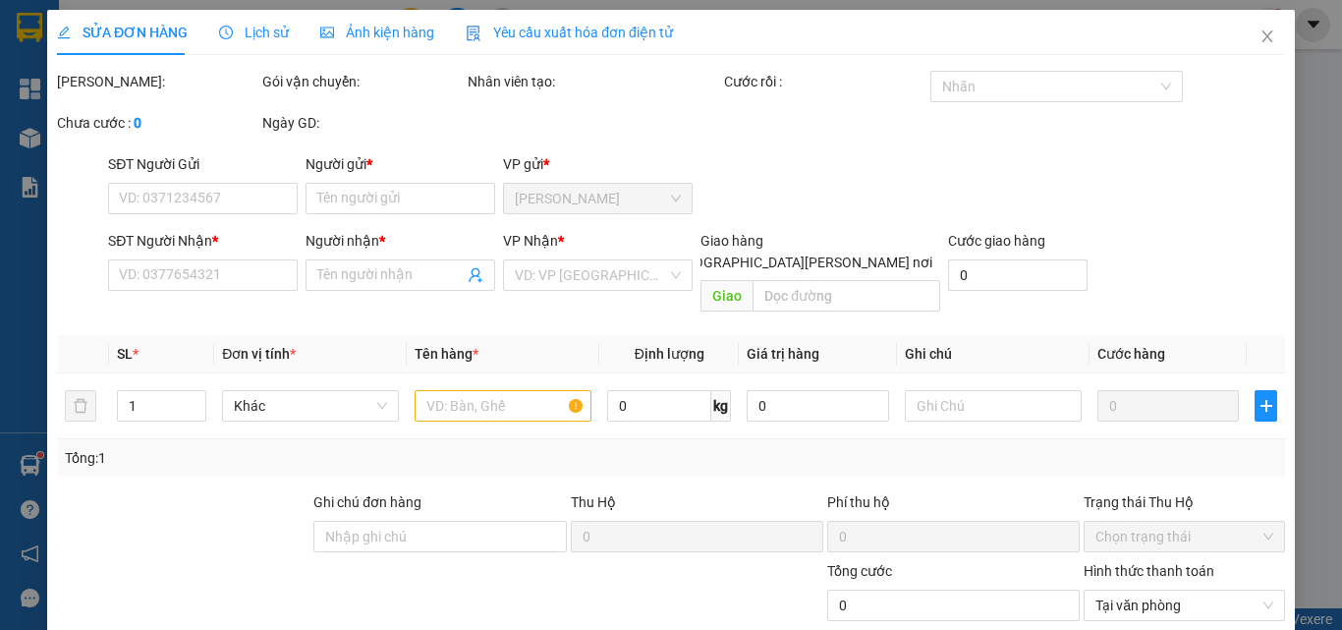
type input "0905342710"
type input "NHỰT"
type input "0903720186"
type input "PHONG"
type input "30.000"
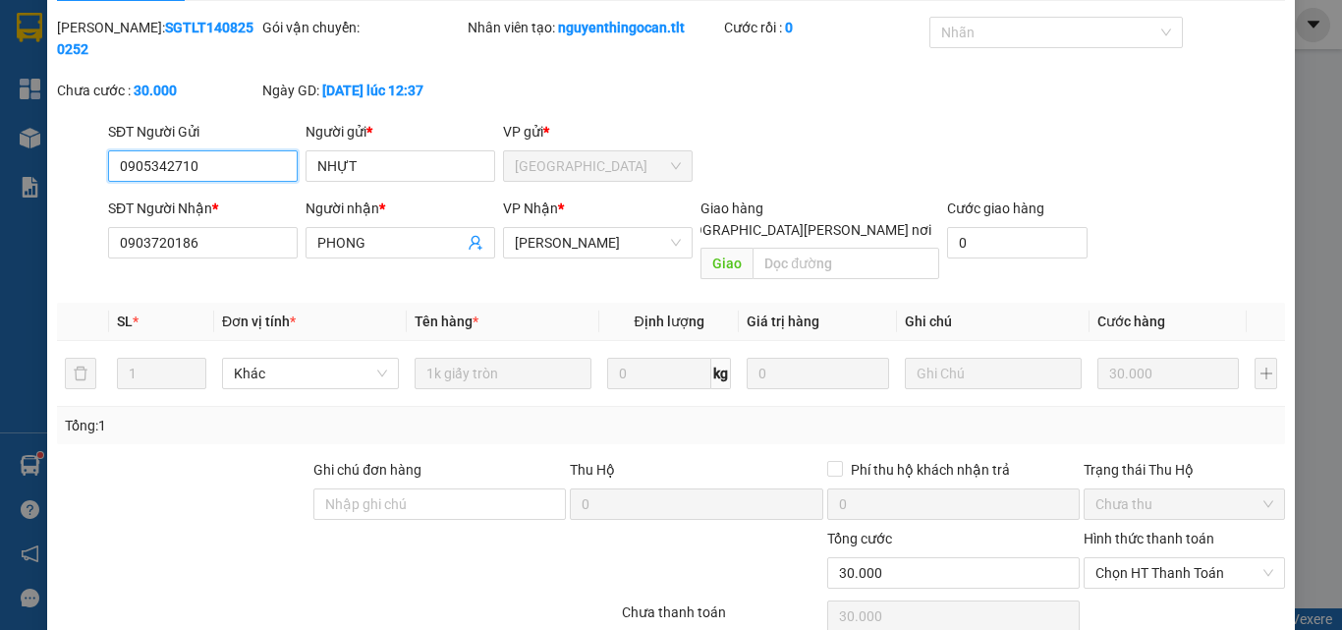
scroll to position [101, 0]
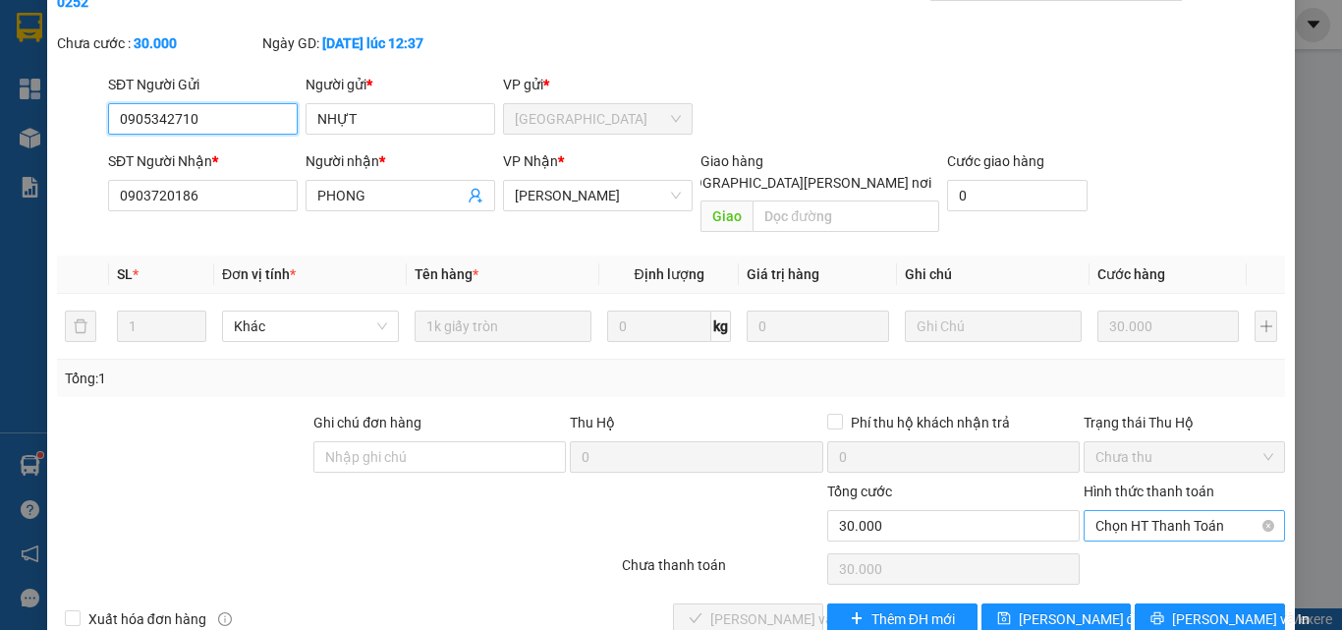
click at [1124, 511] on span "Chọn HT Thanh Toán" at bounding box center [1184, 525] width 178 height 29
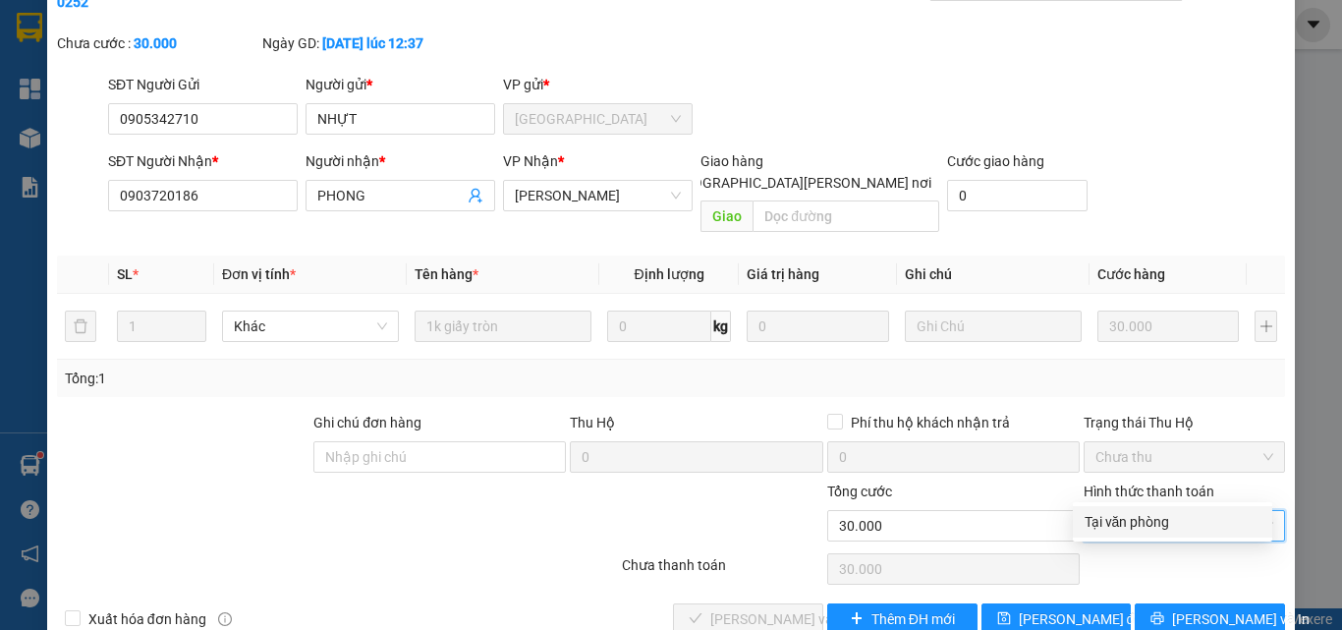
drag, startPoint x: 1130, startPoint y: 521, endPoint x: 1093, endPoint y: 522, distance: 36.4
click at [1127, 522] on div "Tại văn phòng" at bounding box center [1172, 522] width 176 height 22
type input "0"
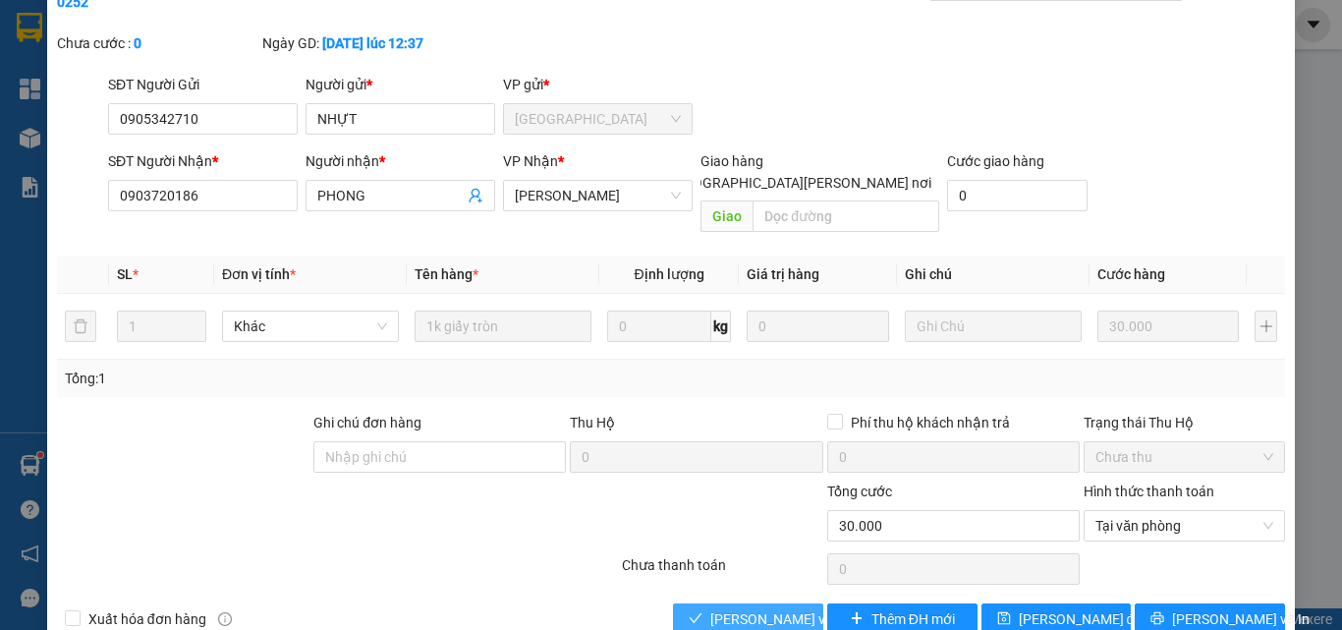
click at [769, 608] on span "[PERSON_NAME] và [PERSON_NAME] hàng" at bounding box center [842, 619] width 265 height 22
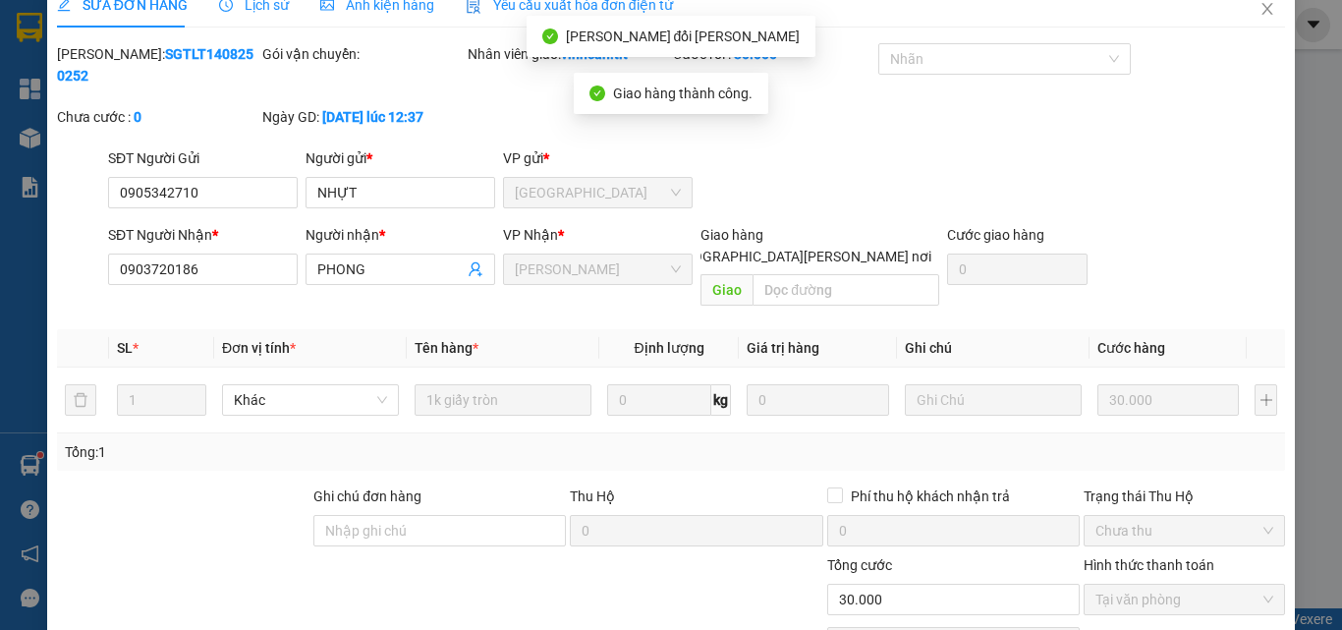
scroll to position [0, 0]
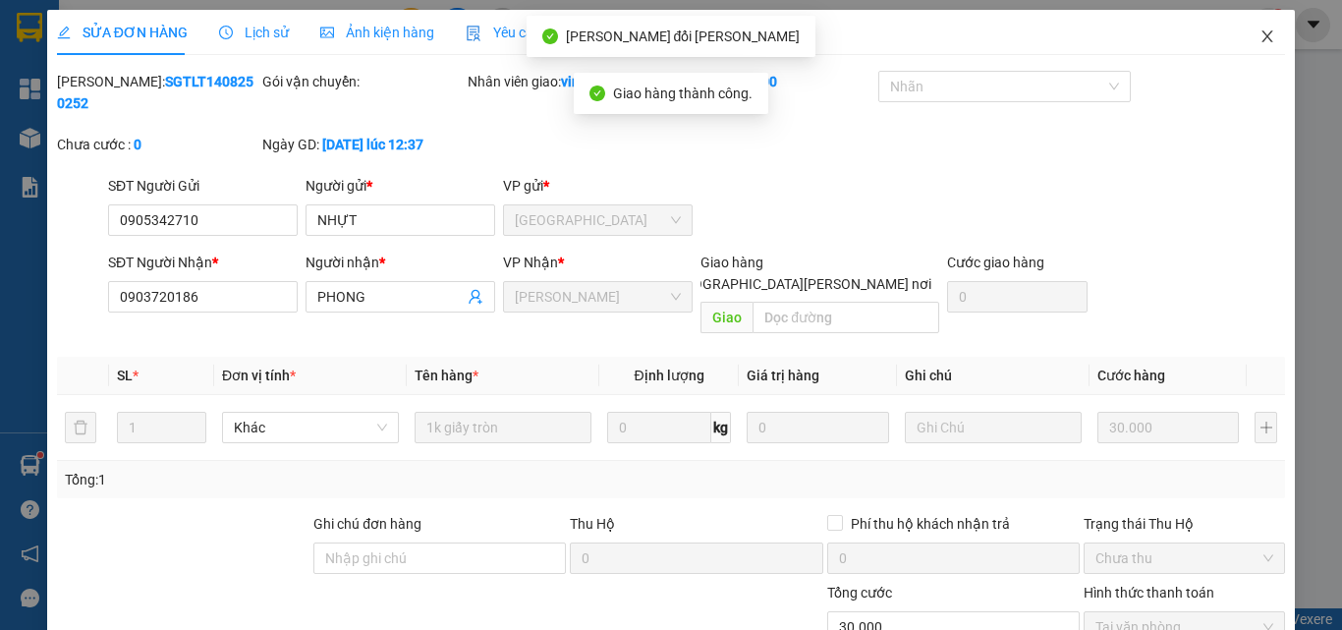
click at [1262, 36] on icon "close" at bounding box center [1267, 36] width 11 height 12
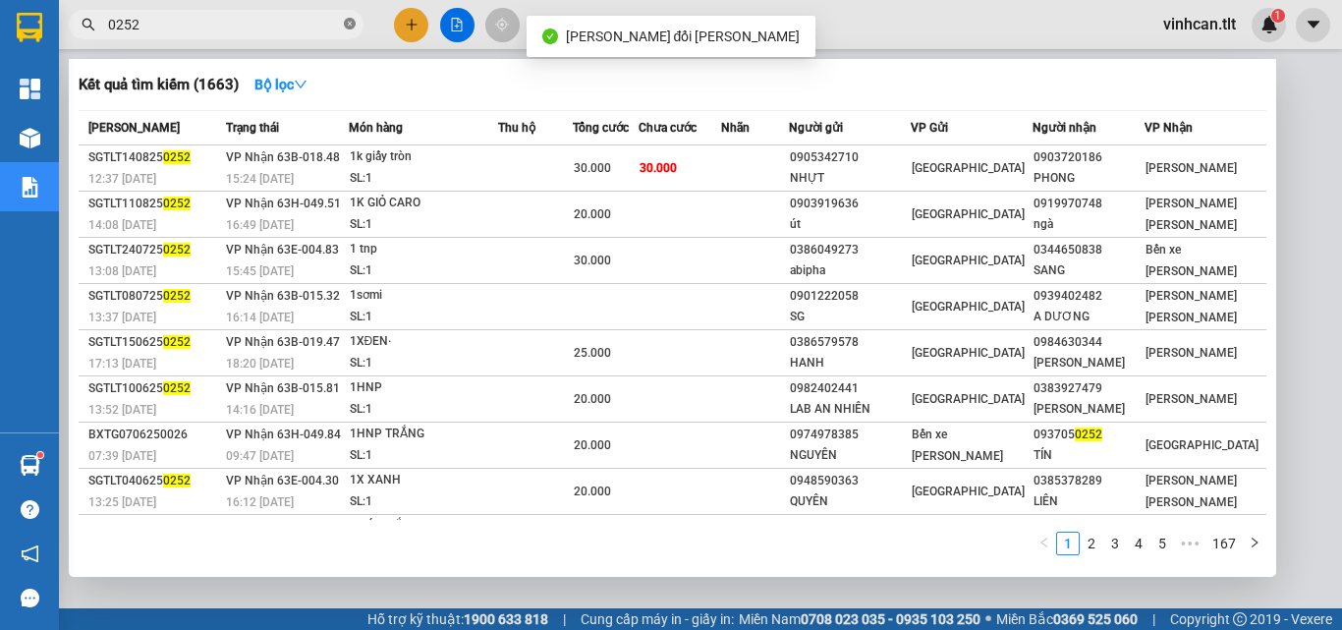
click at [351, 27] on icon "close-circle" at bounding box center [350, 24] width 12 height 12
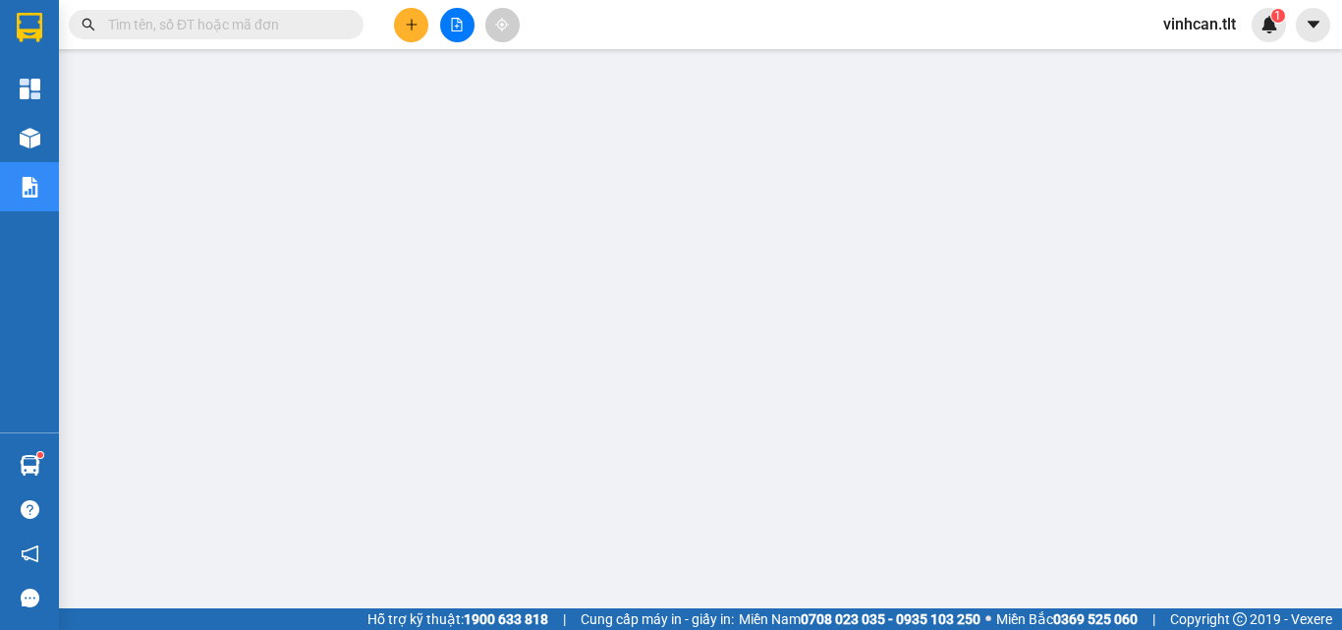
click at [305, 29] on input "text" at bounding box center [224, 25] width 232 height 22
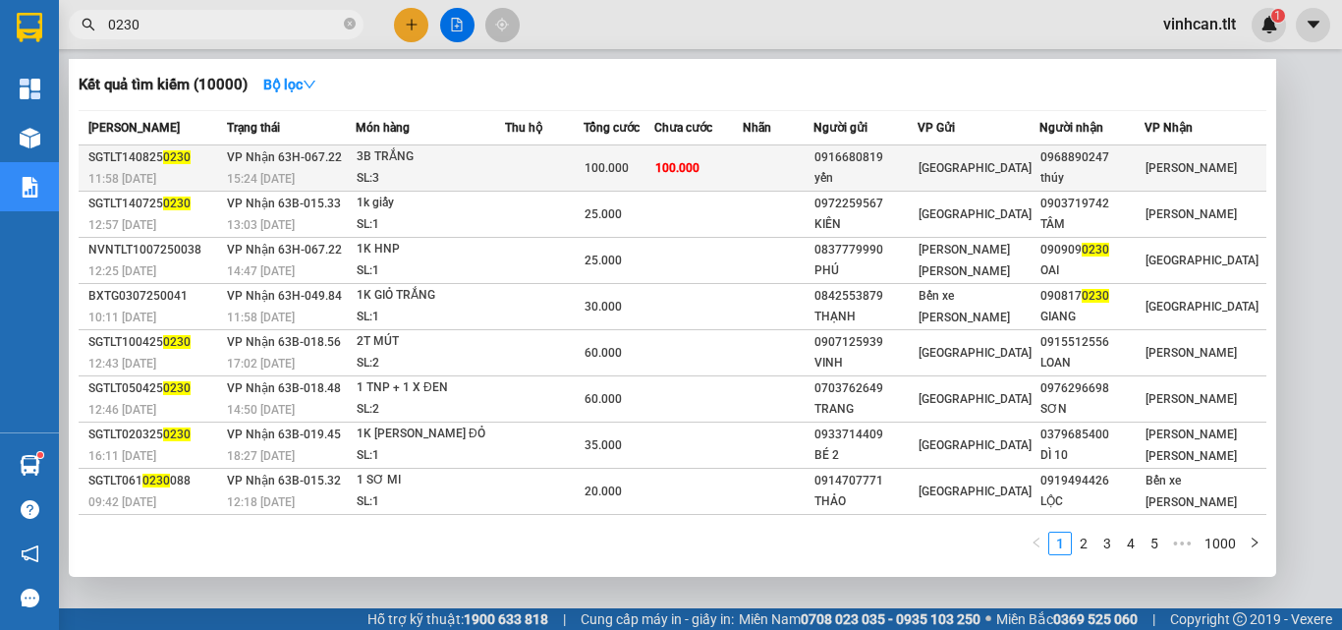
type input "0230"
click at [885, 165] on div "0916680819" at bounding box center [865, 157] width 102 height 21
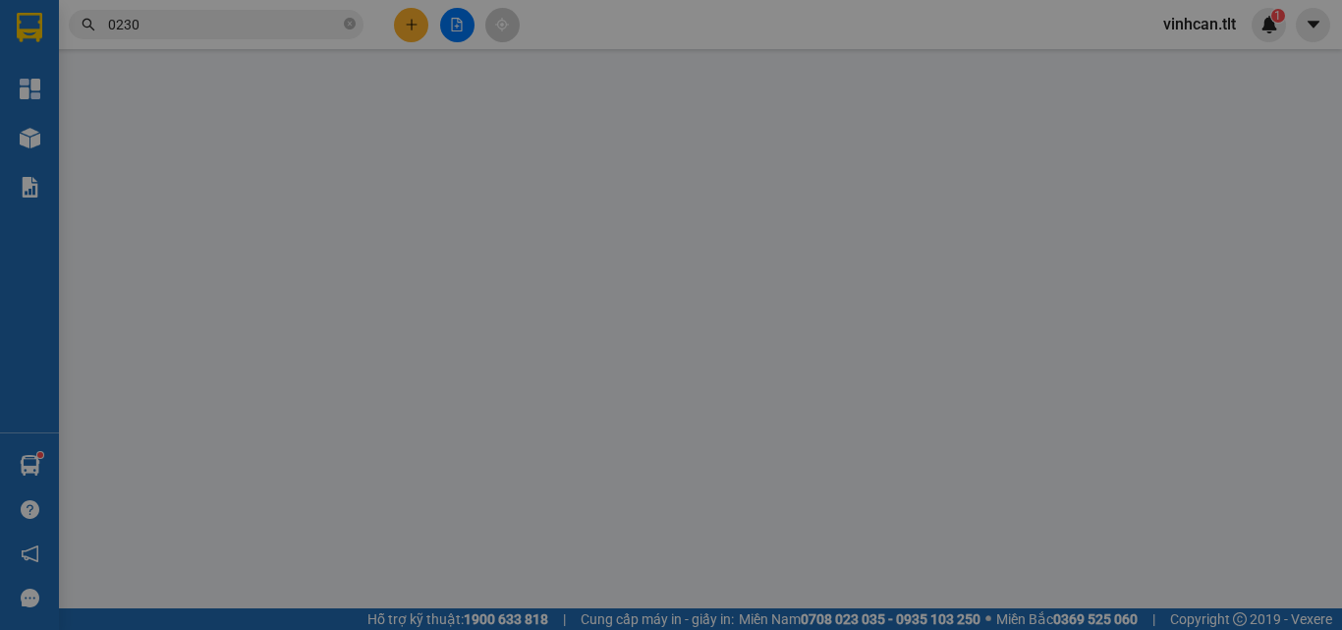
type input "0916680819"
type input "yến"
type input "0968890247"
type input "thúy"
type input "100.000"
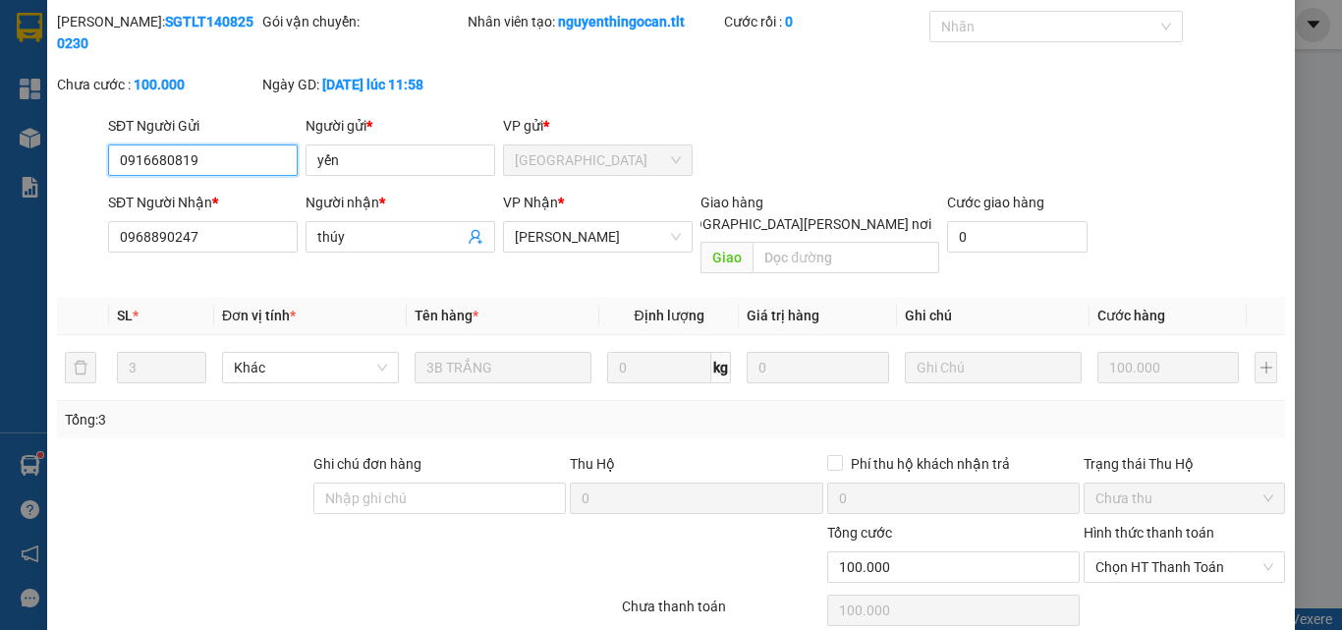
scroll to position [91, 0]
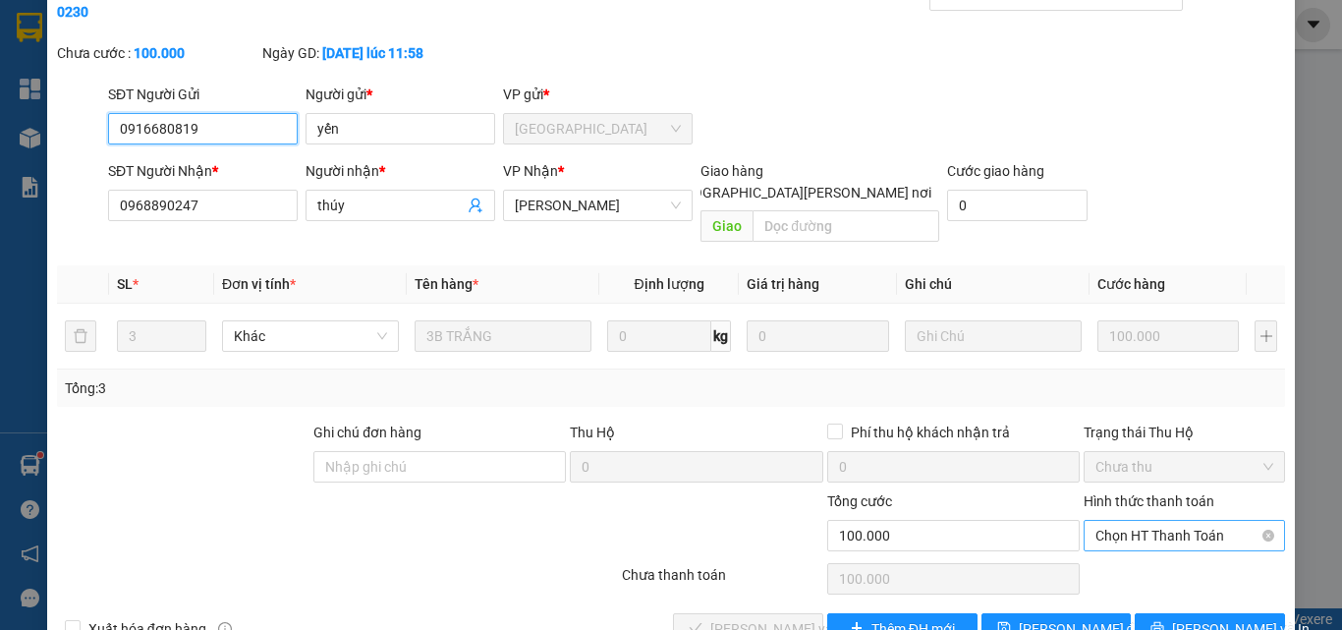
click at [1136, 521] on span "Chọn HT Thanh Toán" at bounding box center [1184, 535] width 178 height 29
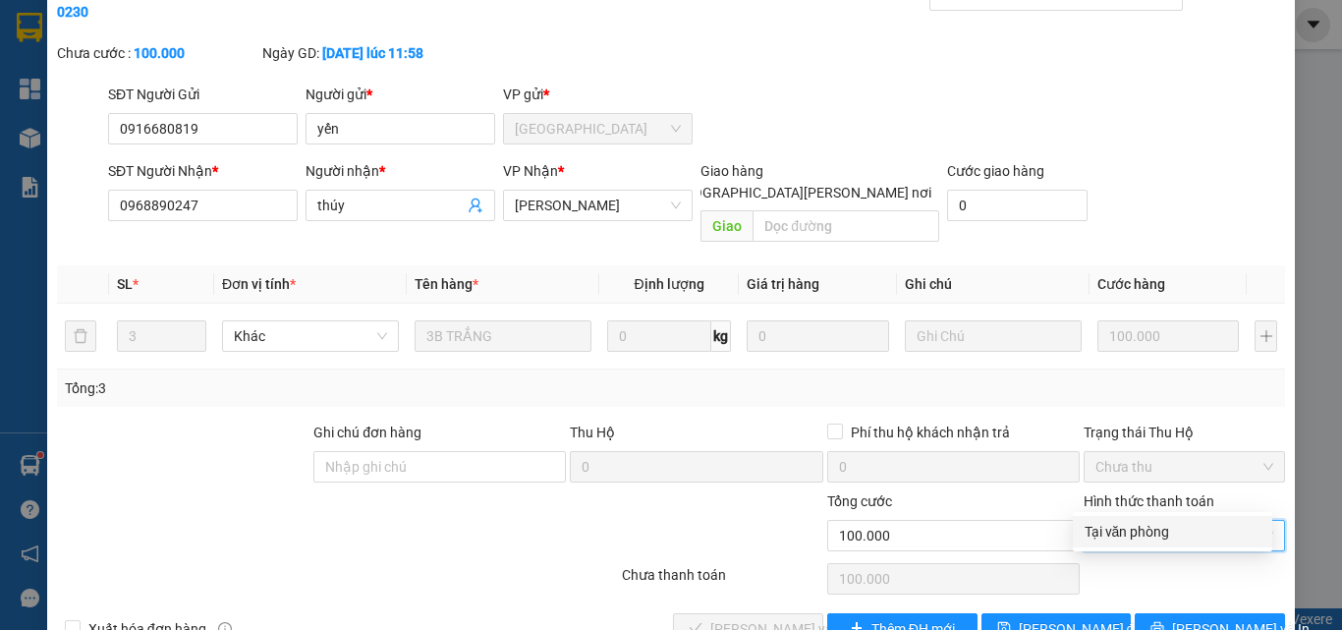
drag, startPoint x: 1135, startPoint y: 525, endPoint x: 987, endPoint y: 547, distance: 149.1
click at [1134, 527] on div "Tại văn phòng" at bounding box center [1172, 532] width 176 height 22
type input "0"
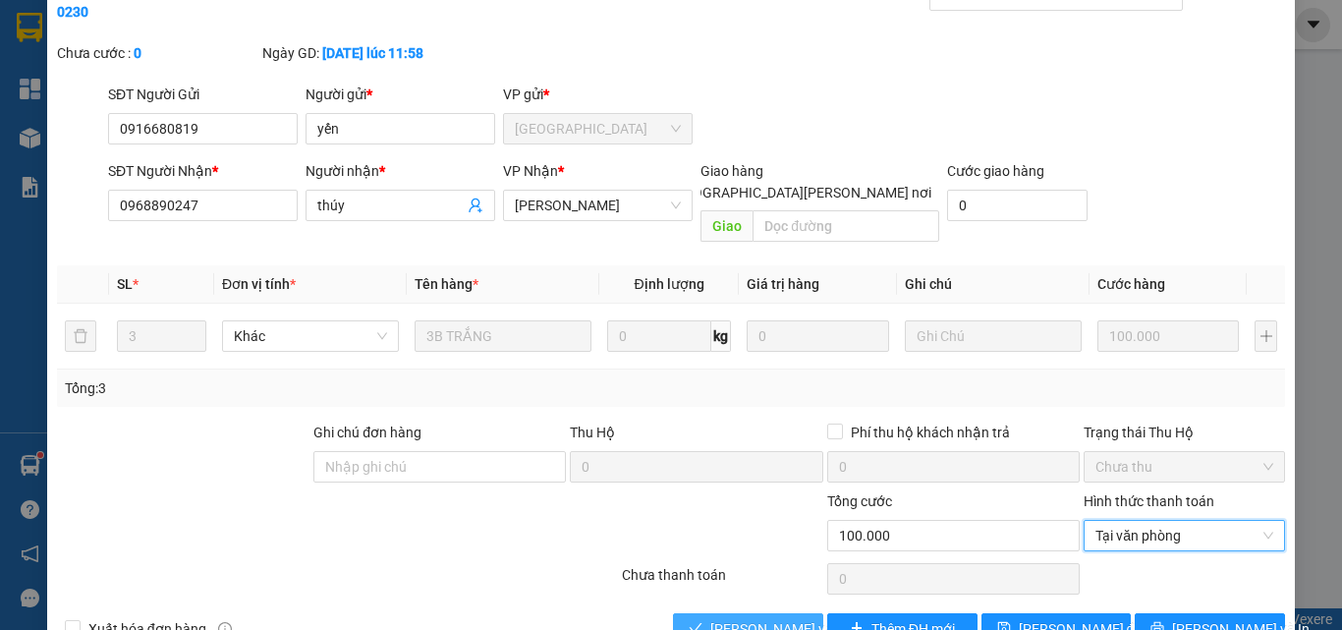
click at [785, 618] on span "[PERSON_NAME] và [PERSON_NAME] hàng" at bounding box center [842, 629] width 265 height 22
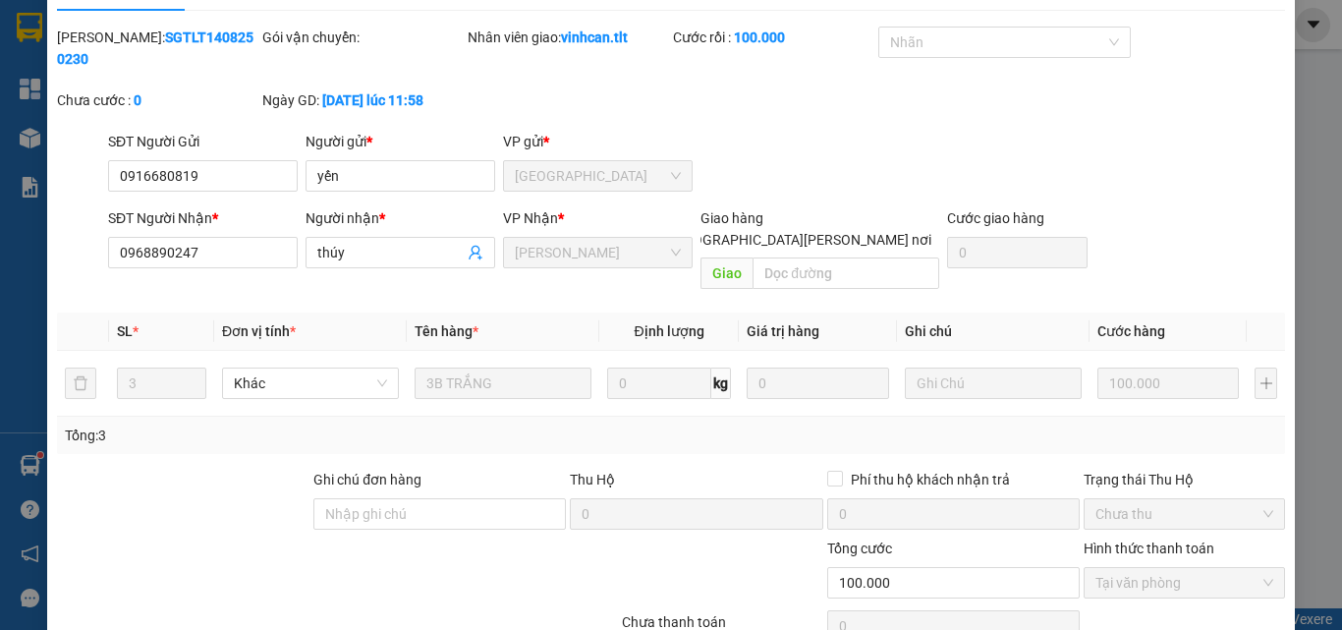
scroll to position [0, 0]
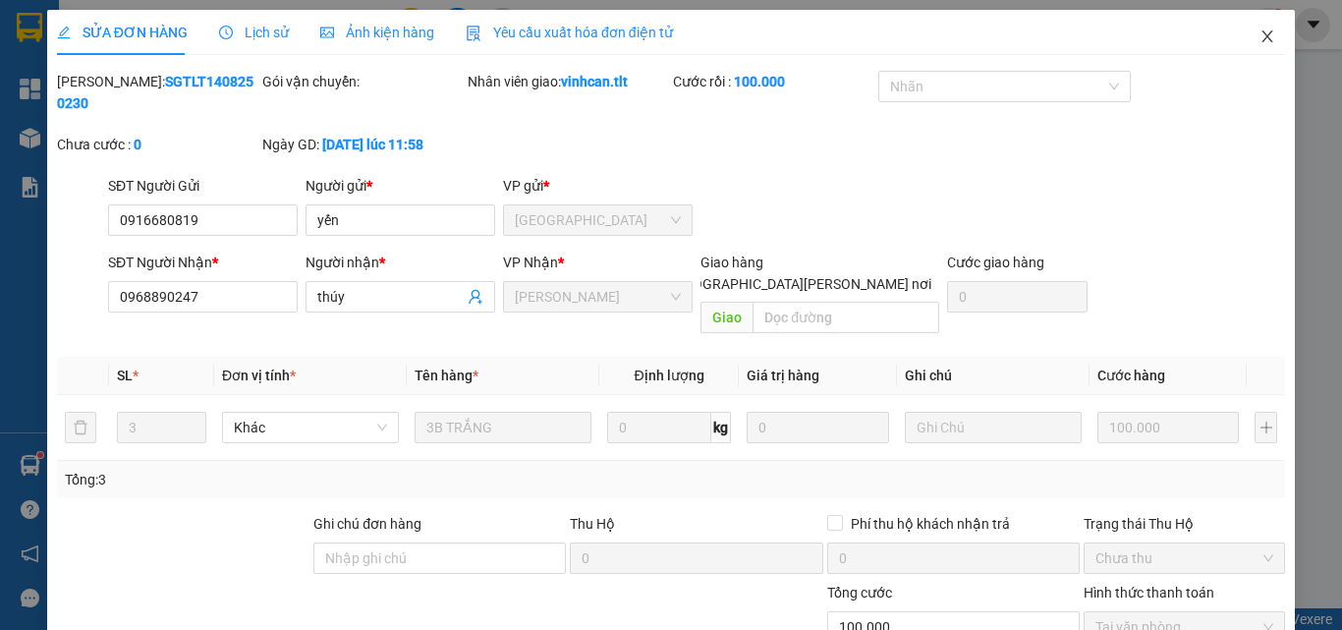
click at [1262, 36] on icon "close" at bounding box center [1267, 36] width 11 height 12
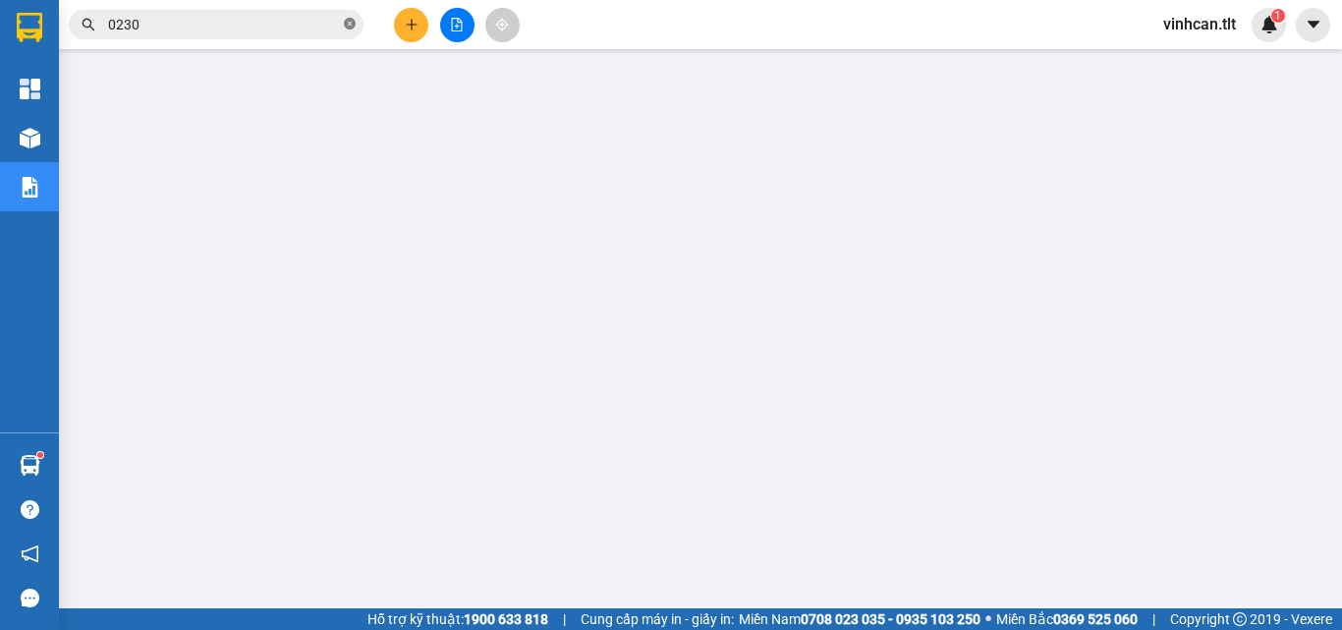
click at [347, 23] on icon "close-circle" at bounding box center [350, 24] width 12 height 12
click at [345, 23] on span at bounding box center [350, 25] width 12 height 22
click at [185, 28] on input "text" at bounding box center [224, 25] width 232 height 22
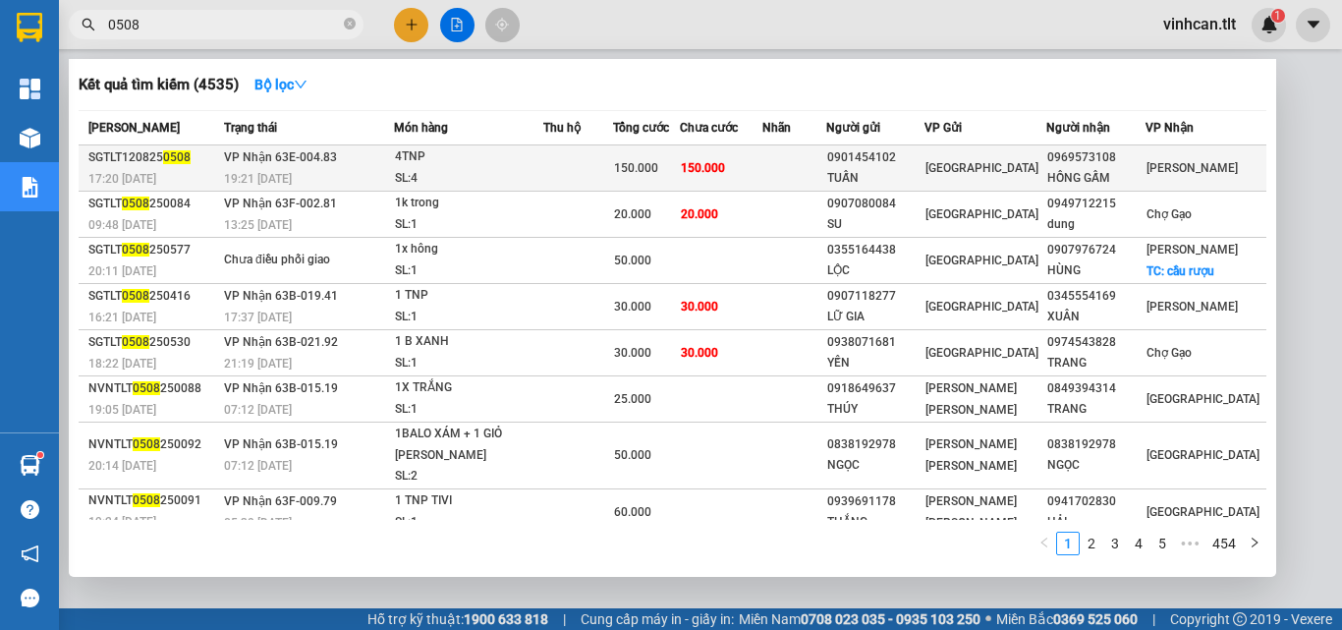
type input "0508"
click at [891, 151] on div "0901454102" at bounding box center [875, 157] width 97 height 21
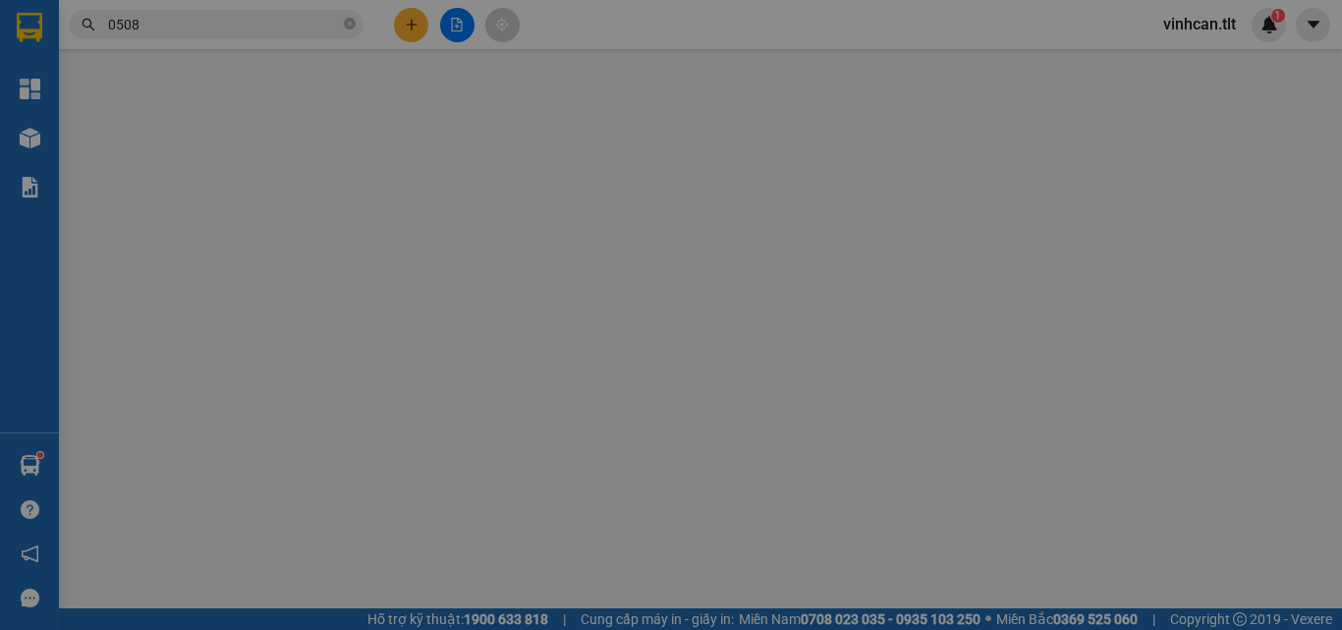
type input "0901454102"
type input "TUẤN"
type input "0969573108"
type input "HỒNG GẤM"
type input "150.000"
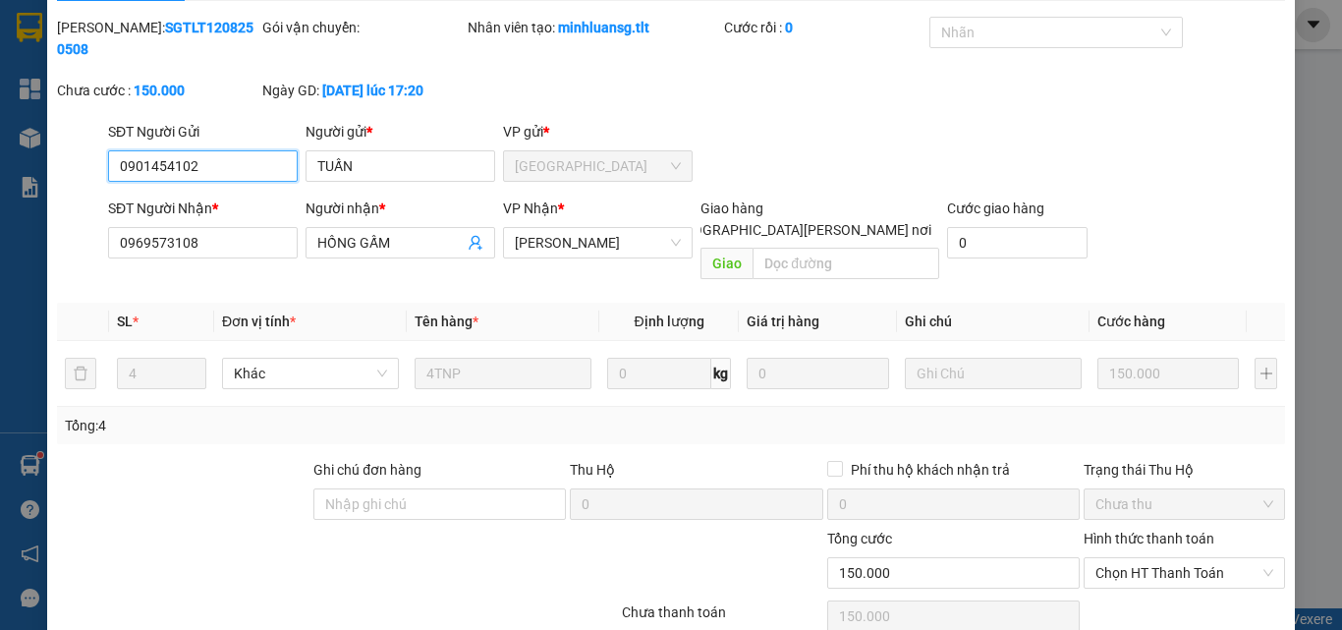
scroll to position [101, 0]
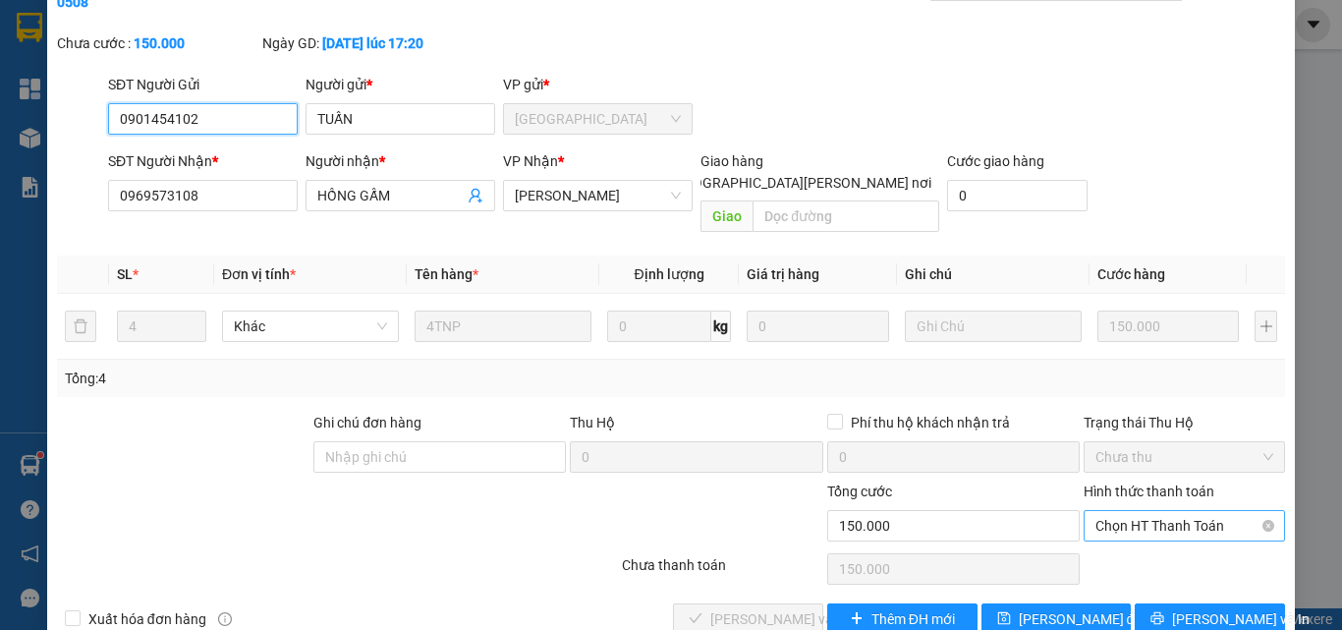
click at [1133, 511] on span "Chọn HT Thanh Toán" at bounding box center [1184, 525] width 178 height 29
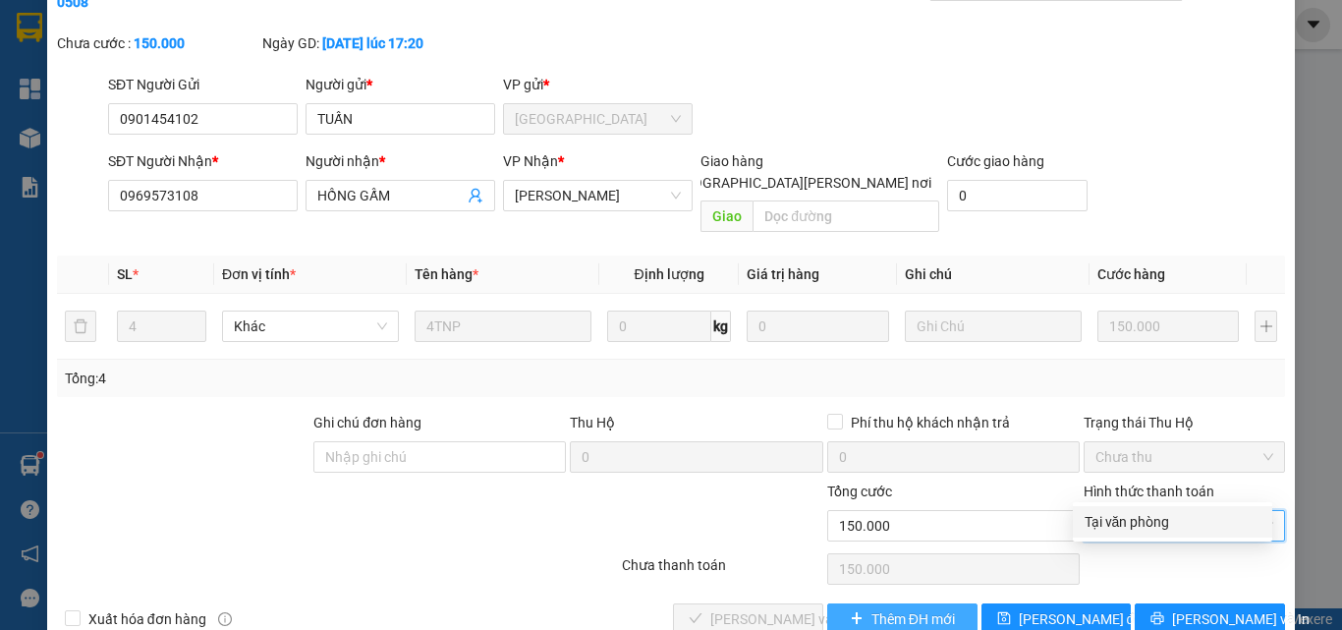
drag, startPoint x: 1131, startPoint y: 523, endPoint x: 881, endPoint y: 565, distance: 253.0
click at [1118, 530] on div "Tại văn phòng" at bounding box center [1172, 522] width 176 height 22
type input "0"
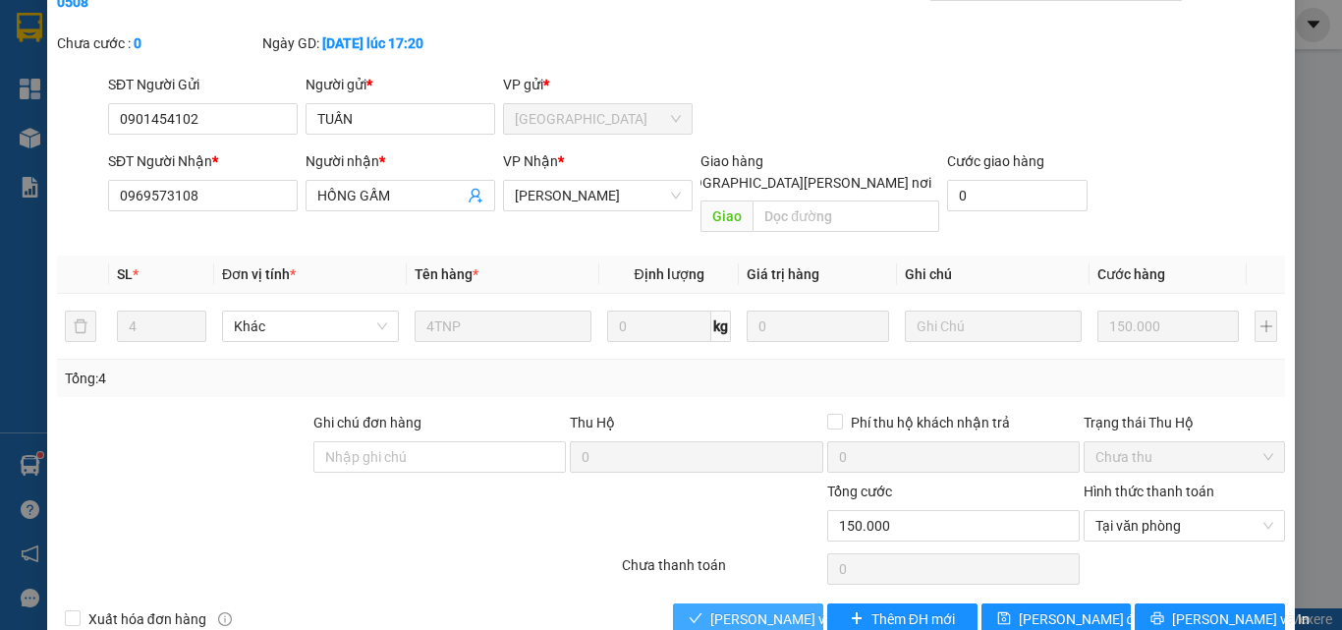
click at [755, 608] on span "[PERSON_NAME] và [PERSON_NAME] hàng" at bounding box center [842, 619] width 265 height 22
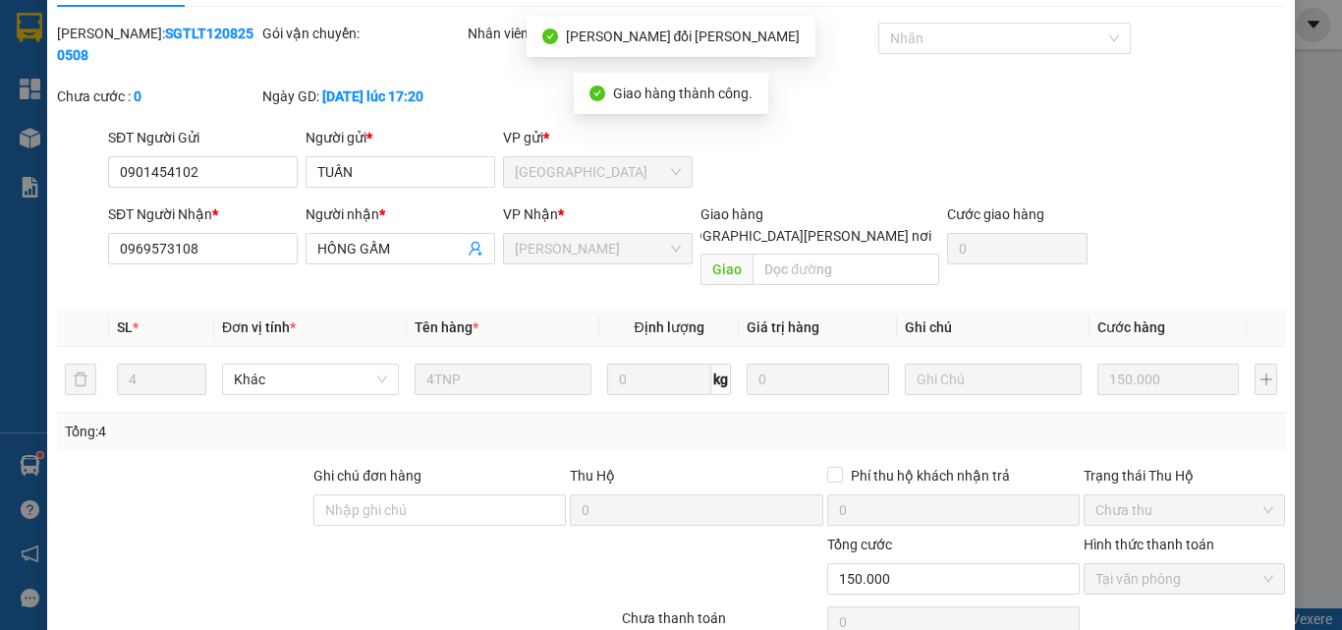
scroll to position [0, 0]
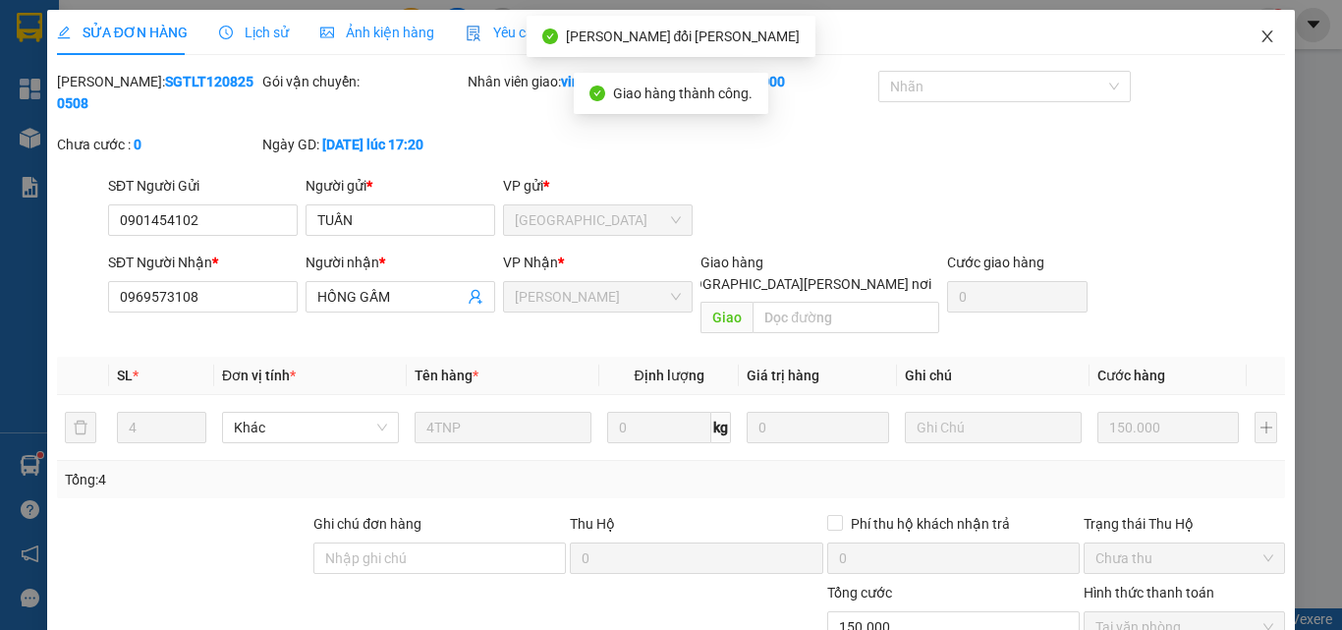
click at [1262, 36] on icon "close" at bounding box center [1267, 36] width 11 height 12
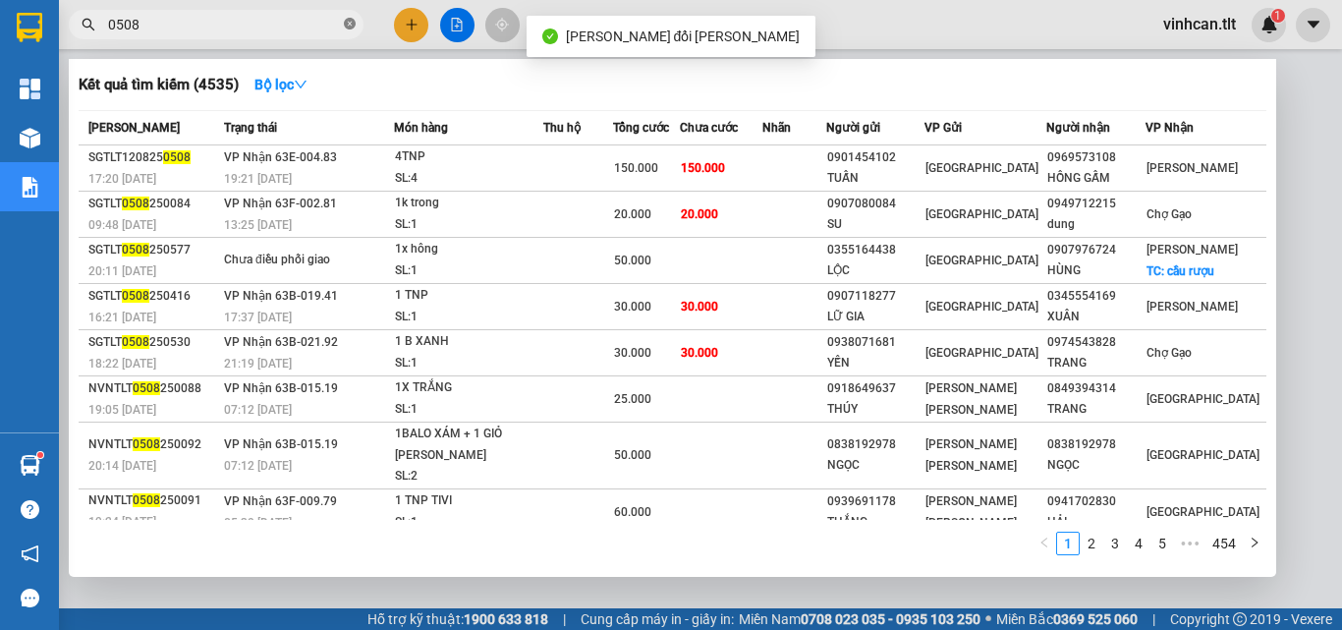
click at [348, 23] on icon "close-circle" at bounding box center [350, 24] width 12 height 12
